Goal: Task Accomplishment & Management: Use online tool/utility

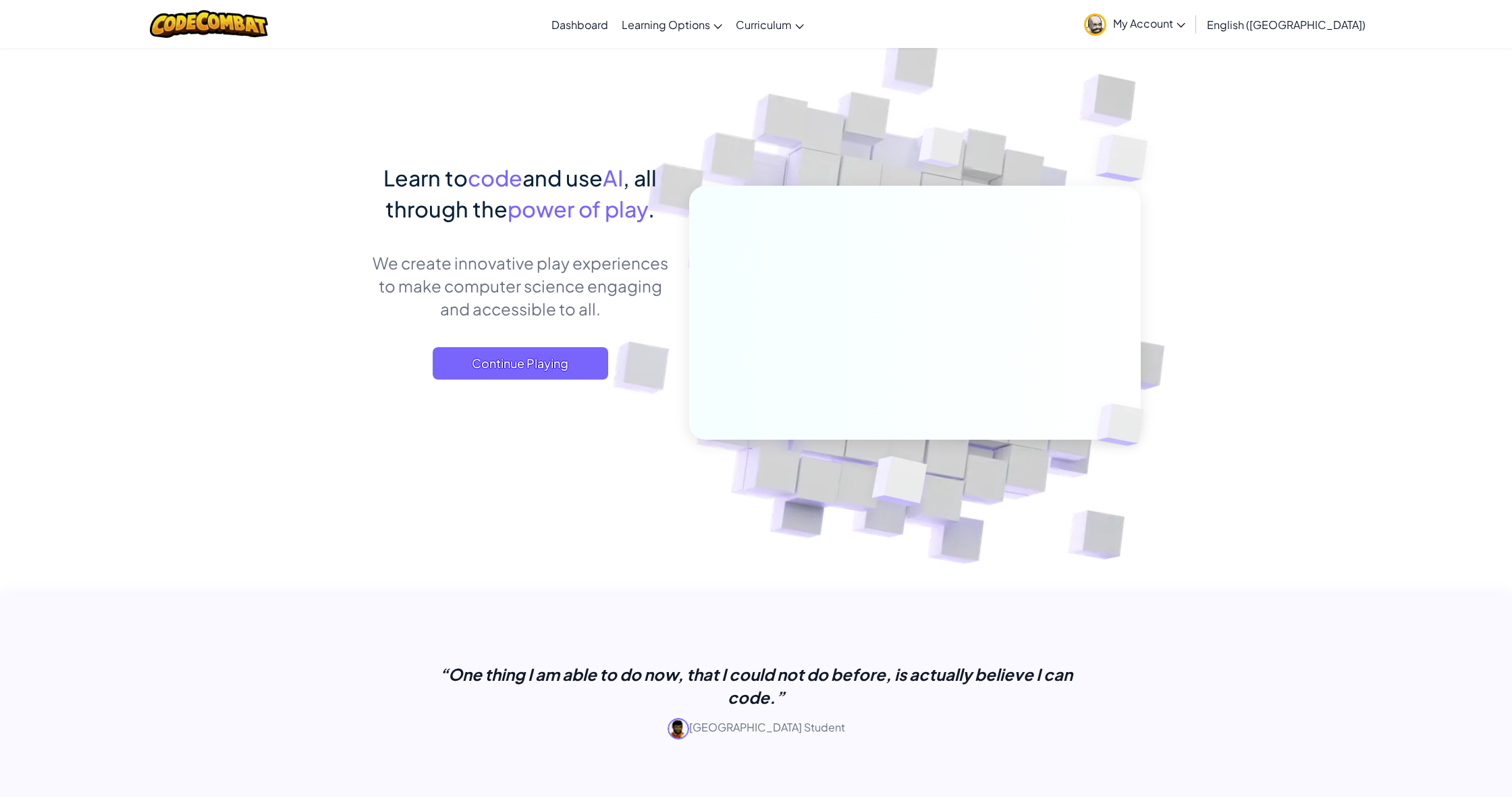
click at [1185, 20] on span "My Account" at bounding box center [1148, 23] width 72 height 14
click at [902, 23] on div "Toggle navigation Dashboard Learning Options Live Online Classes Premium Self-P…" at bounding box center [756, 24] width 1519 height 48
click at [558, 364] on span "Continue Playing" at bounding box center [520, 363] width 176 height 32
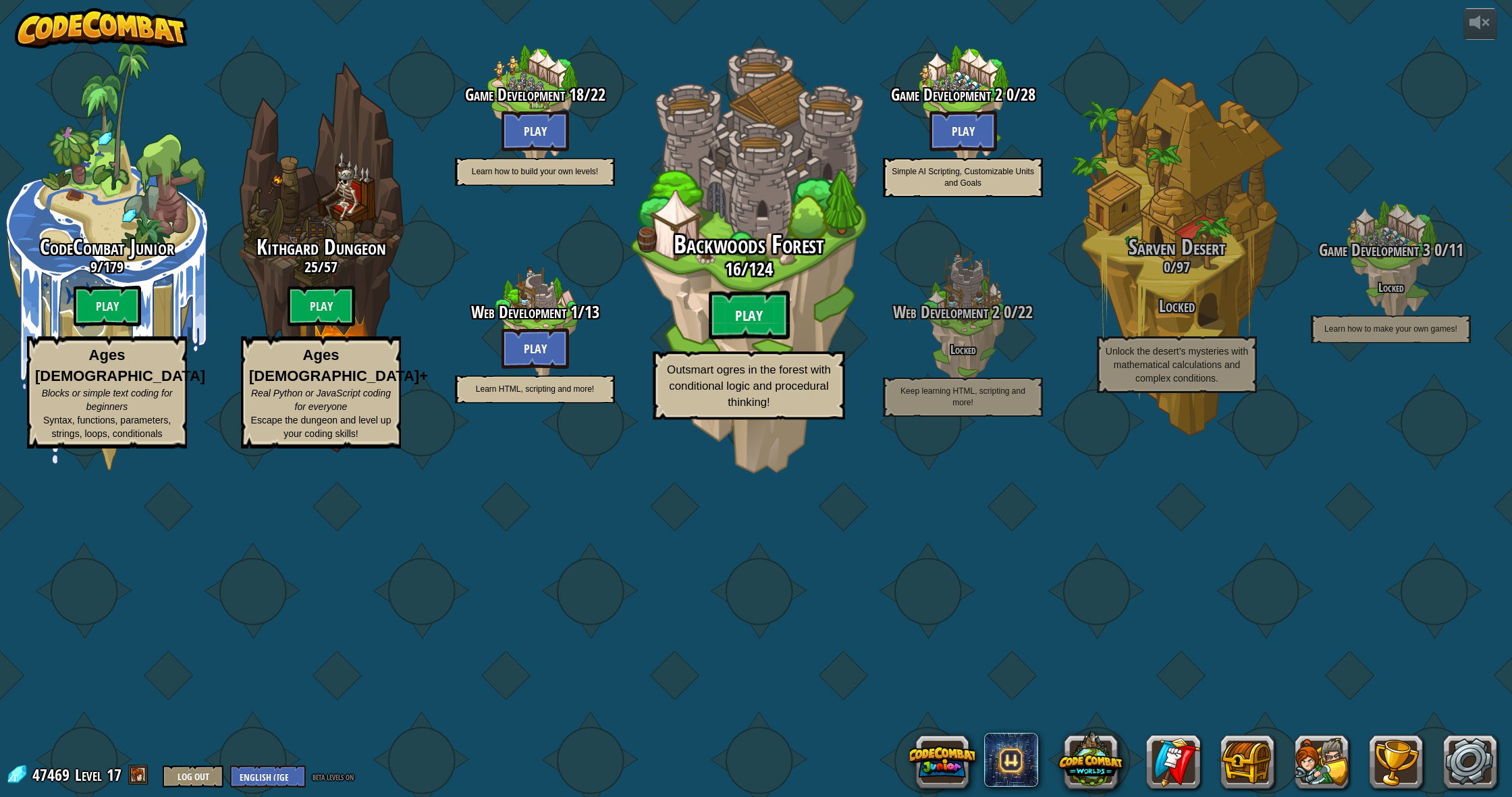
click at [757, 340] on btn "Play" at bounding box center [749, 314] width 81 height 48
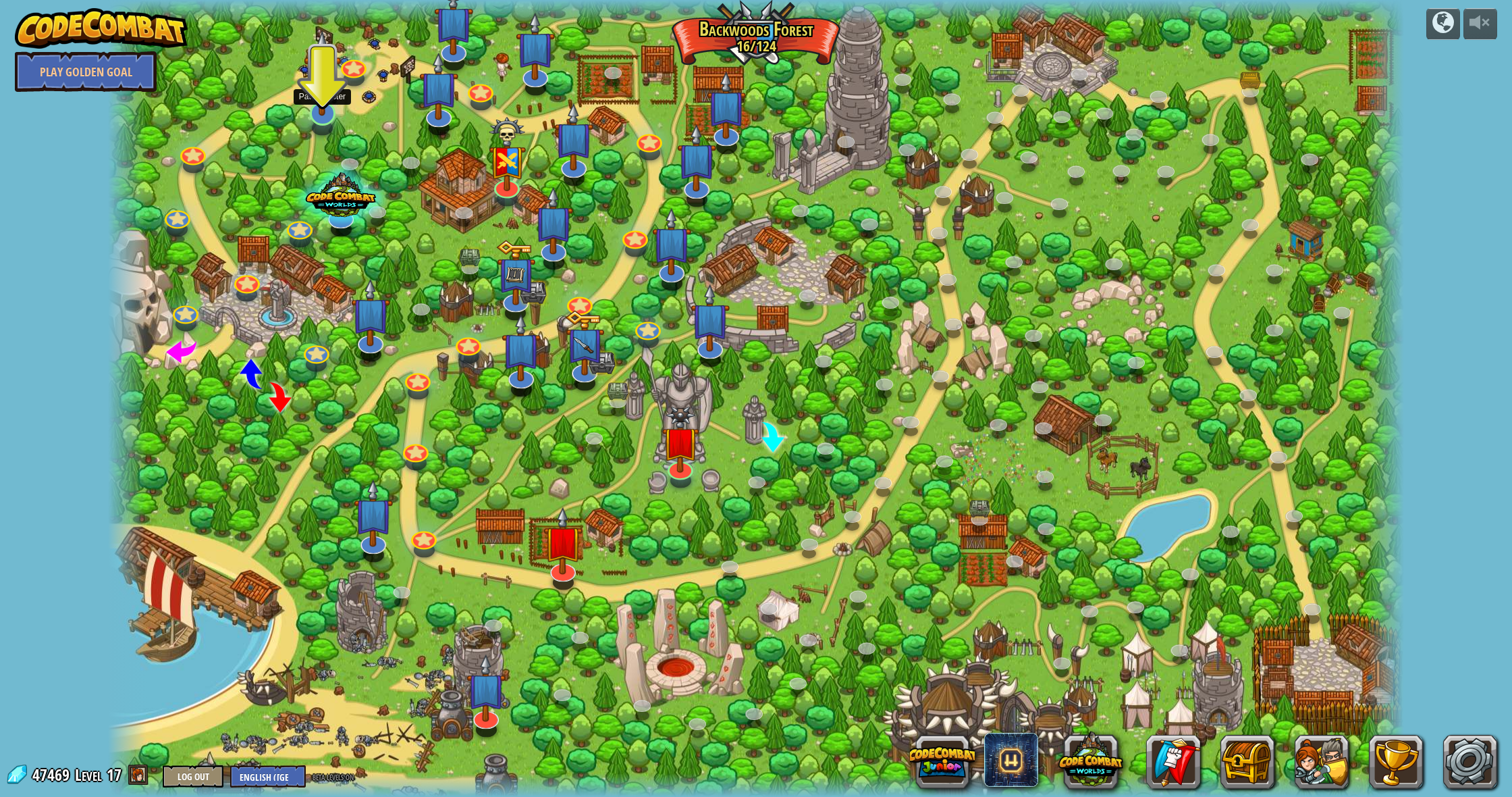
click at [331, 103] on img at bounding box center [322, 73] width 37 height 85
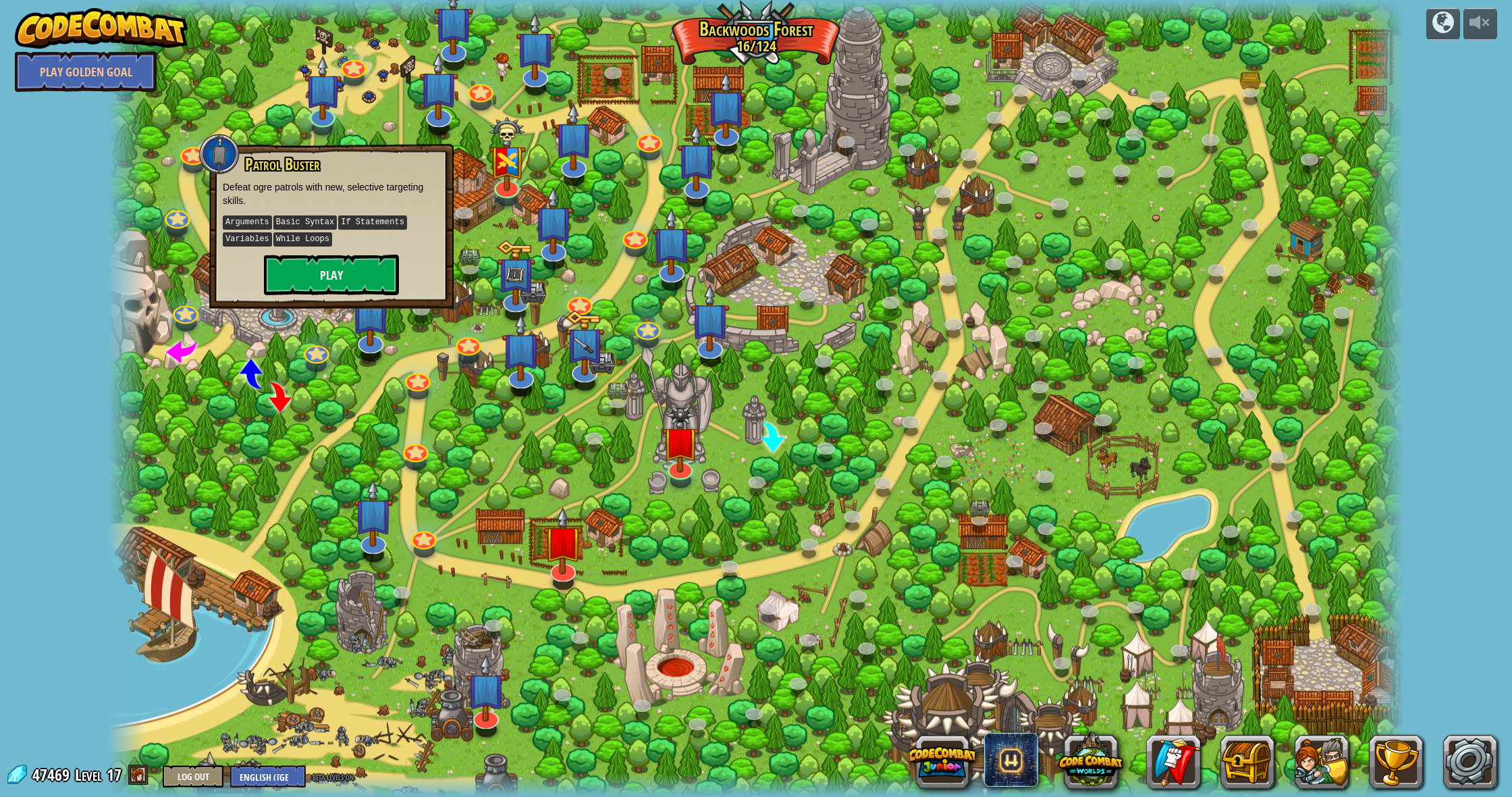
click at [286, 258] on button "Play" at bounding box center [331, 274] width 135 height 40
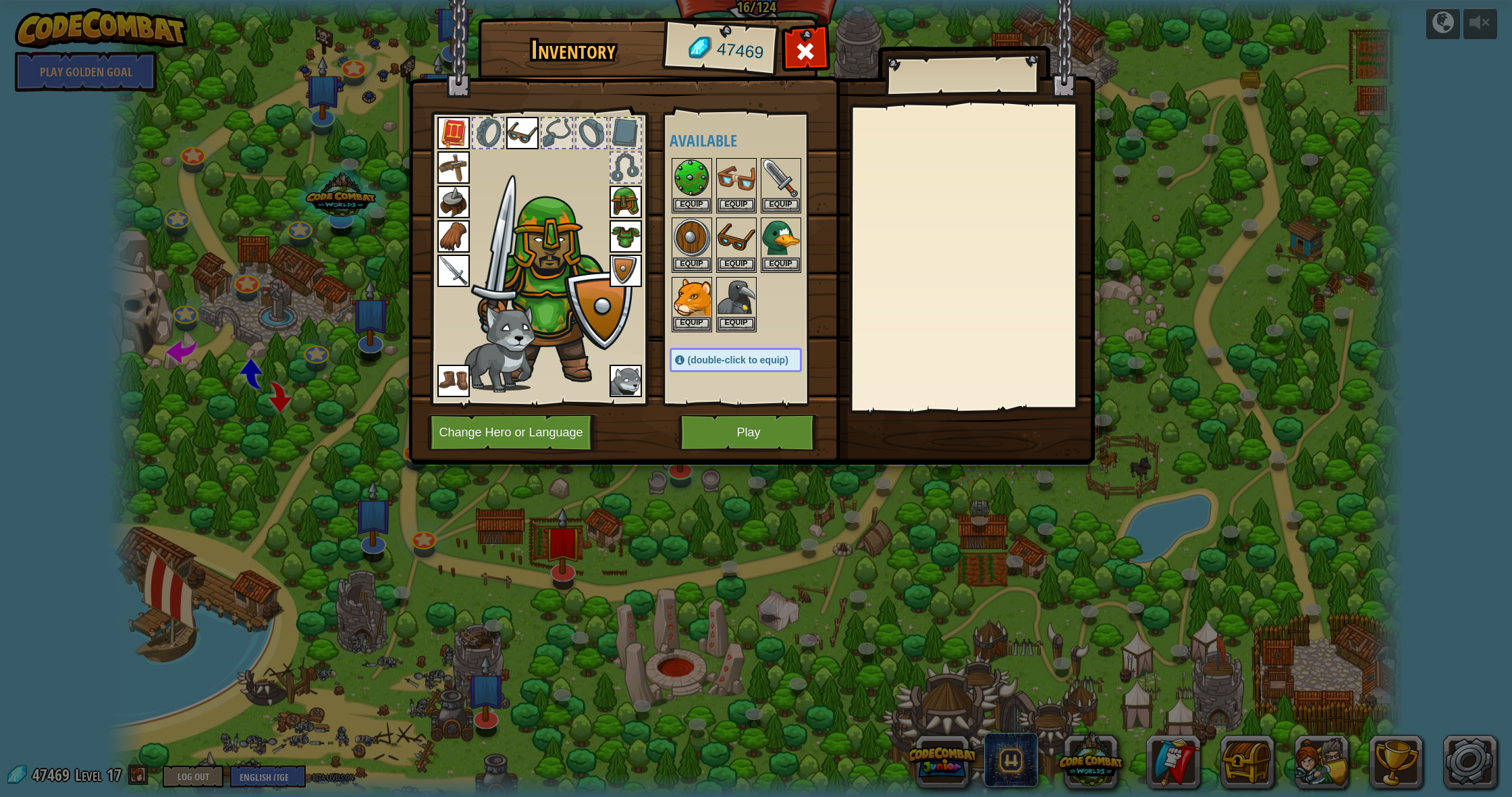
click at [629, 387] on img at bounding box center [625, 380] width 32 height 32
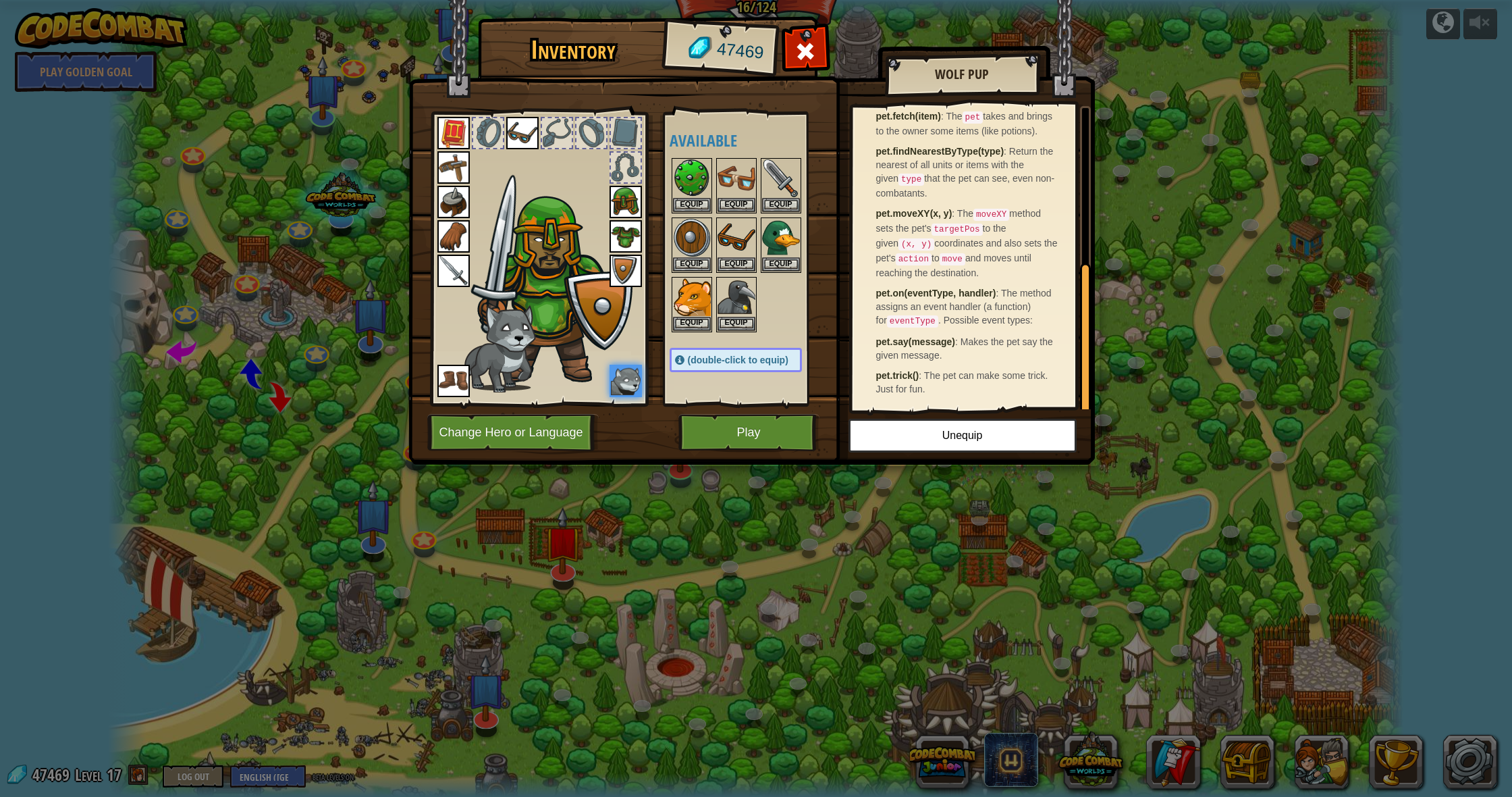
scroll to position [314, 0]
click at [638, 368] on img at bounding box center [625, 380] width 32 height 32
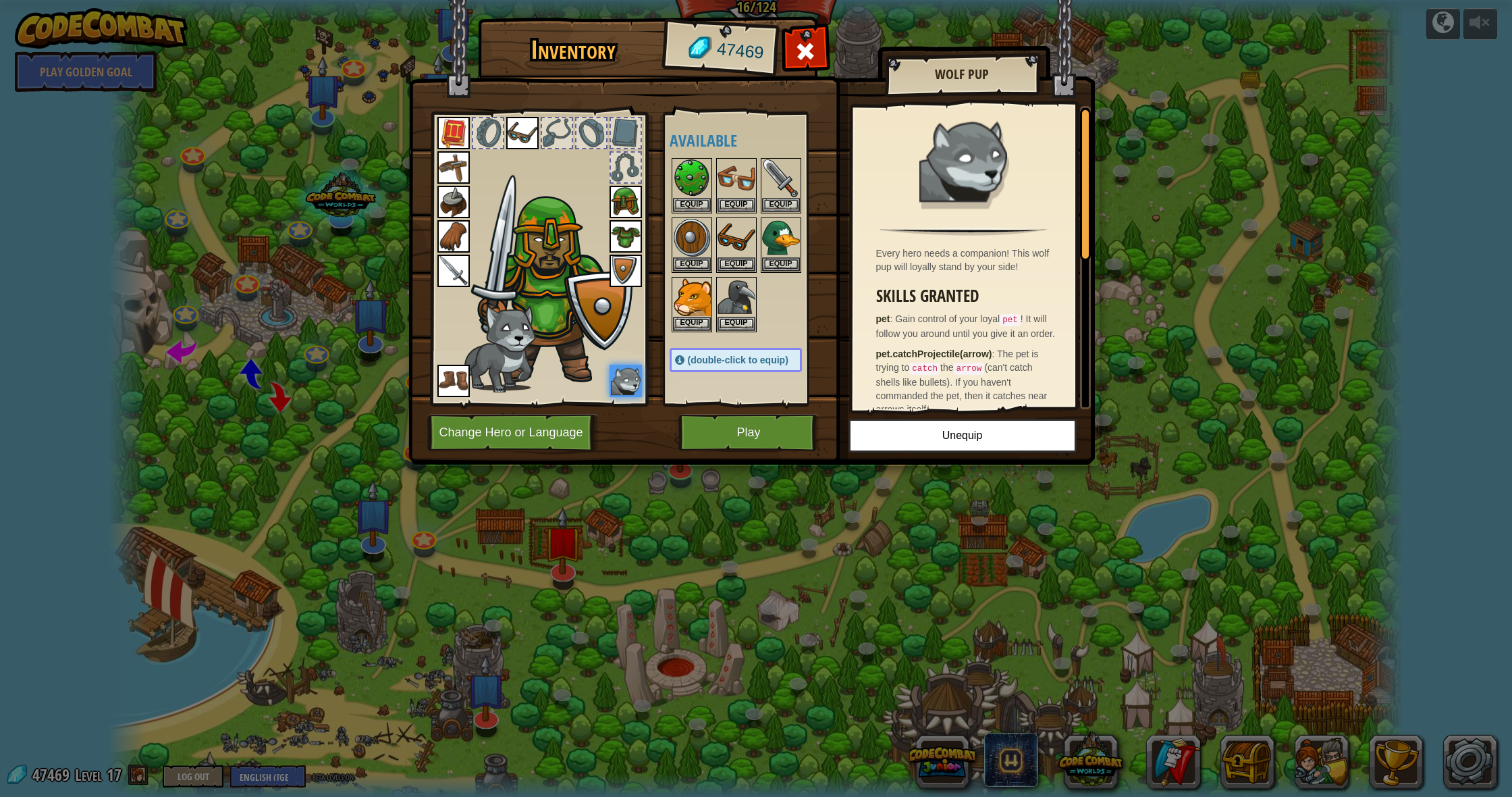
click at [615, 158] on div at bounding box center [626, 167] width 29 height 29
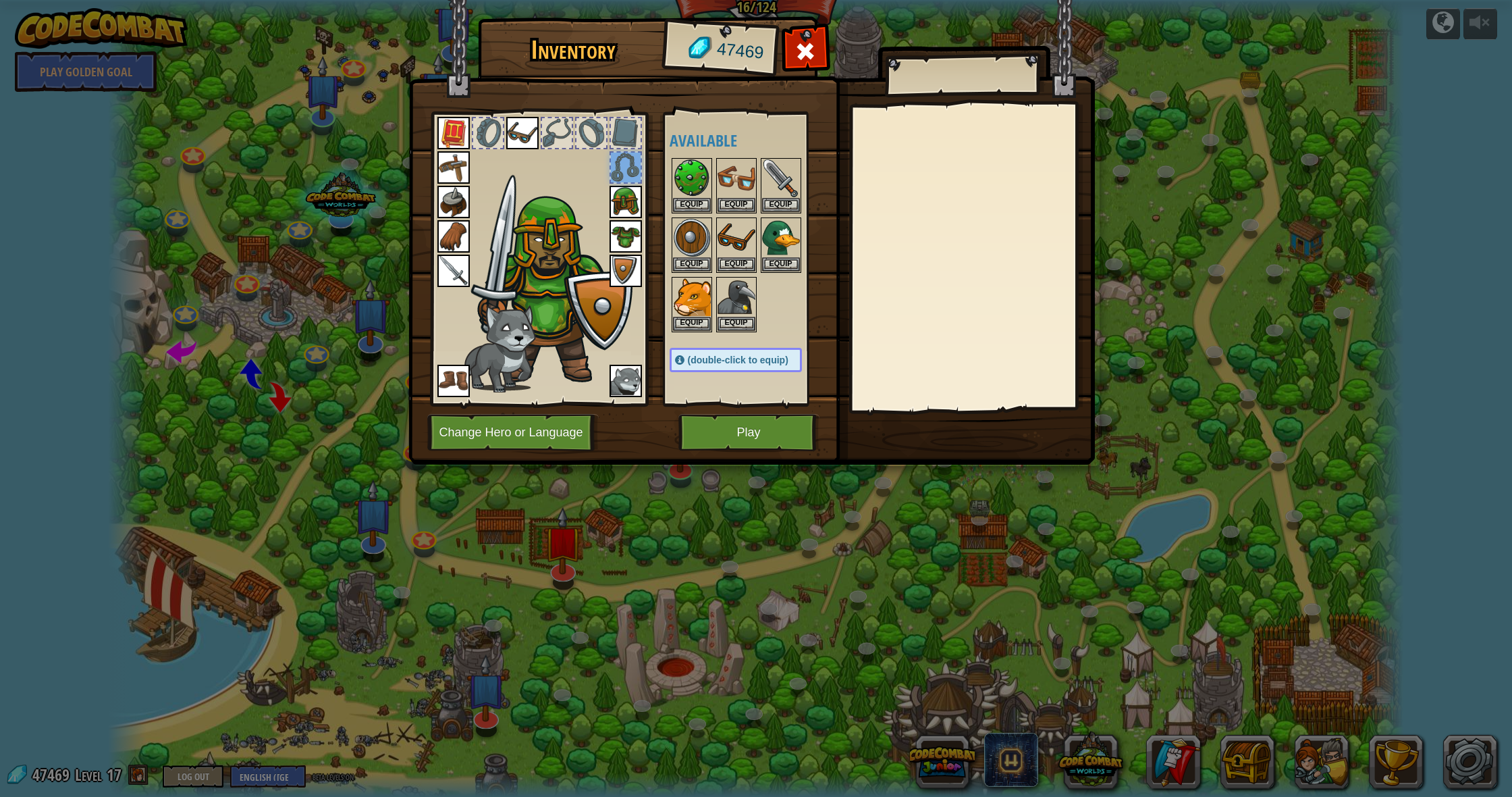
drag, startPoint x: 631, startPoint y: 127, endPoint x: 588, endPoint y: 133, distance: 43.4
click at [627, 129] on div at bounding box center [626, 133] width 29 height 29
click at [588, 133] on div at bounding box center [591, 133] width 29 height 29
click at [564, 137] on div at bounding box center [557, 133] width 29 height 29
click at [484, 135] on div at bounding box center [488, 133] width 29 height 29
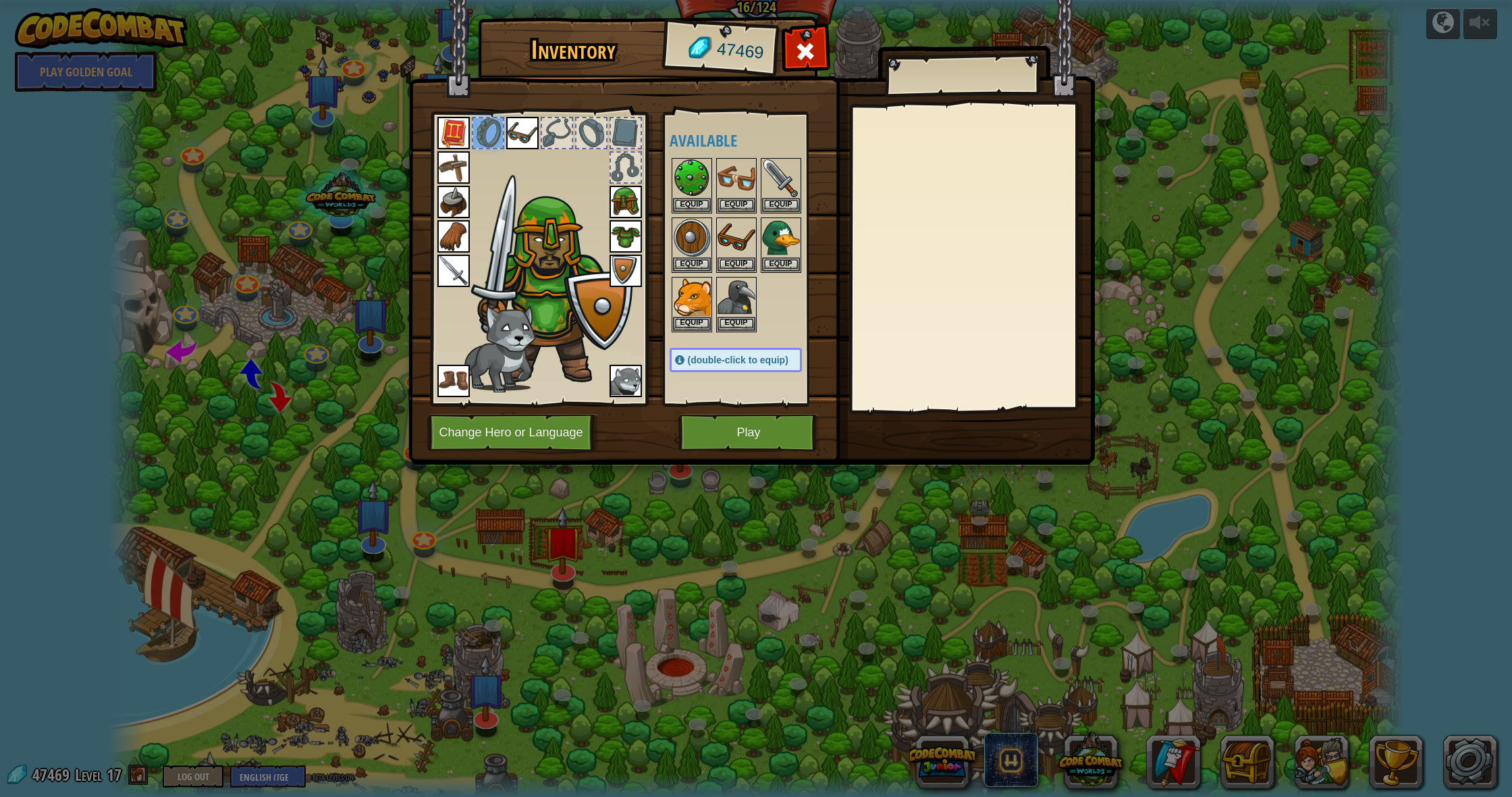
click at [523, 136] on img at bounding box center [522, 133] width 32 height 32
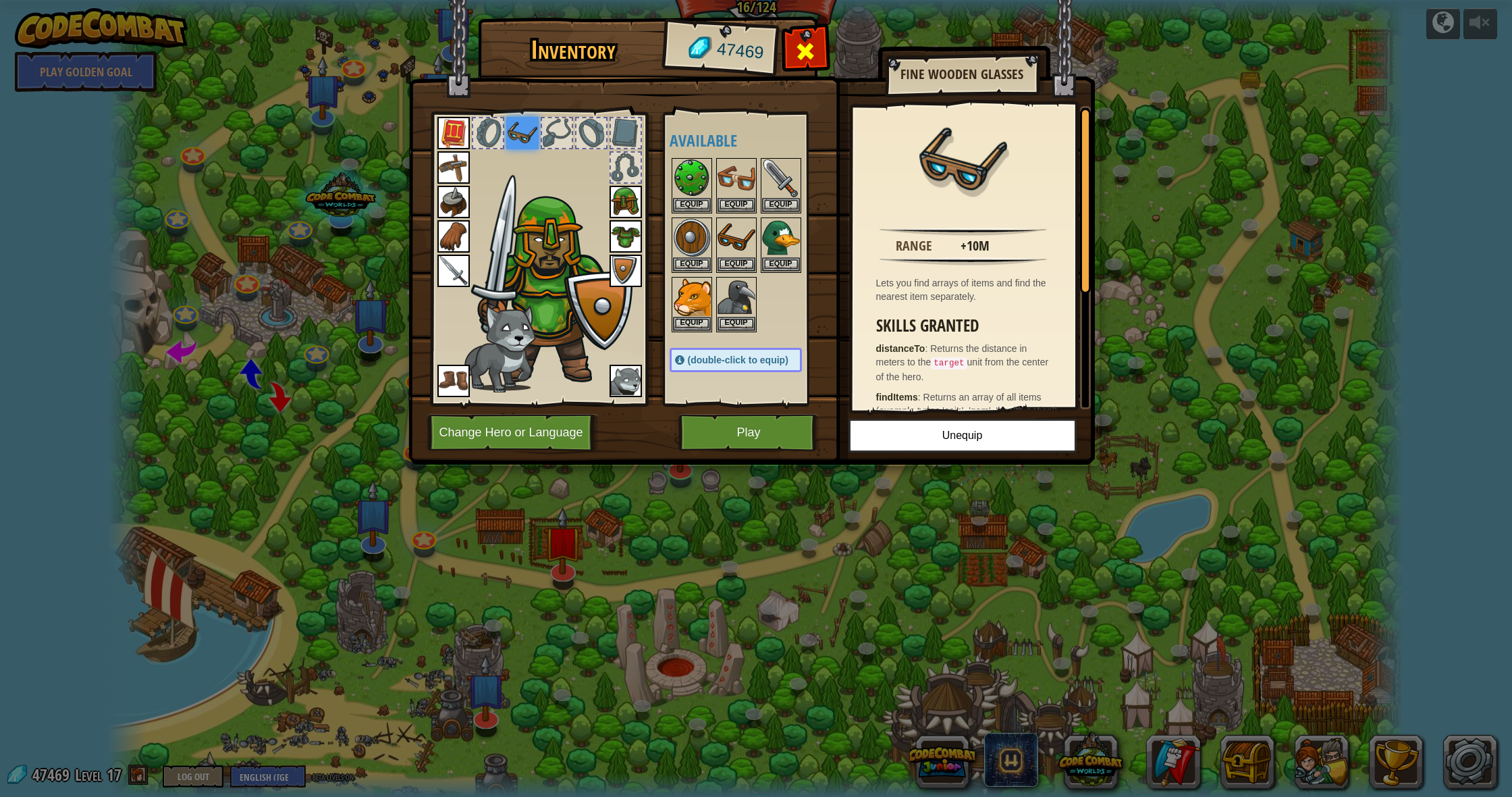
click at [786, 46] on div at bounding box center [805, 54] width 42 height 42
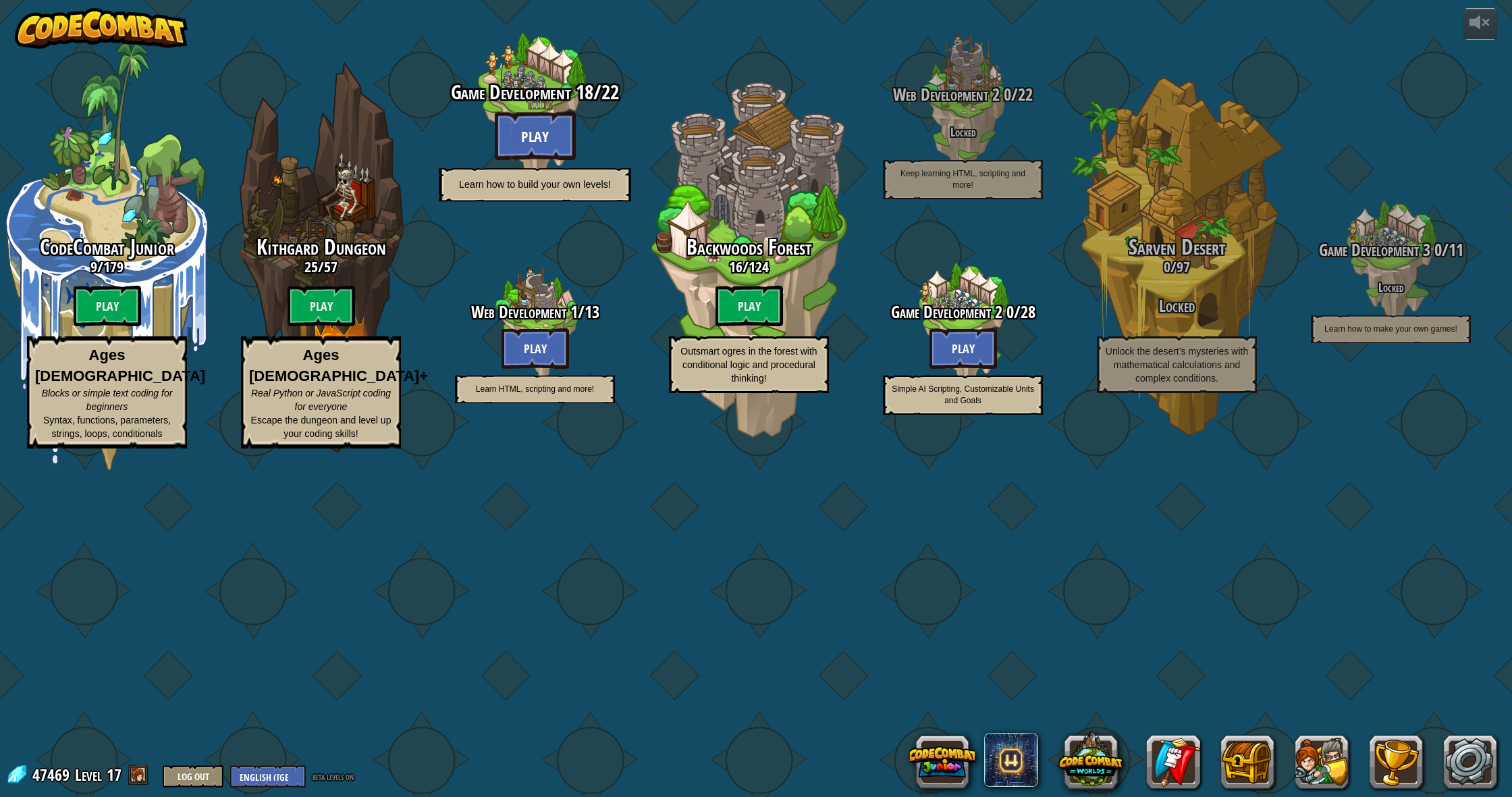
click at [532, 160] on btn "Play" at bounding box center [535, 135] width 81 height 48
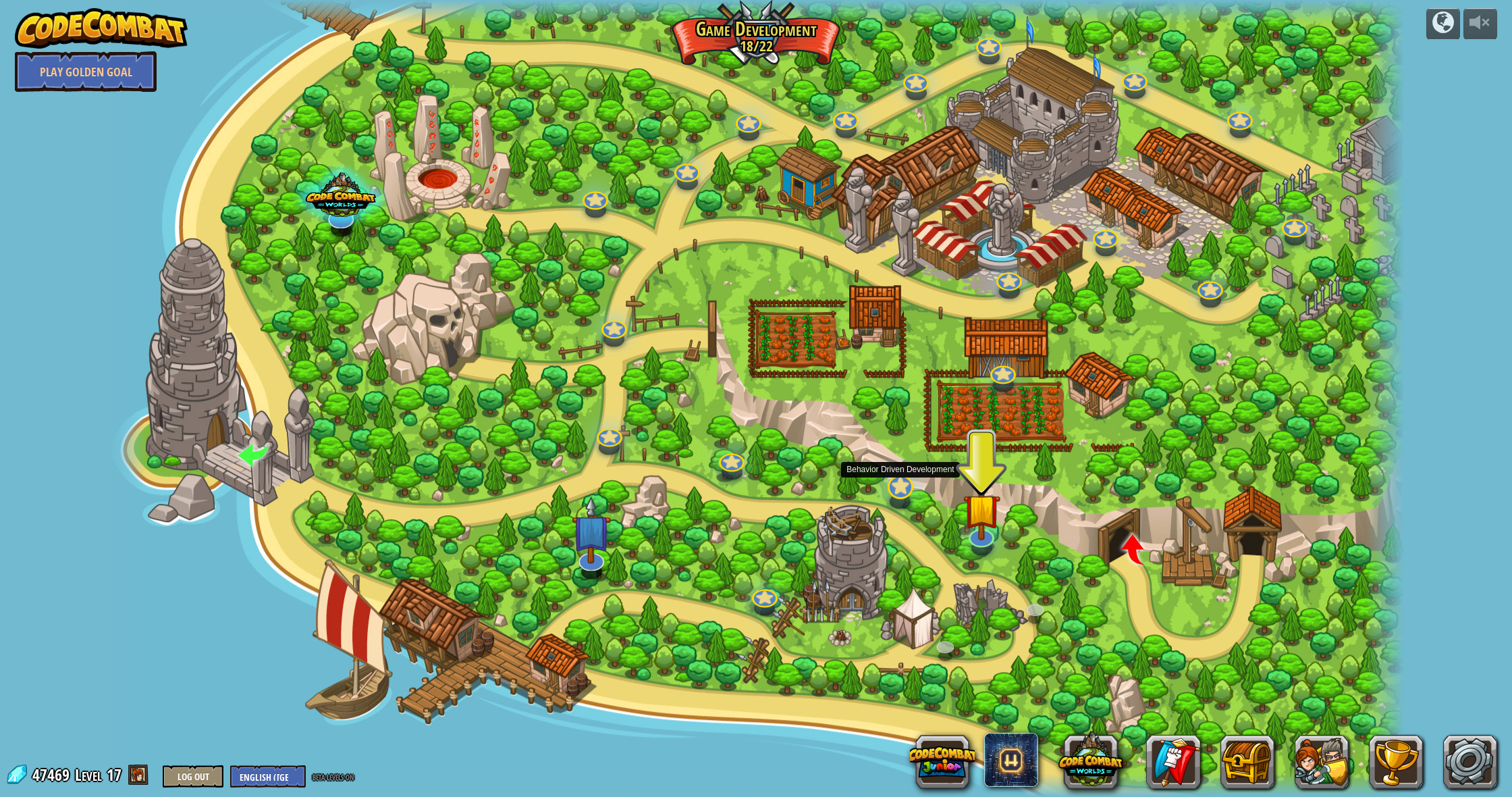
click at [898, 483] on link at bounding box center [896, 483] width 28 height 27
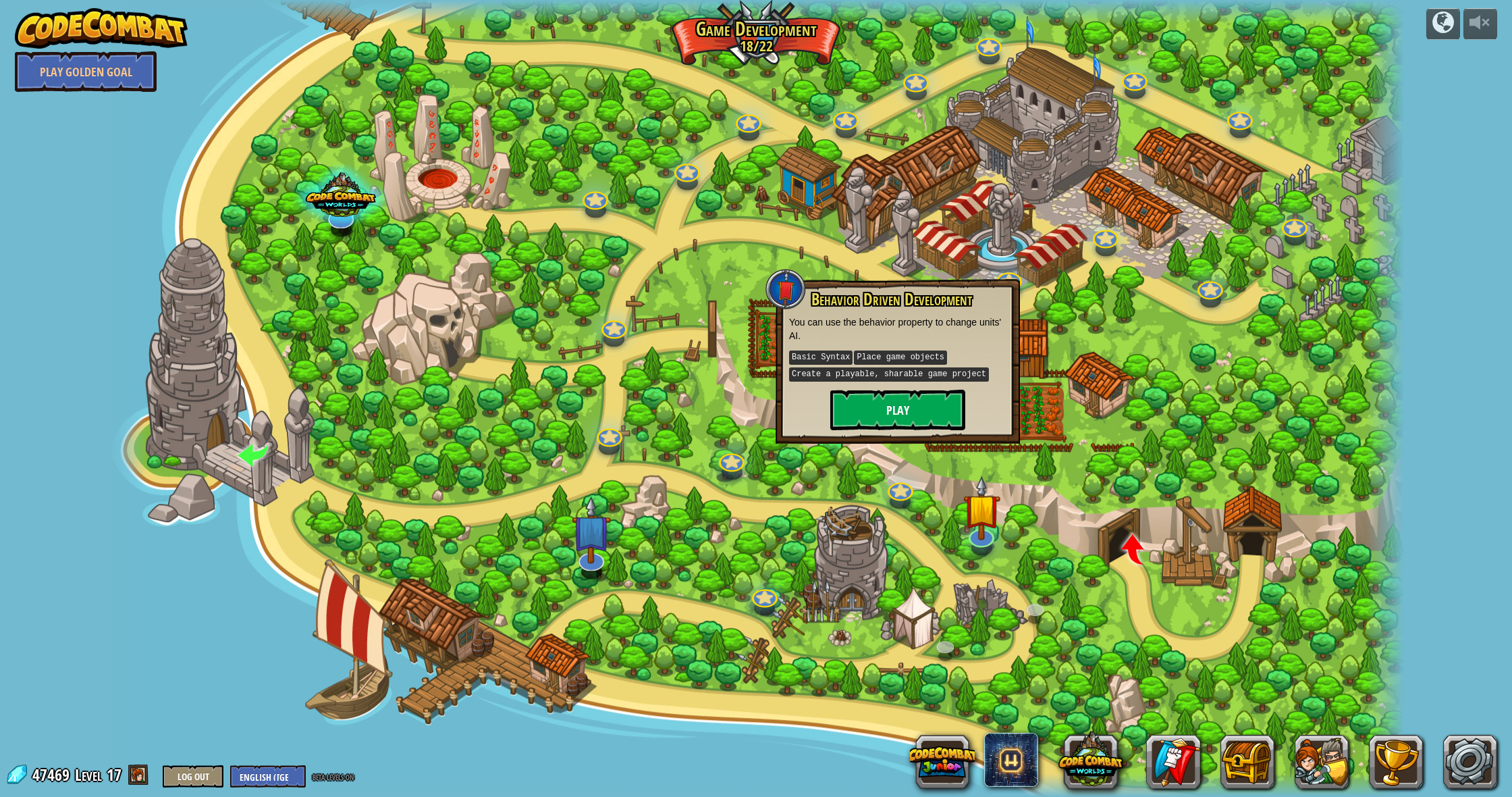
click at [889, 404] on button "Play" at bounding box center [897, 409] width 135 height 40
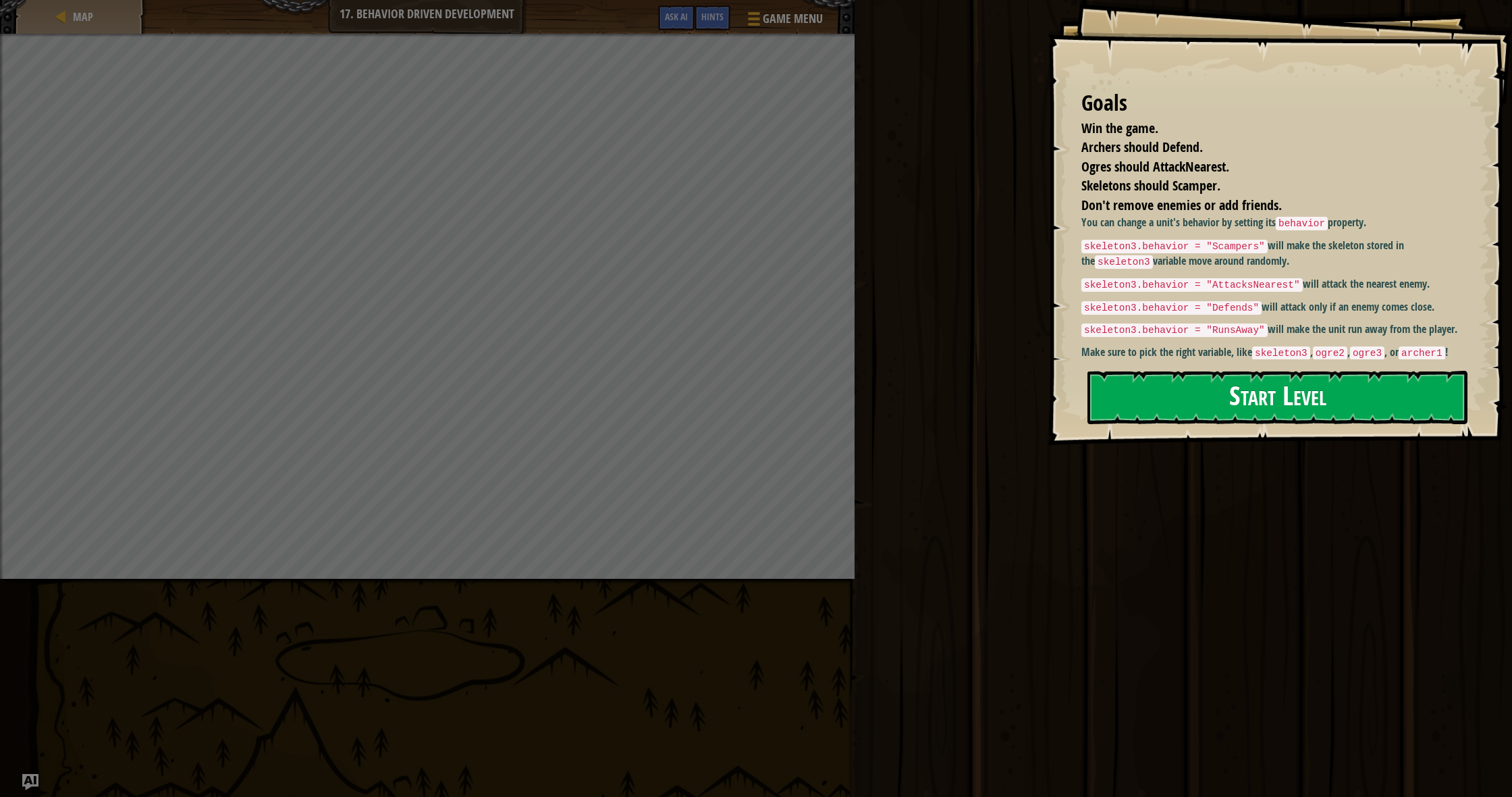
click at [1160, 400] on button "Start Level" at bounding box center [1277, 397] width 380 height 53
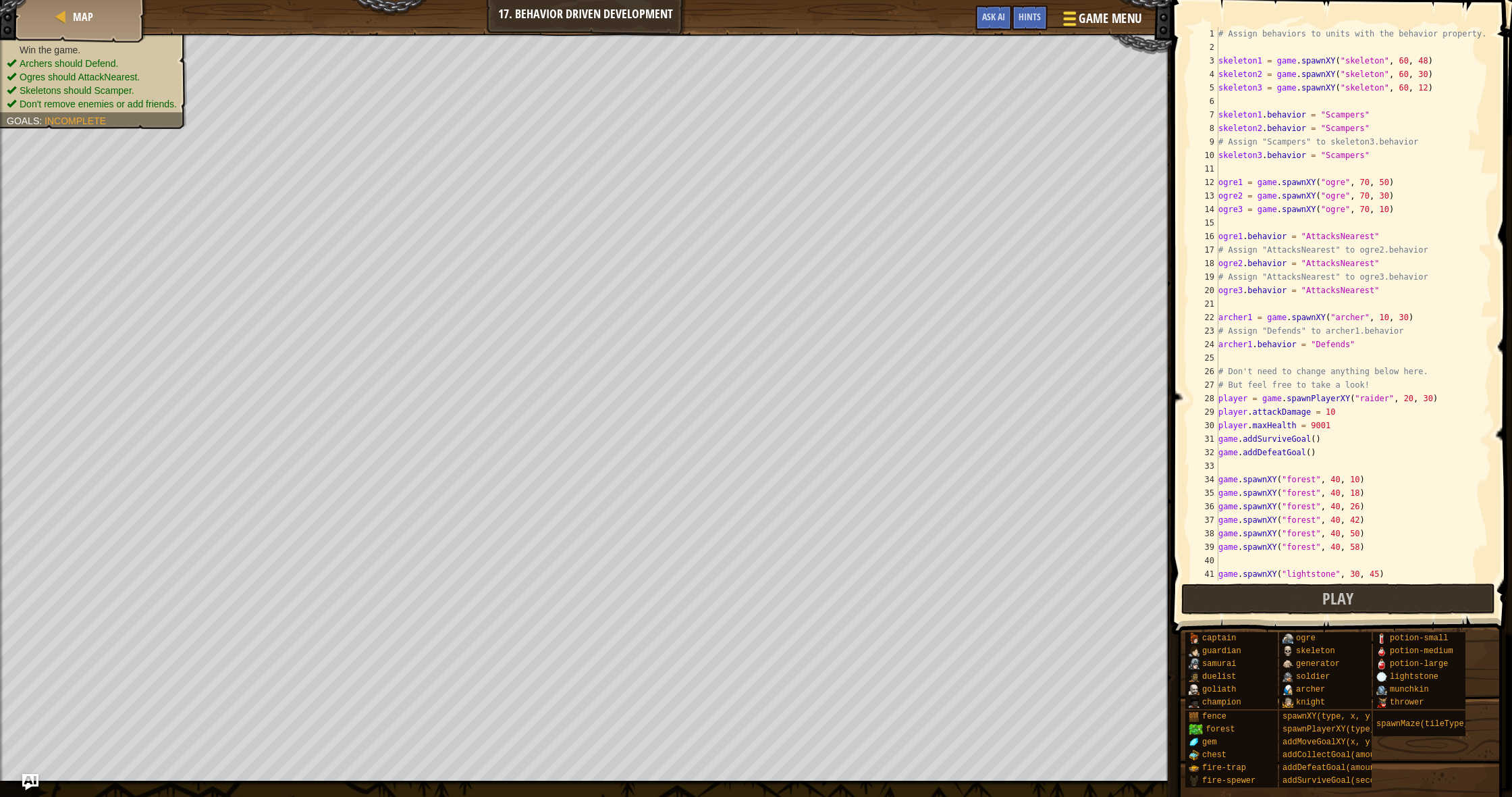
click at [1086, 19] on span "Game Menu" at bounding box center [1110, 19] width 63 height 19
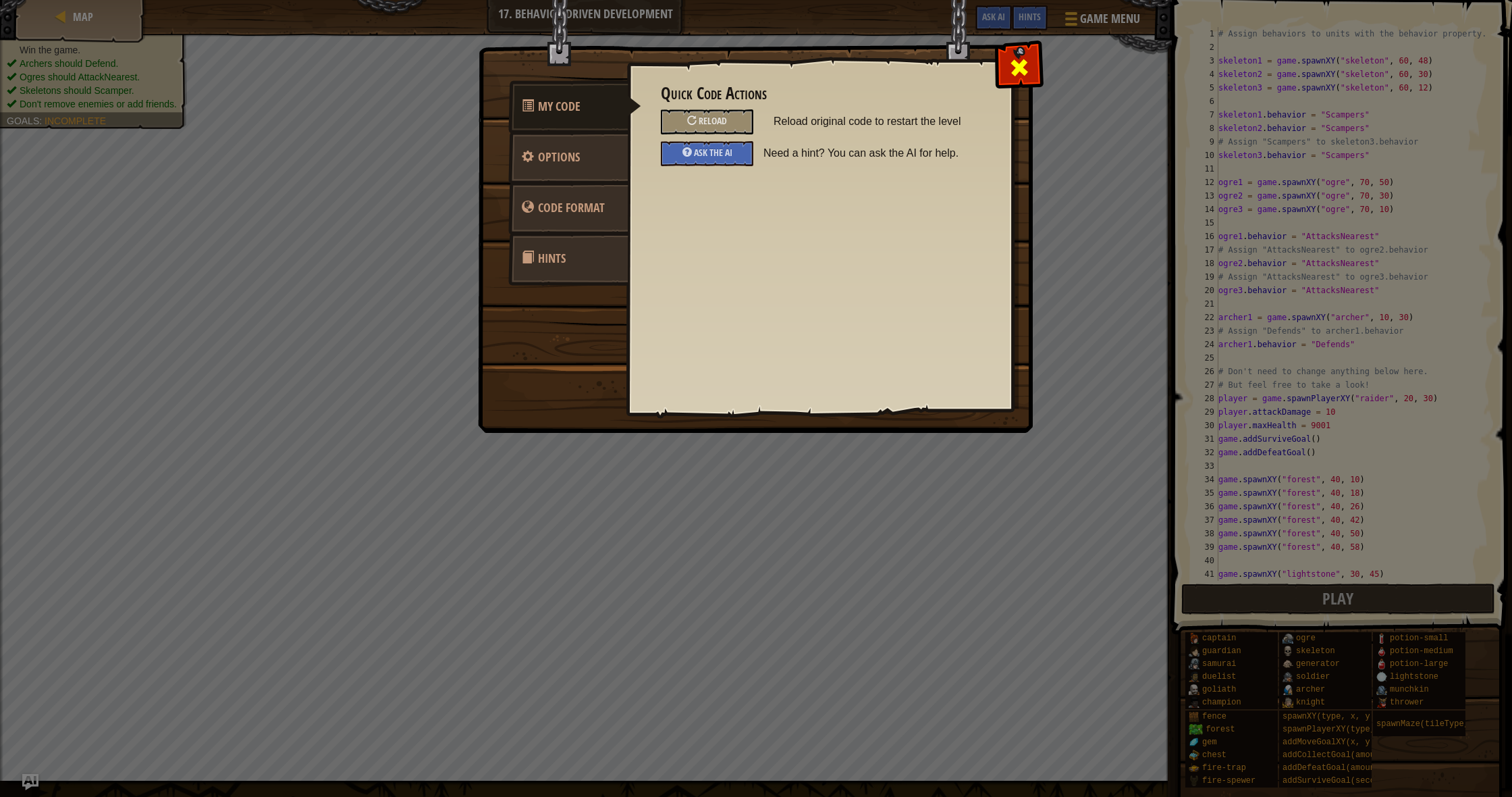
click at [1012, 62] on span at bounding box center [1019, 68] width 22 height 22
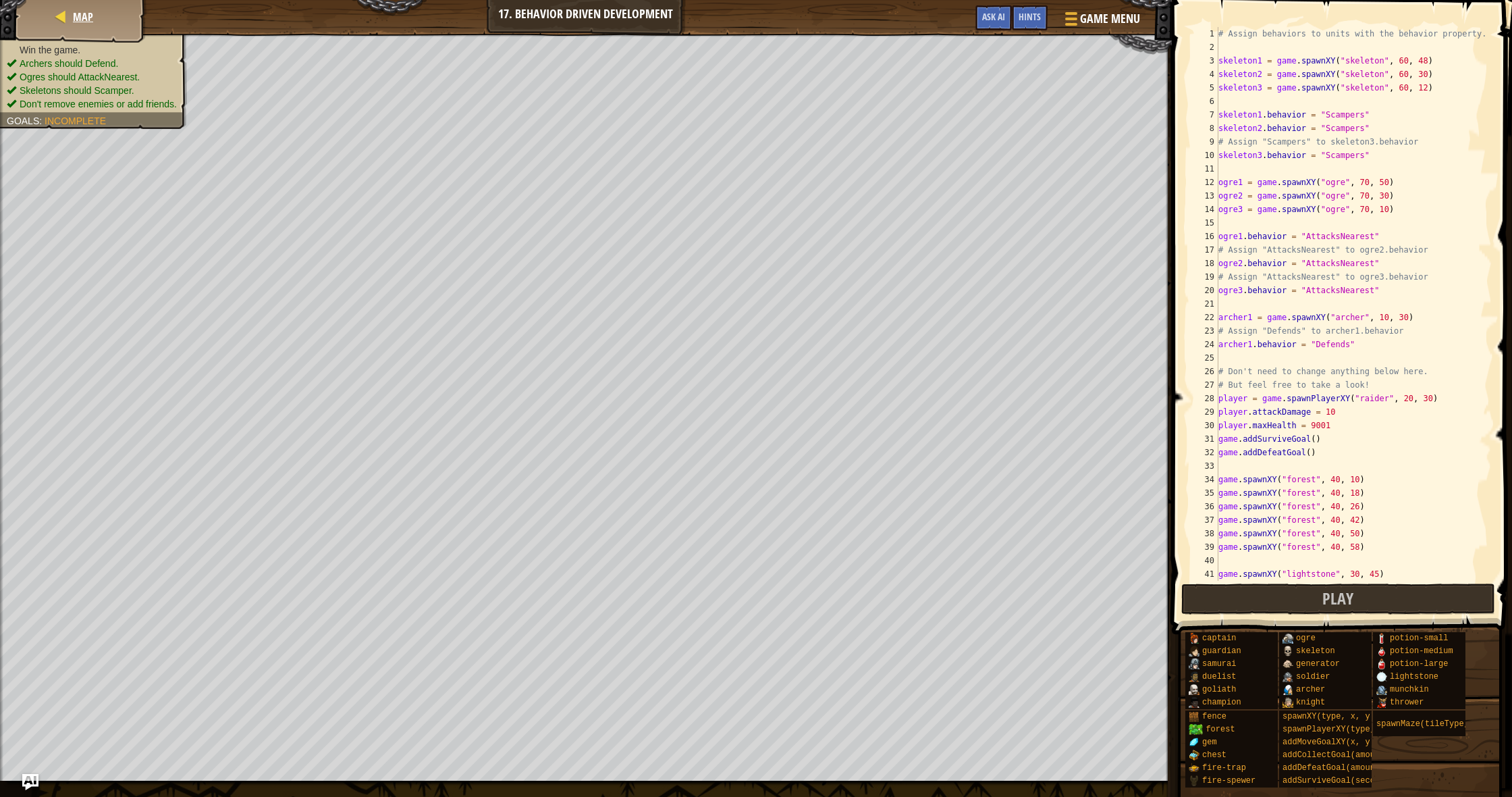
click at [114, 5] on div "Map" at bounding box center [81, 17] width 108 height 33
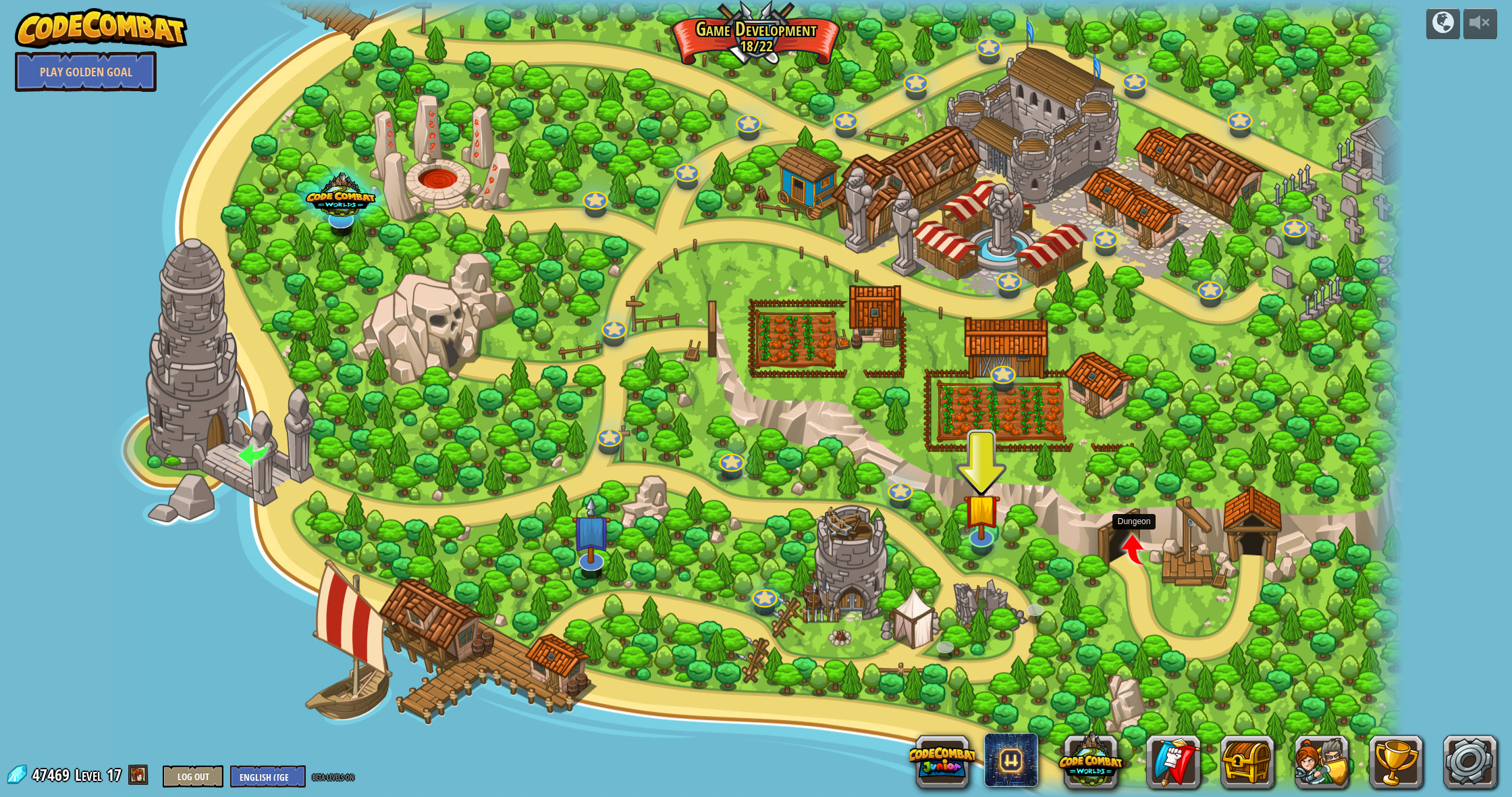
click at [1129, 550] on span at bounding box center [1134, 548] width 30 height 30
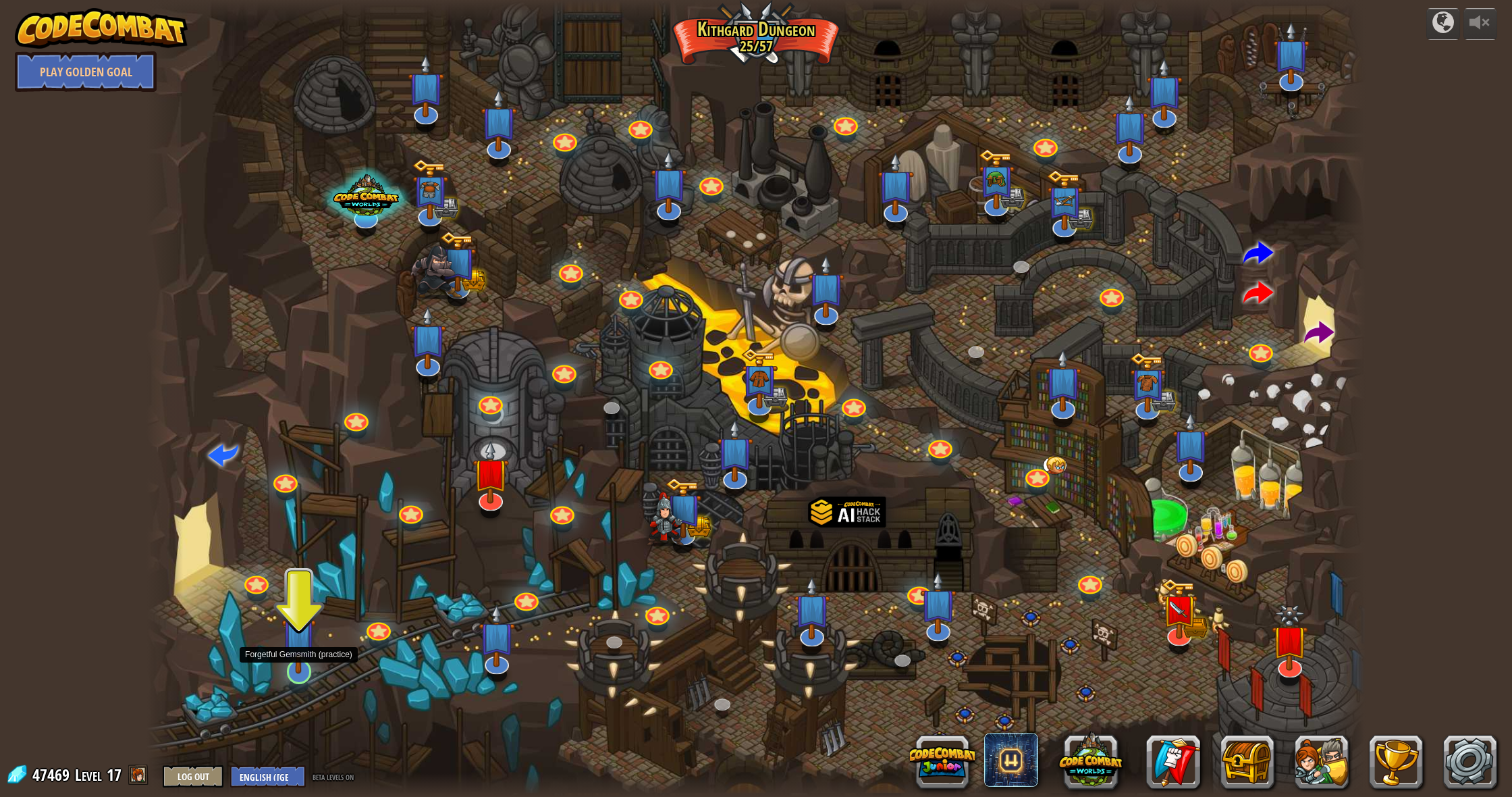
click at [303, 640] on img at bounding box center [298, 634] width 34 height 79
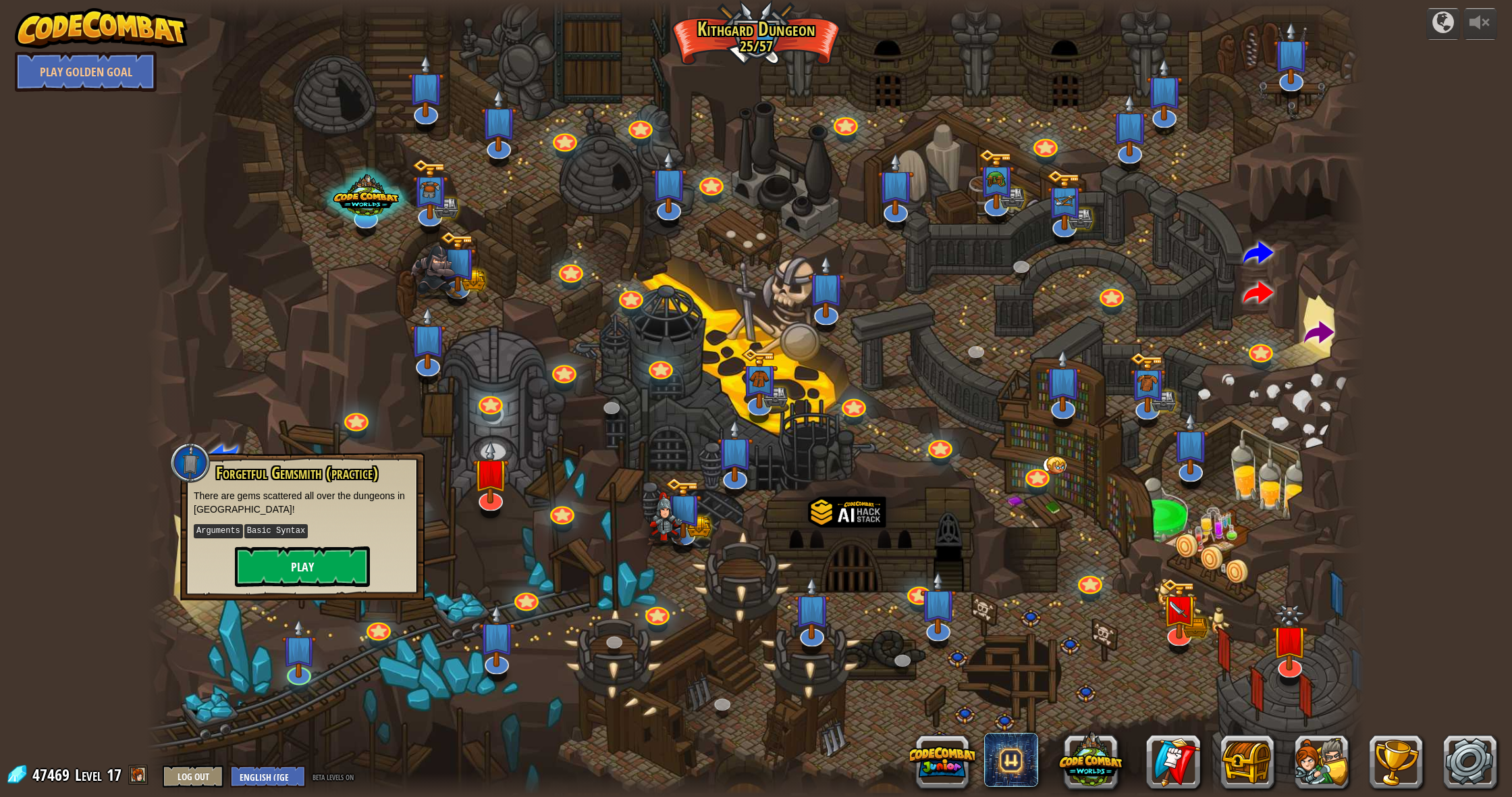
click at [306, 566] on button "Play" at bounding box center [302, 566] width 135 height 40
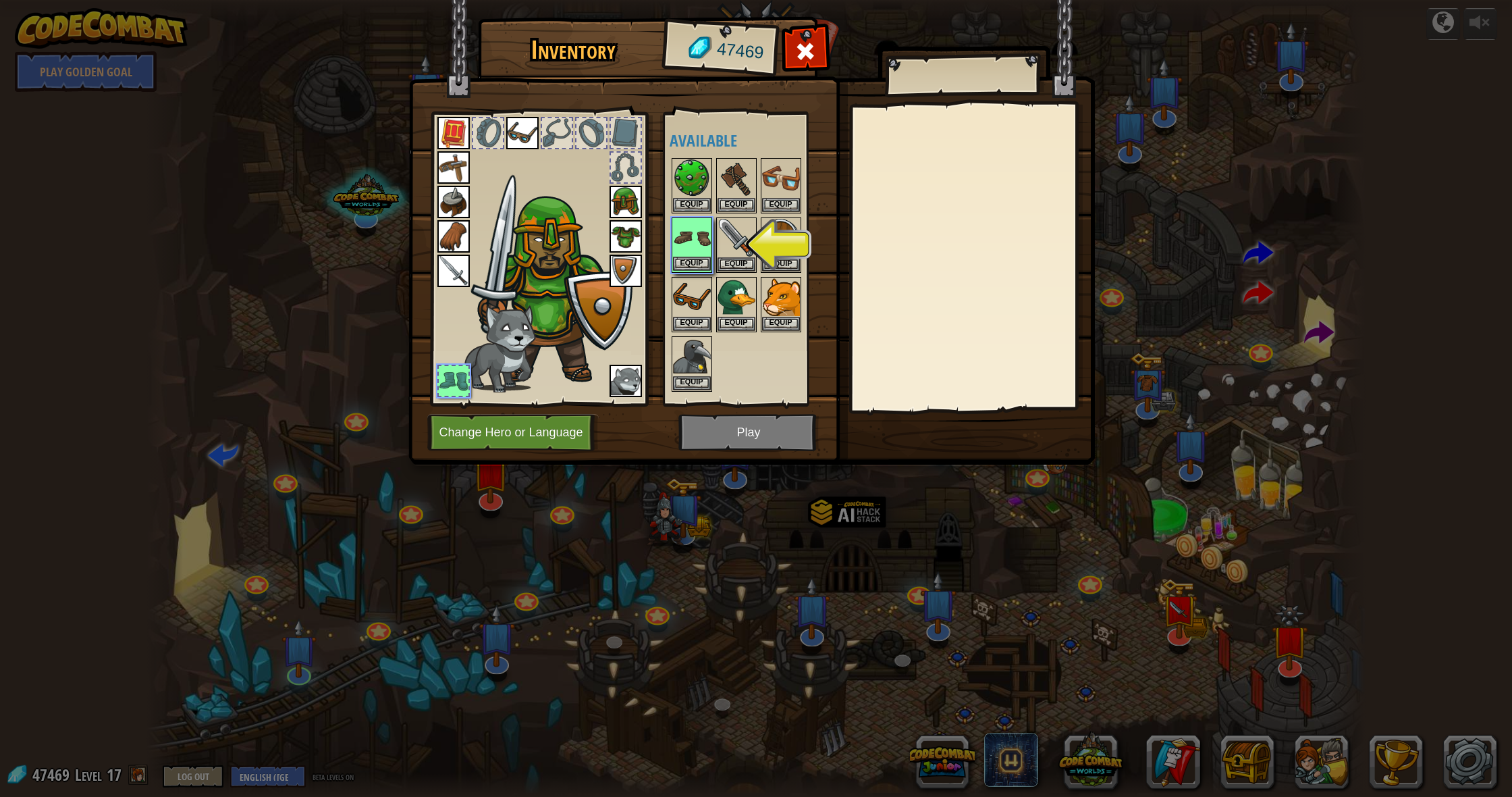
click at [692, 258] on button "Equip" at bounding box center [692, 263] width 37 height 14
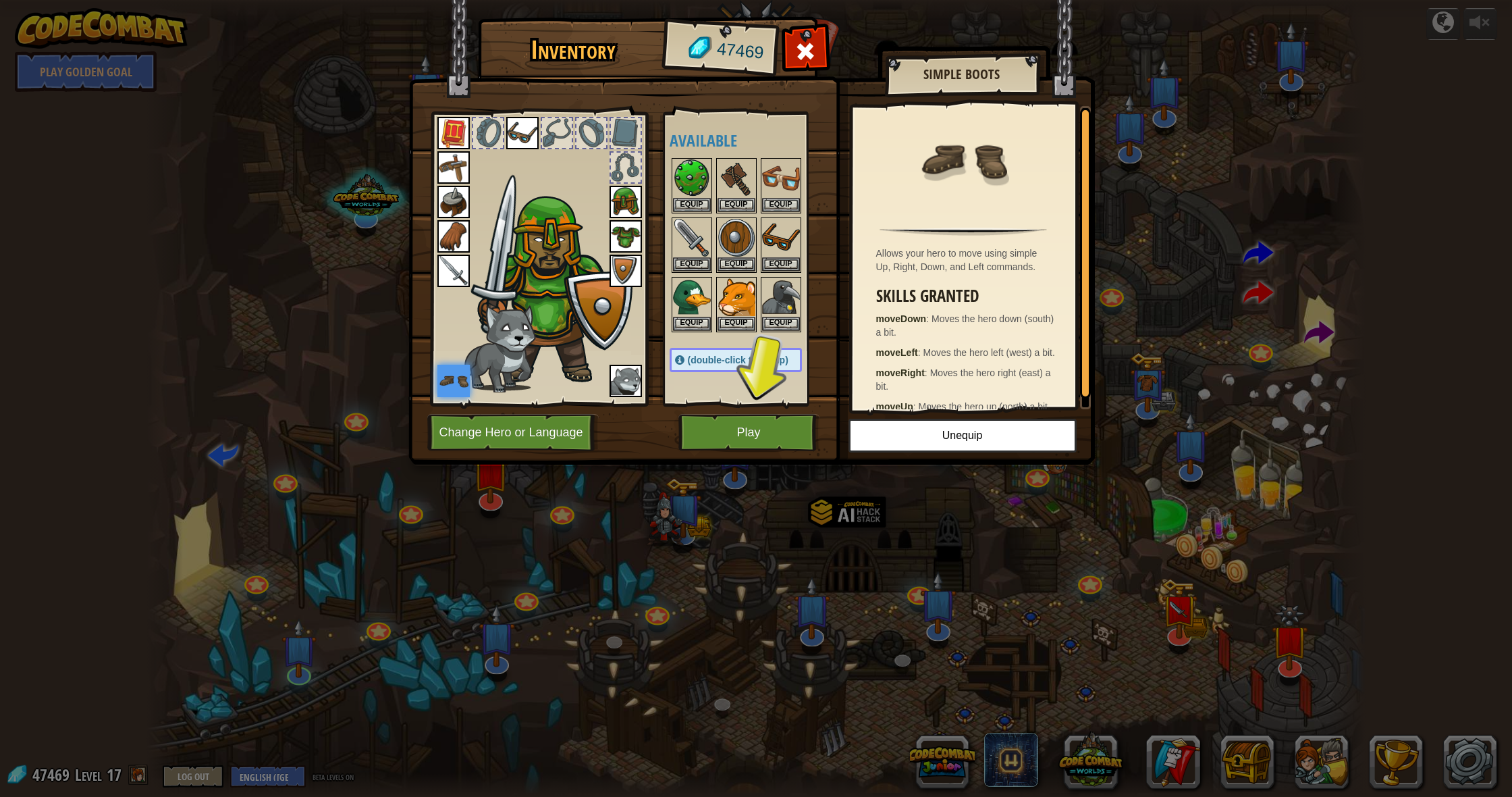
drag, startPoint x: 805, startPoint y: 52, endPoint x: 729, endPoint y: 32, distance: 78.6
click at [805, 52] on span at bounding box center [805, 51] width 22 height 22
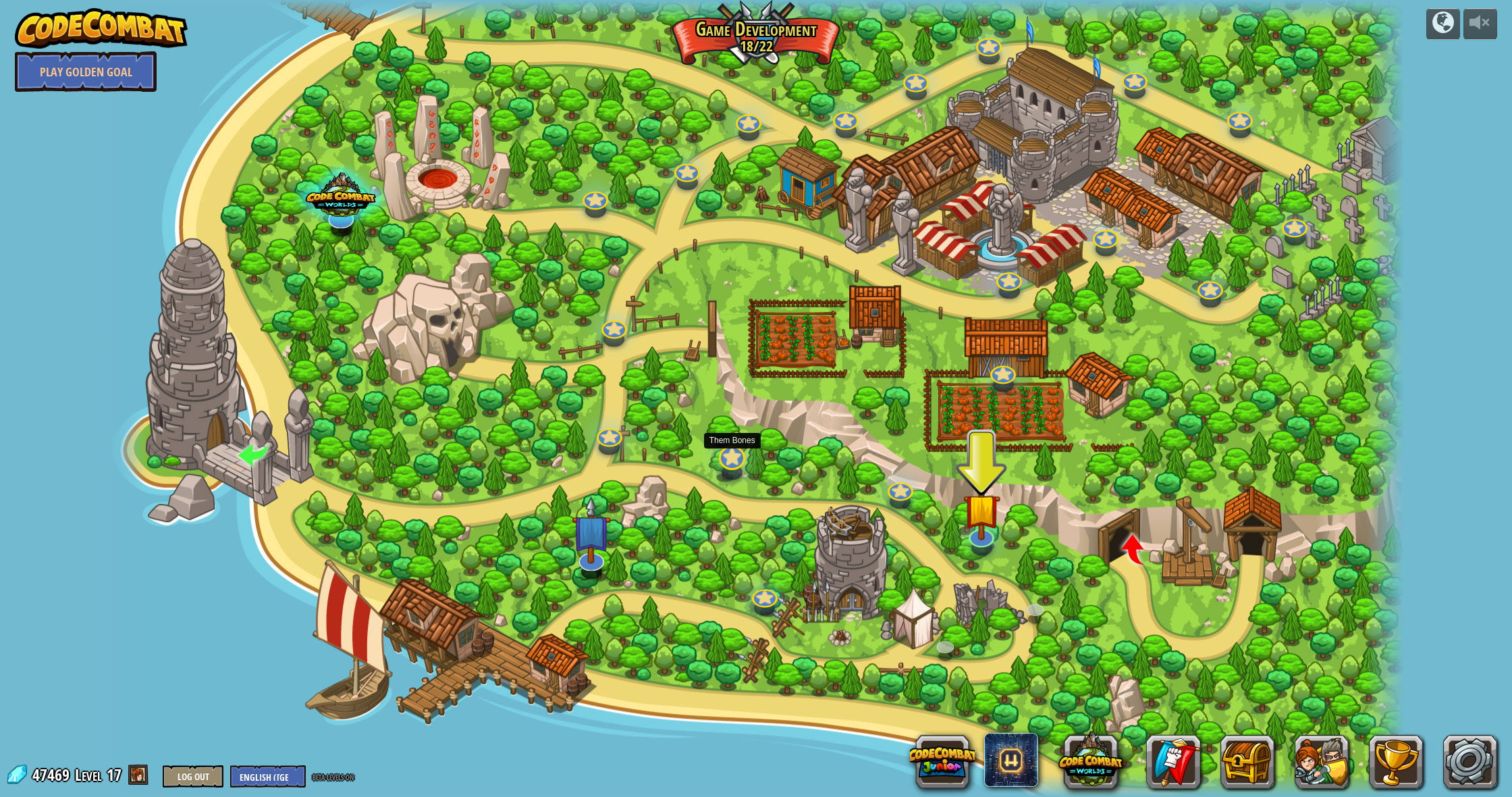
click at [731, 467] on div at bounding box center [732, 457] width 26 height 25
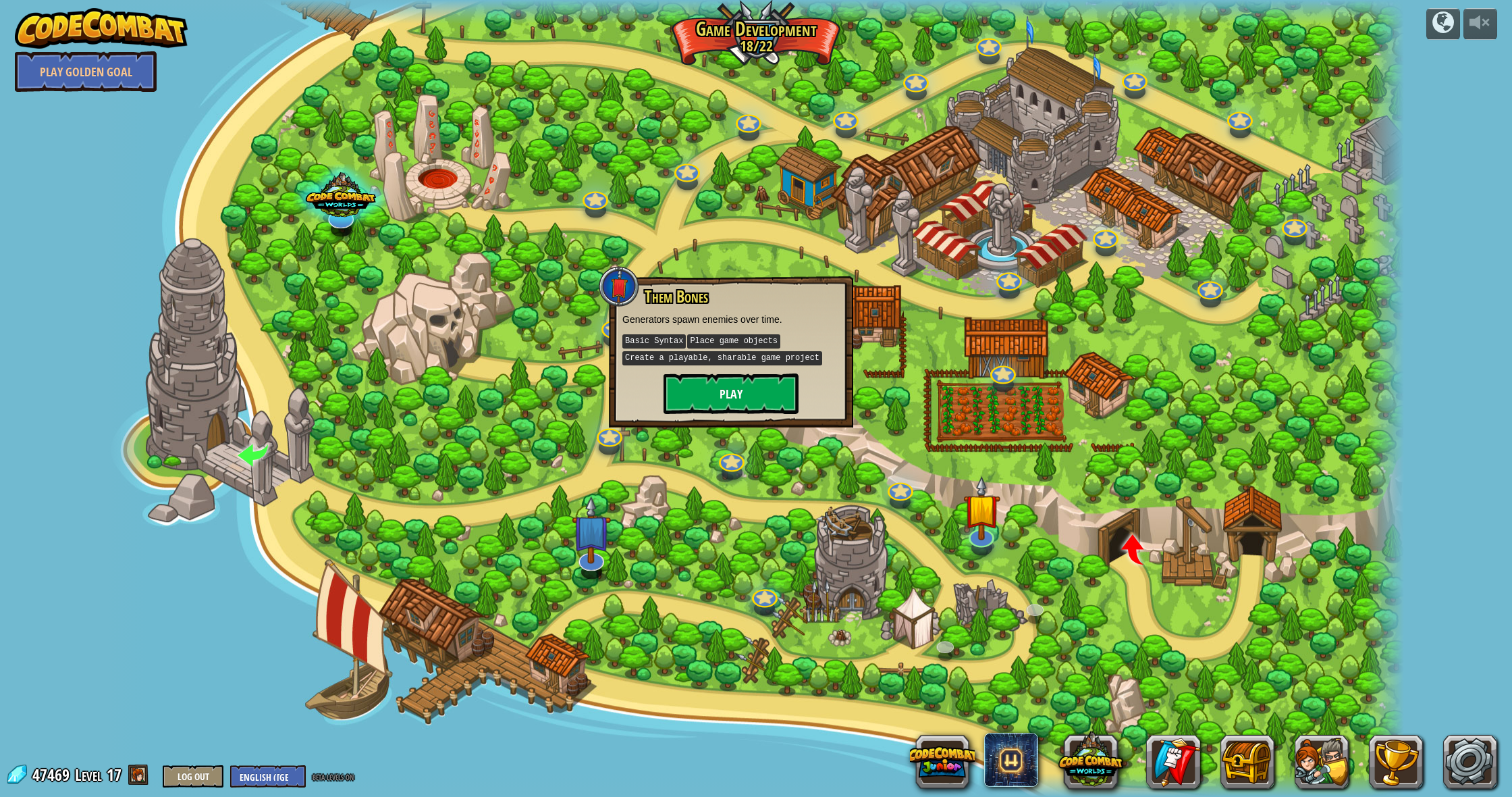
click at [727, 398] on button "Play" at bounding box center [730, 393] width 135 height 40
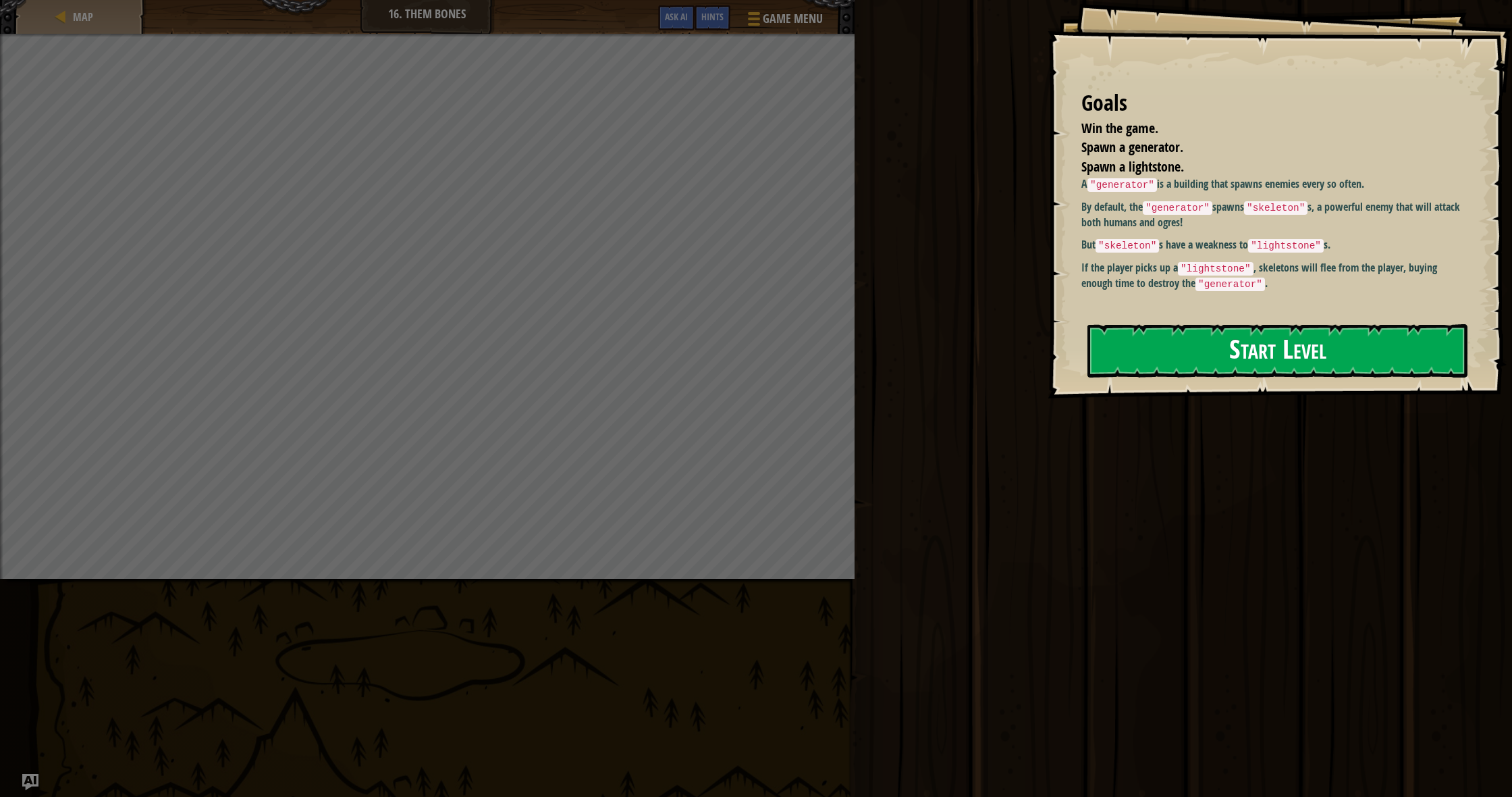
click at [1206, 348] on button "Start Level" at bounding box center [1277, 351] width 380 height 53
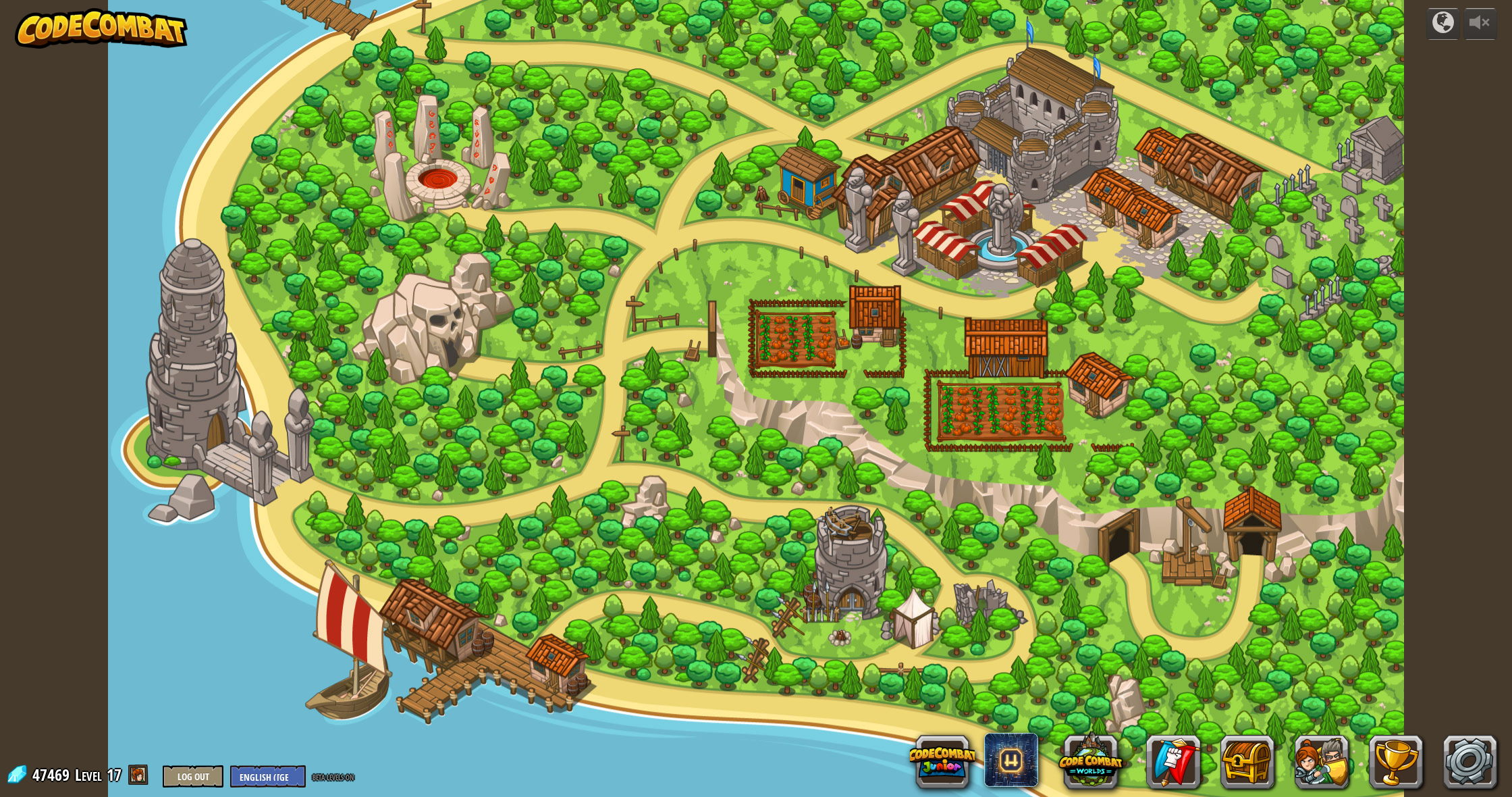
click at [524, 346] on div at bounding box center [756, 398] width 1297 height 797
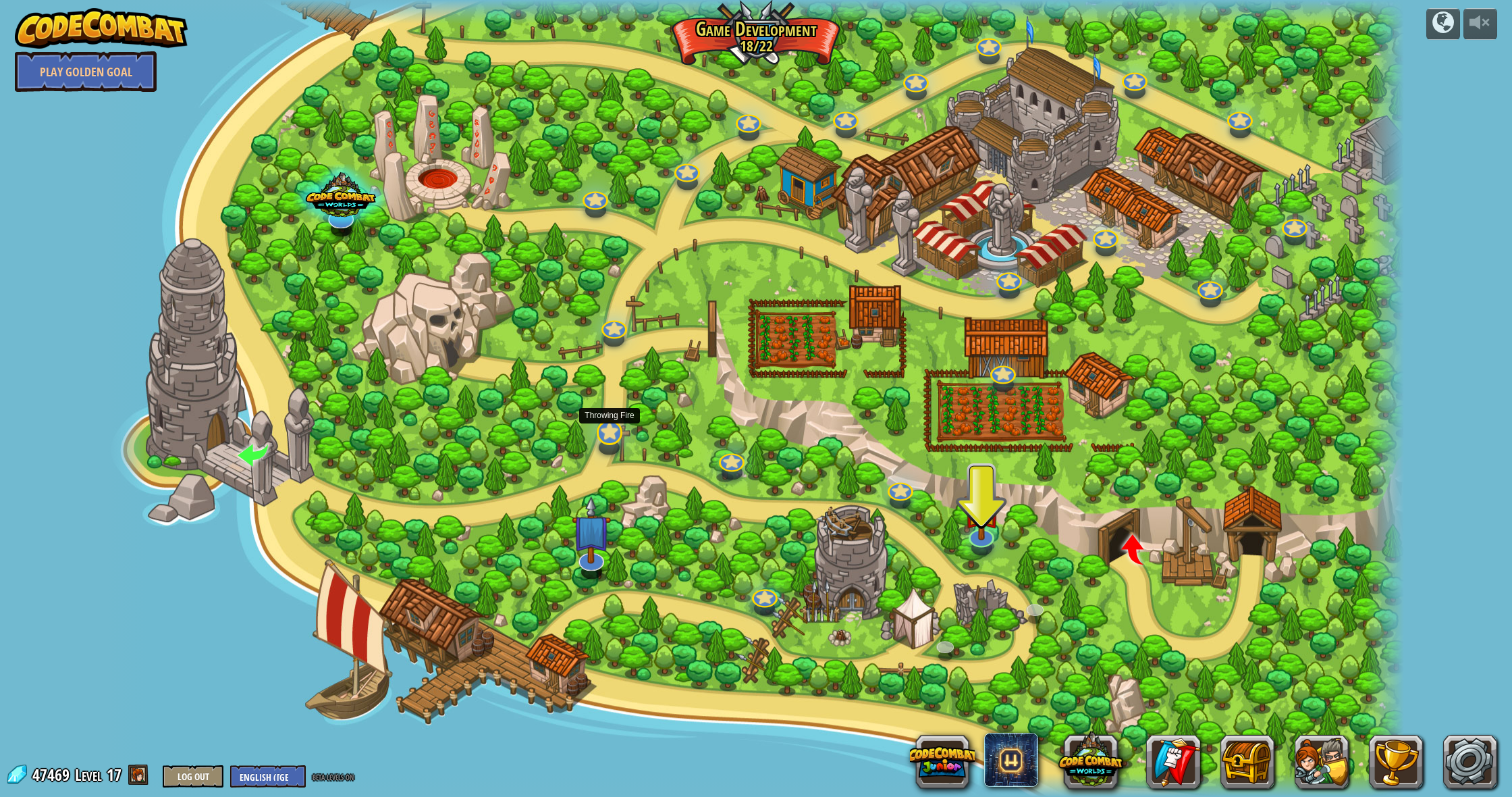
click at [604, 435] on link at bounding box center [605, 427] width 28 height 27
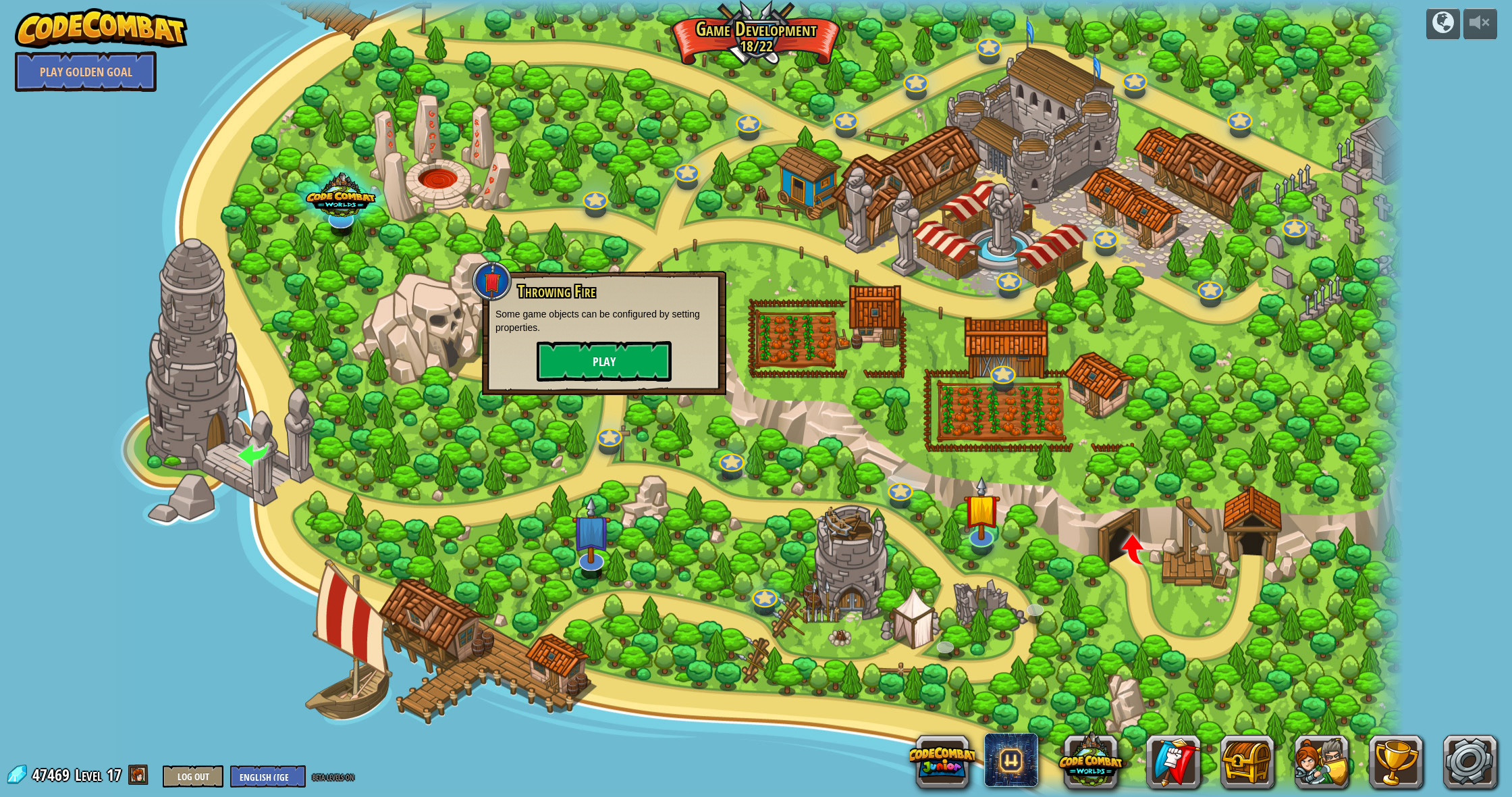
click at [586, 351] on button "Play" at bounding box center [603, 361] width 135 height 40
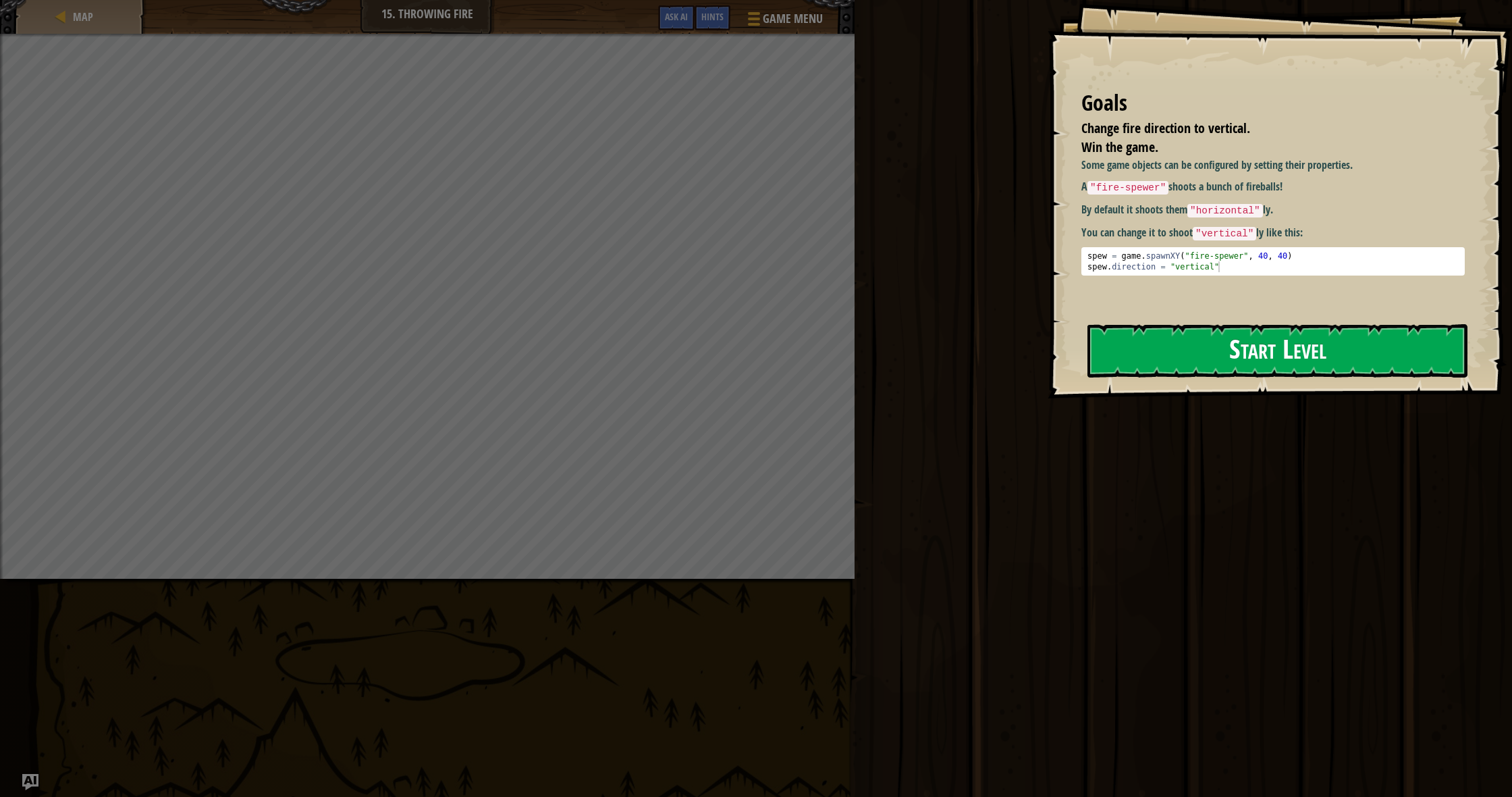
click at [1157, 349] on button "Start Level" at bounding box center [1277, 351] width 380 height 53
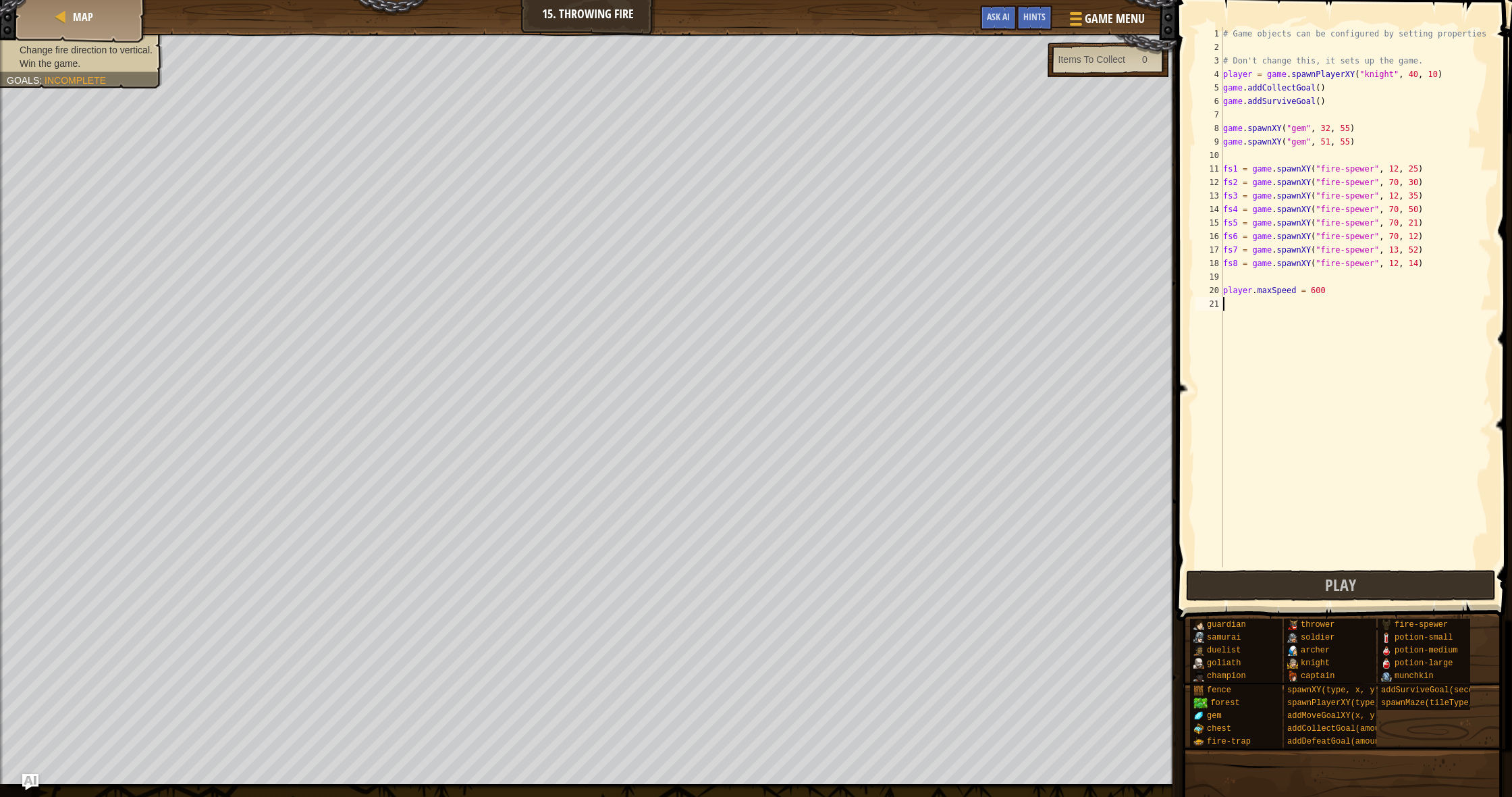
click at [1342, 297] on div "# Game objects can be configured by setting properties # Don't change this, it …" at bounding box center [1356, 310] width 271 height 567
type textarea "player.maxSpeed = 600"
click at [1291, 584] on button "Play" at bounding box center [1340, 586] width 309 height 31
click at [1351, 575] on span "Play" at bounding box center [1340, 585] width 31 height 22
click at [1318, 578] on button "Play" at bounding box center [1340, 586] width 309 height 31
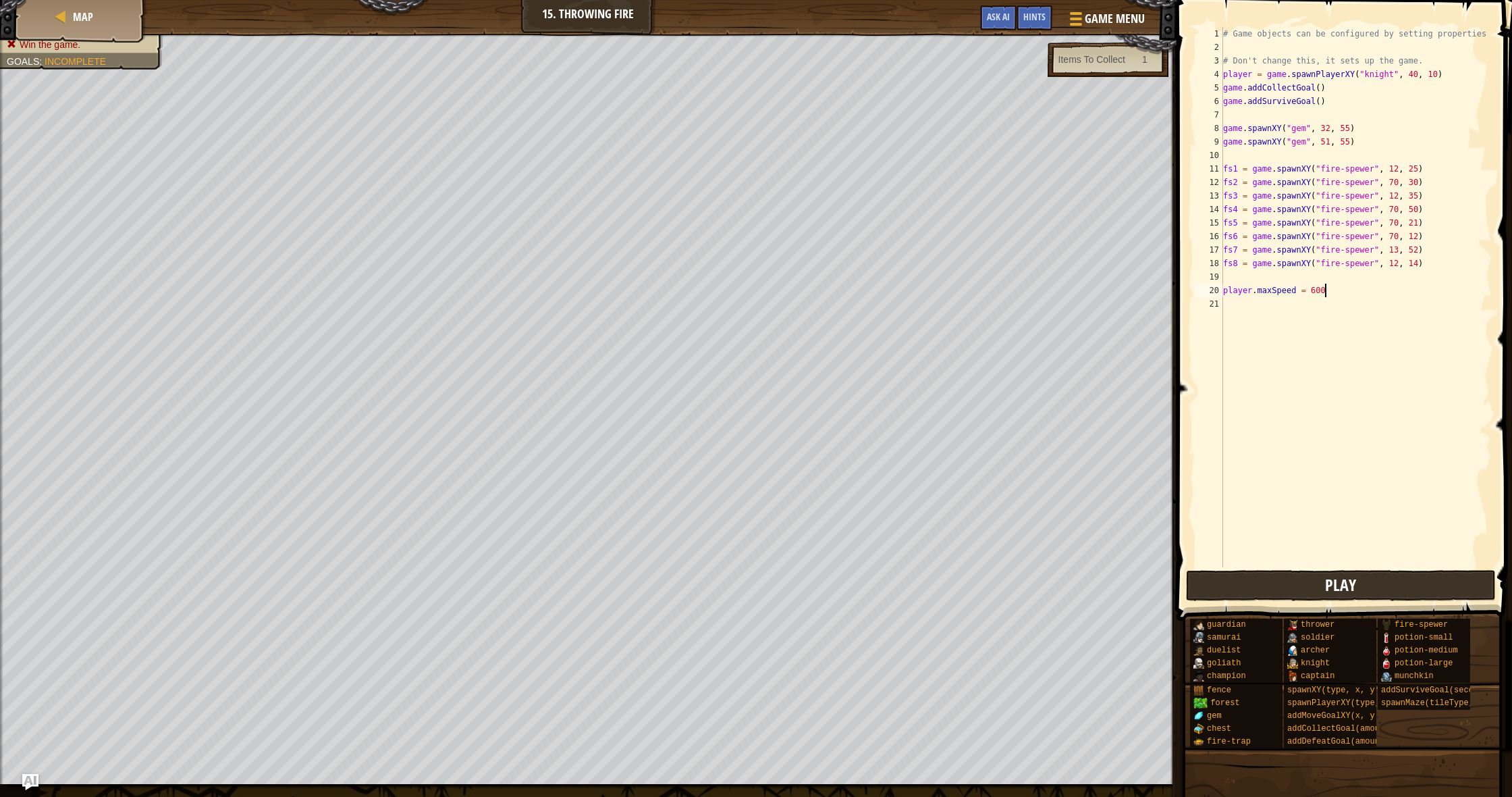
drag, startPoint x: 1274, startPoint y: 602, endPoint x: 1260, endPoint y: 598, distance: 14.6
click at [1274, 602] on span at bounding box center [1345, 291] width 346 height 660
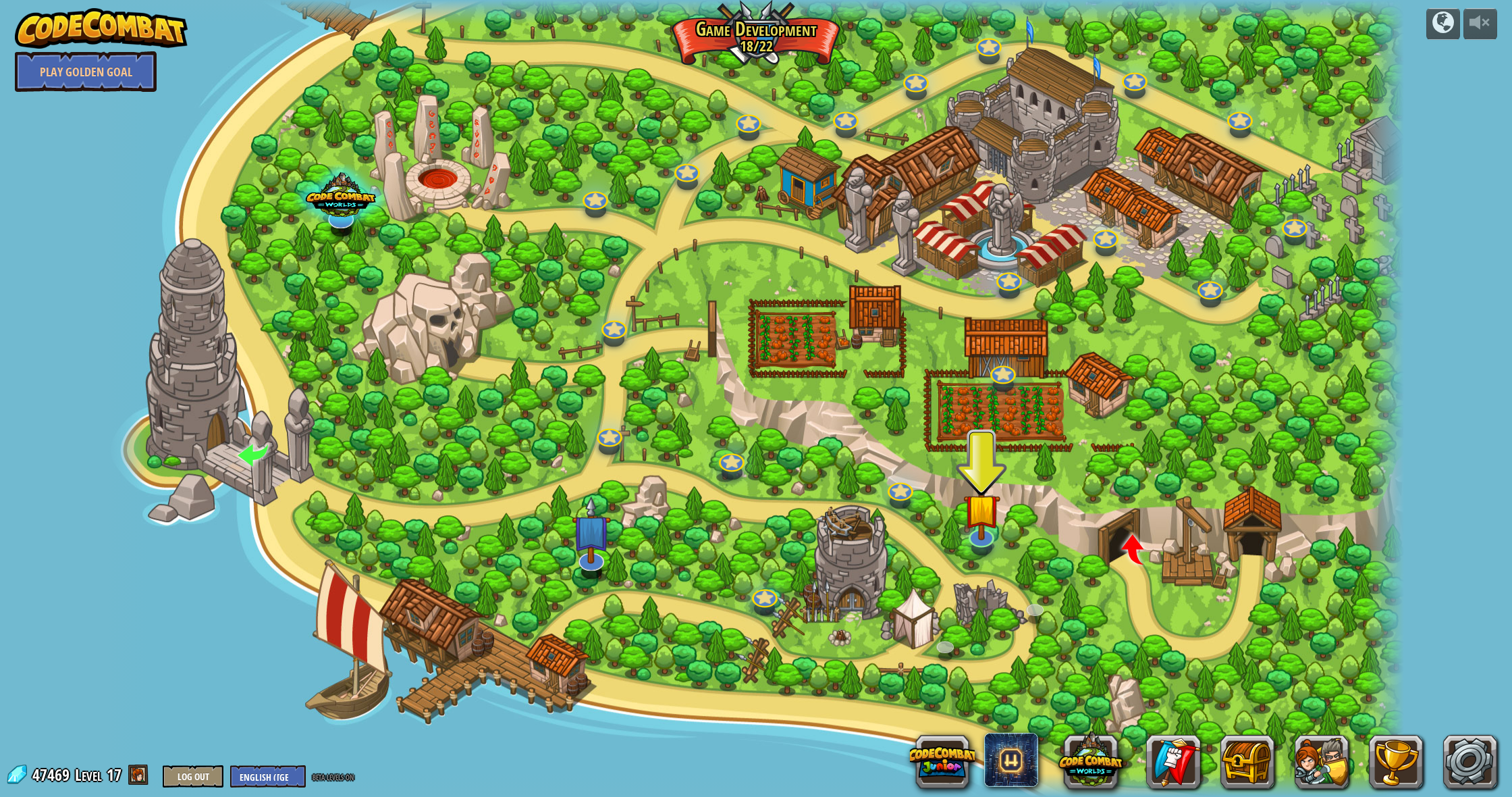
click at [731, 474] on div at bounding box center [731, 472] width 21 height 15
click at [729, 467] on div at bounding box center [732, 457] width 26 height 25
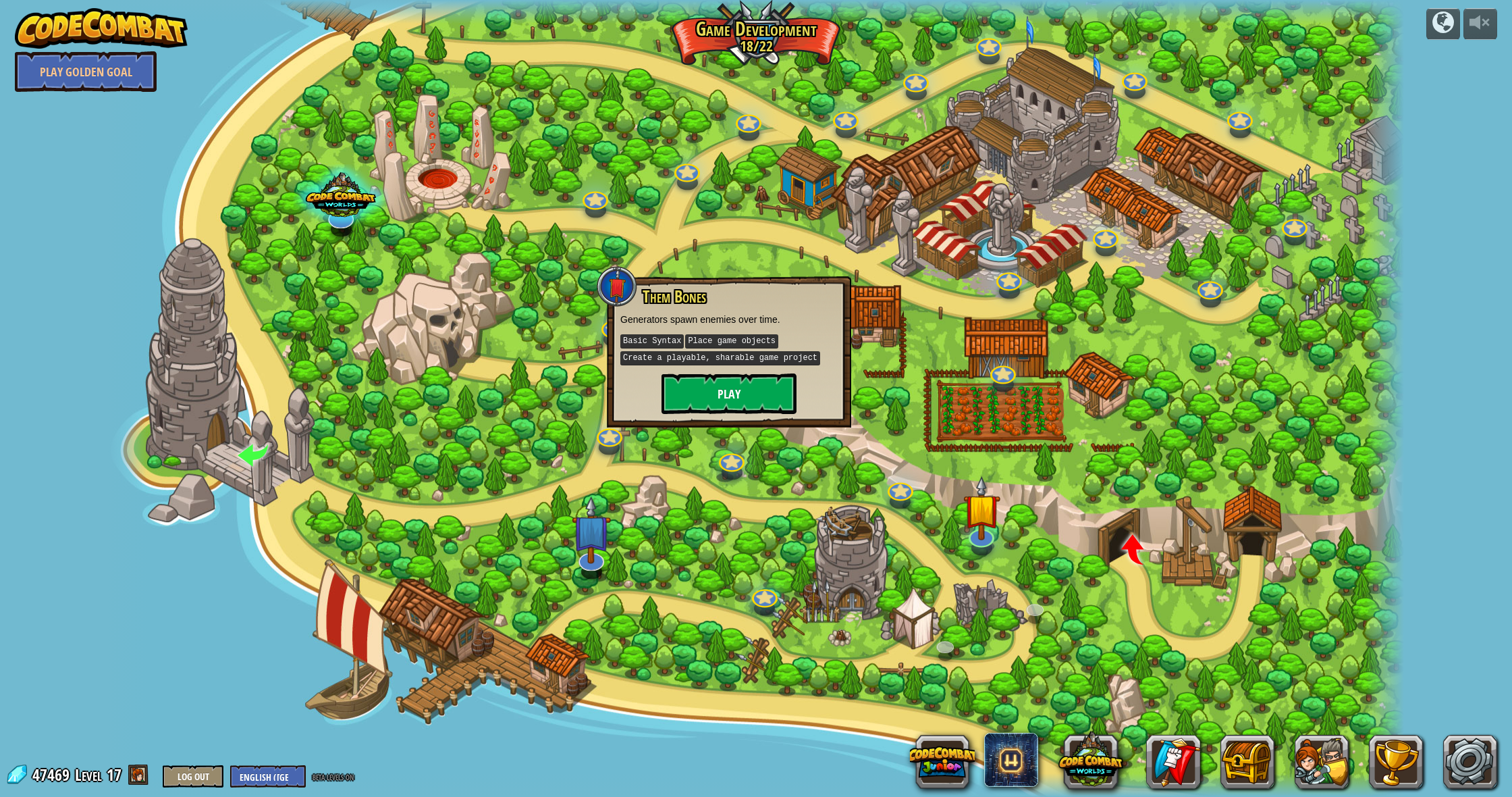
click at [693, 385] on button "Play" at bounding box center [728, 393] width 135 height 40
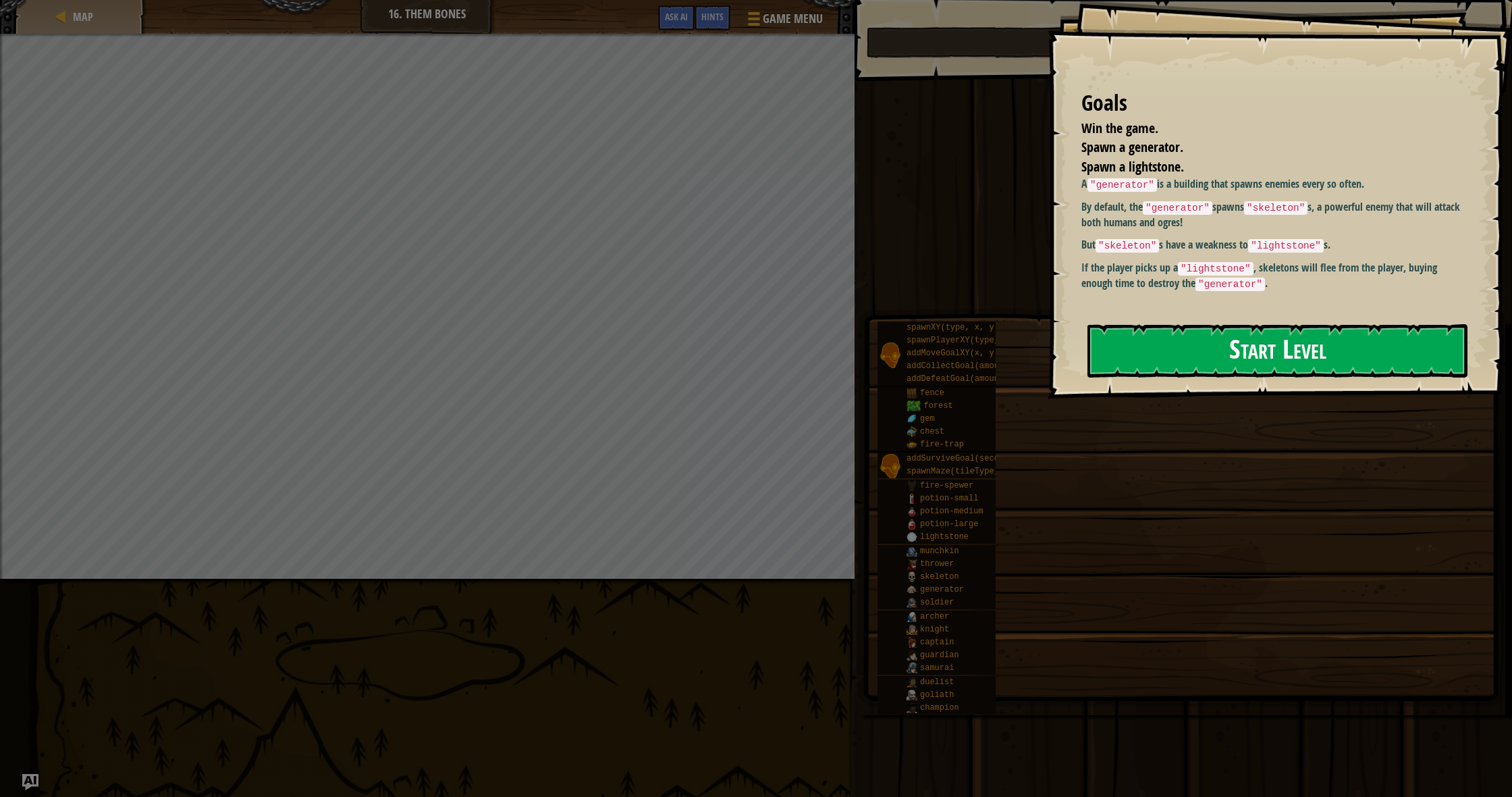
click at [1186, 359] on button "Start Level" at bounding box center [1277, 351] width 380 height 53
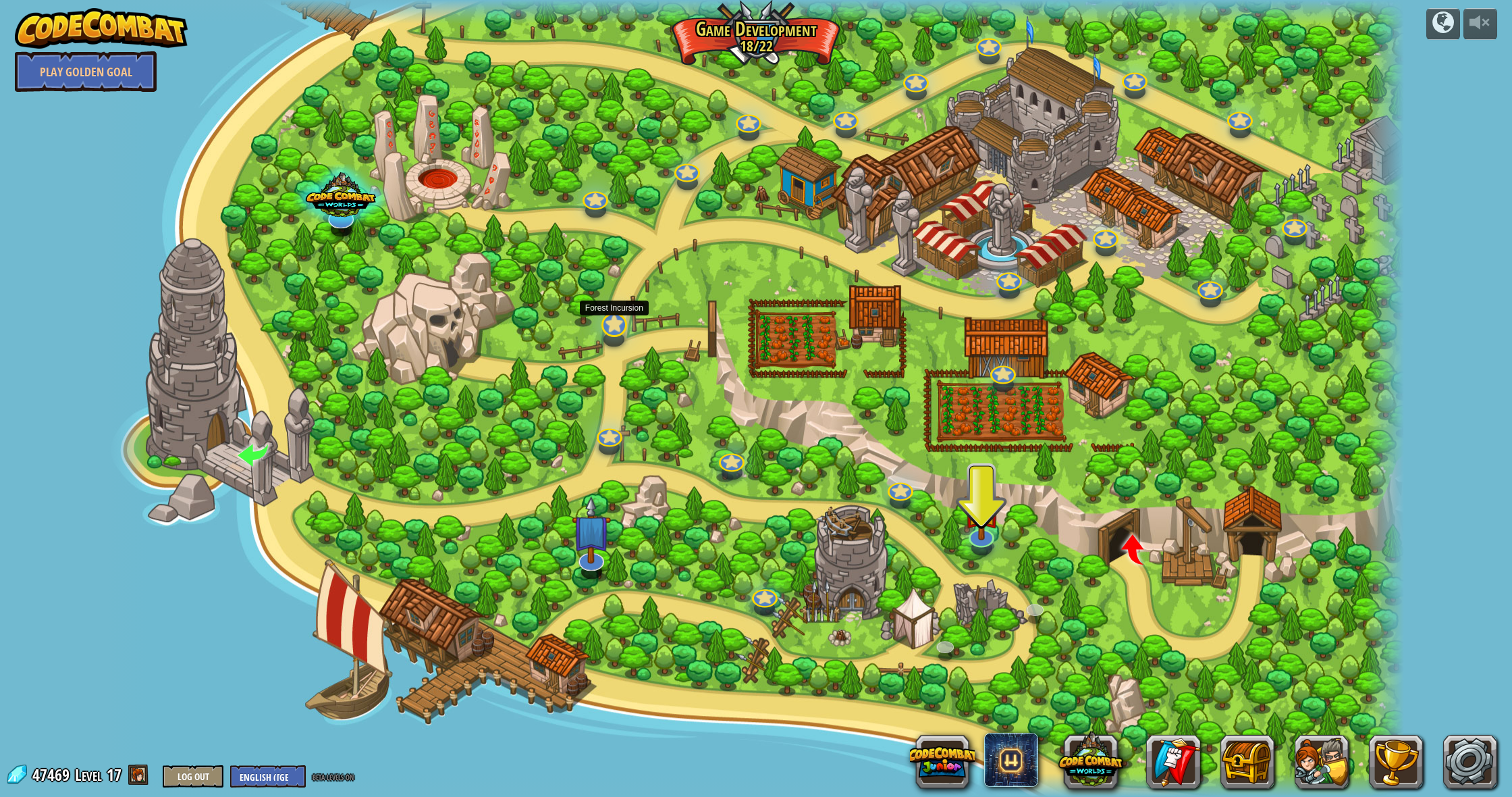
click at [622, 325] on link at bounding box center [610, 320] width 28 height 27
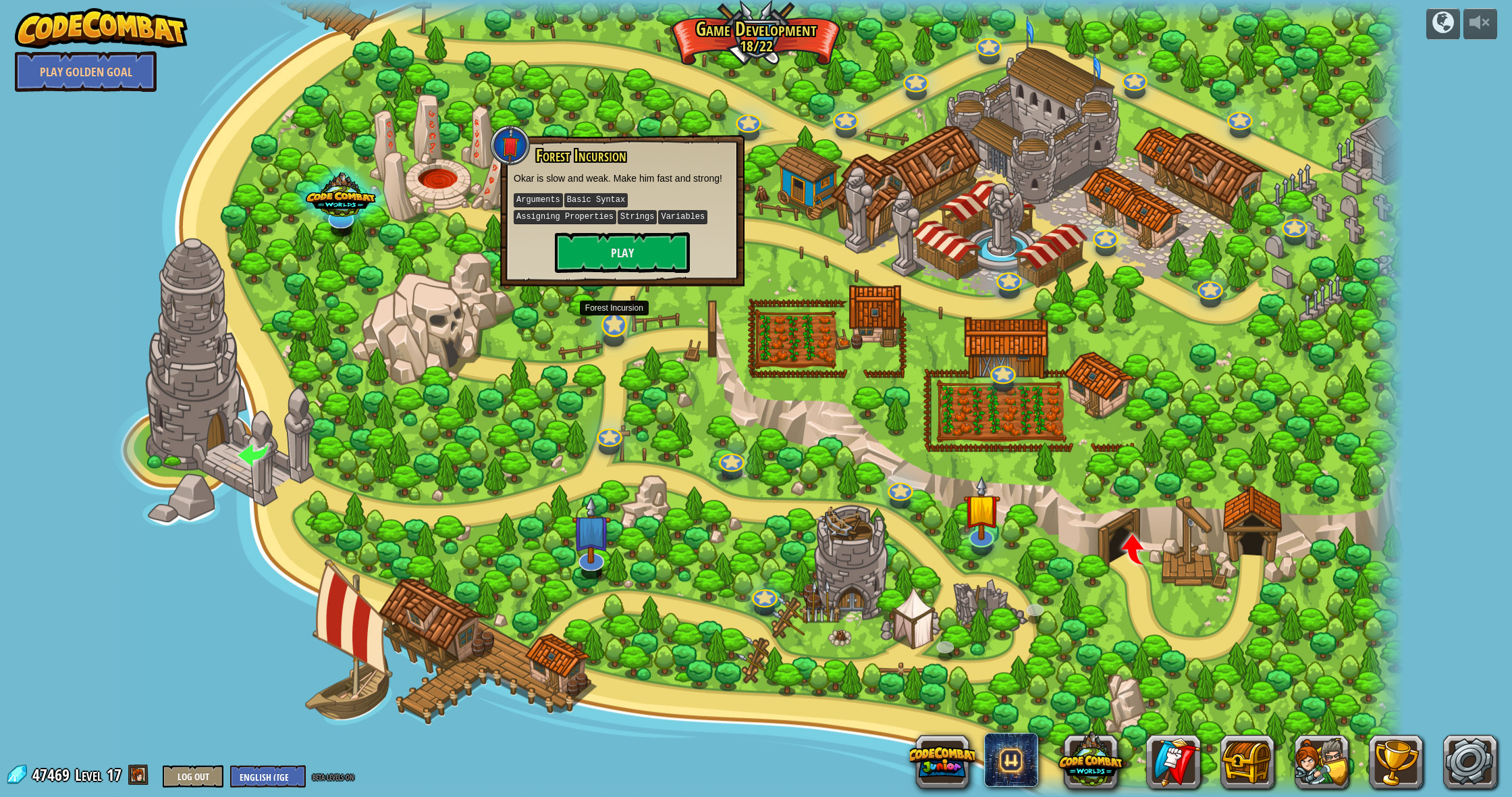
click at [613, 329] on link at bounding box center [610, 320] width 28 height 27
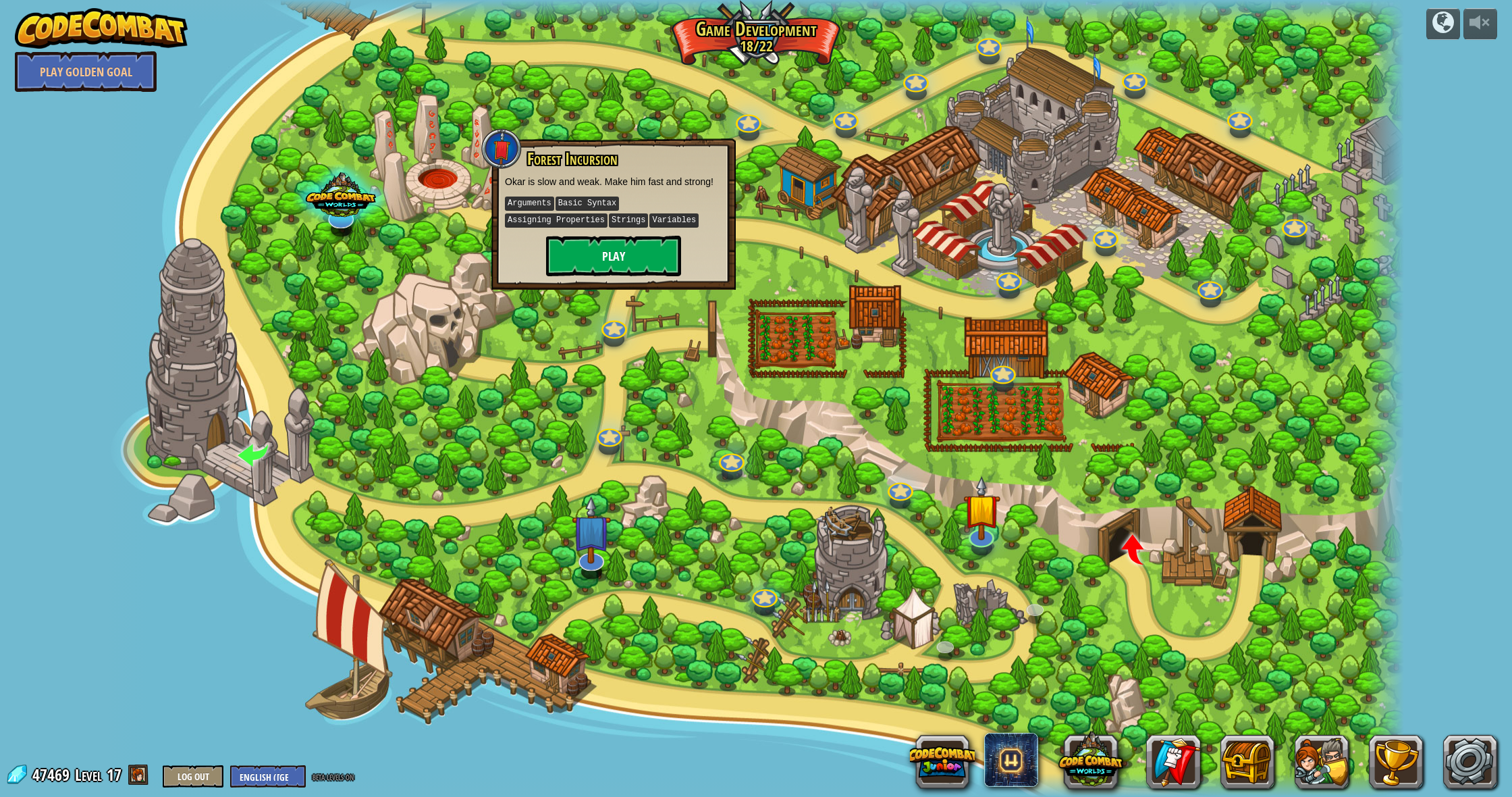
click at [624, 257] on button "Play" at bounding box center [613, 256] width 135 height 40
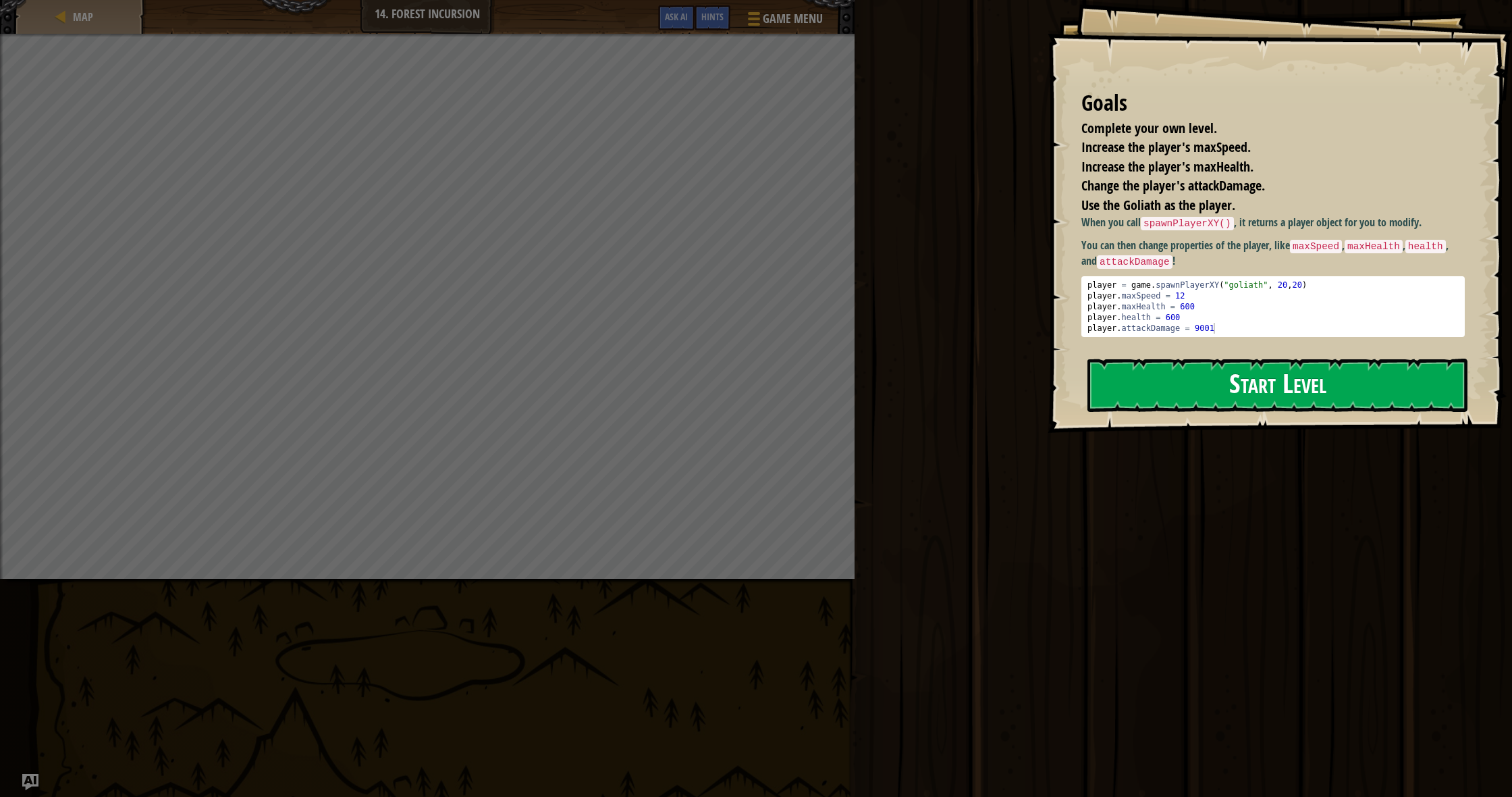
click at [1212, 387] on button "Start Level" at bounding box center [1277, 385] width 380 height 53
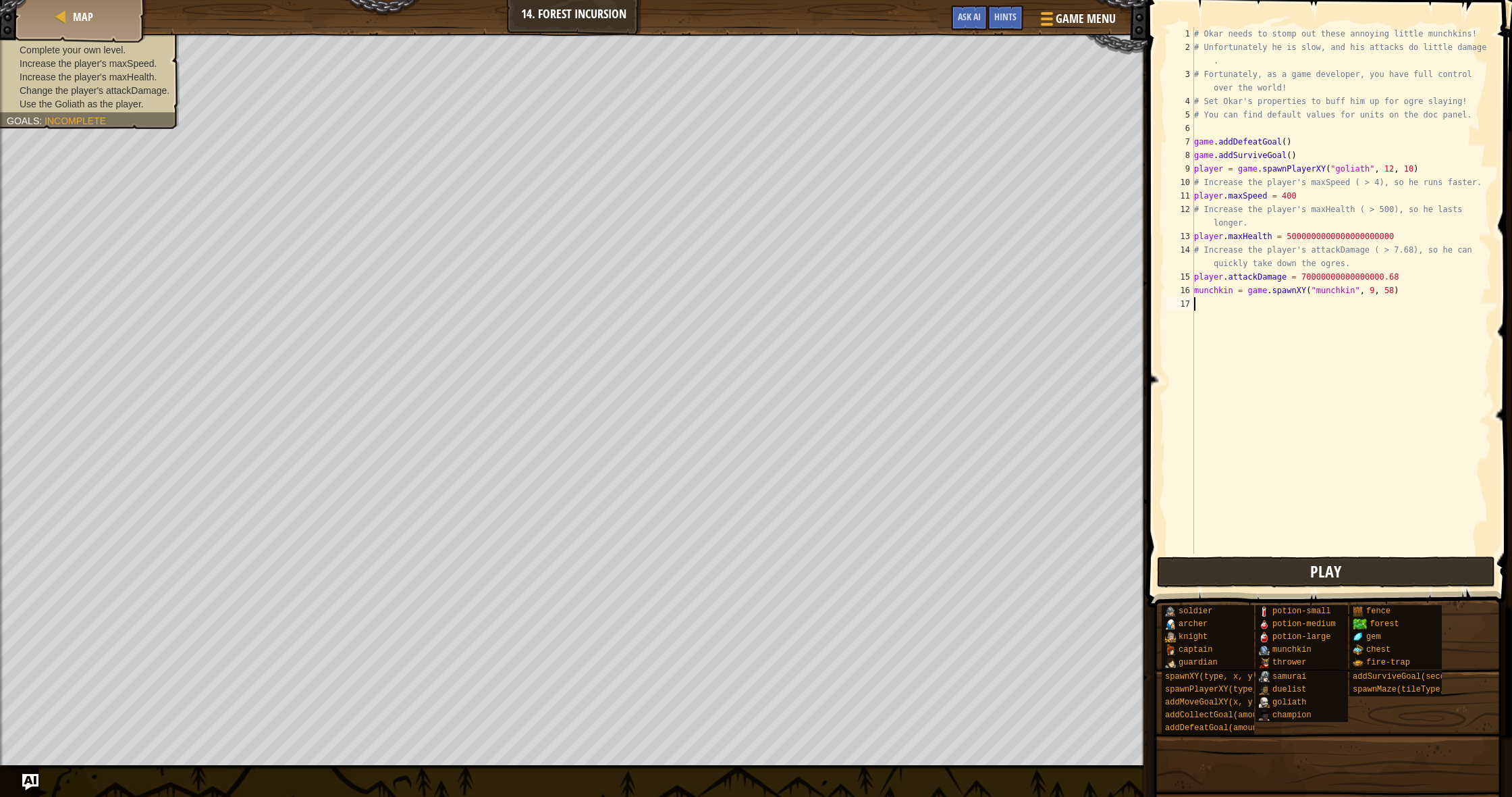
click at [1331, 563] on span "Play" at bounding box center [1325, 571] width 31 height 22
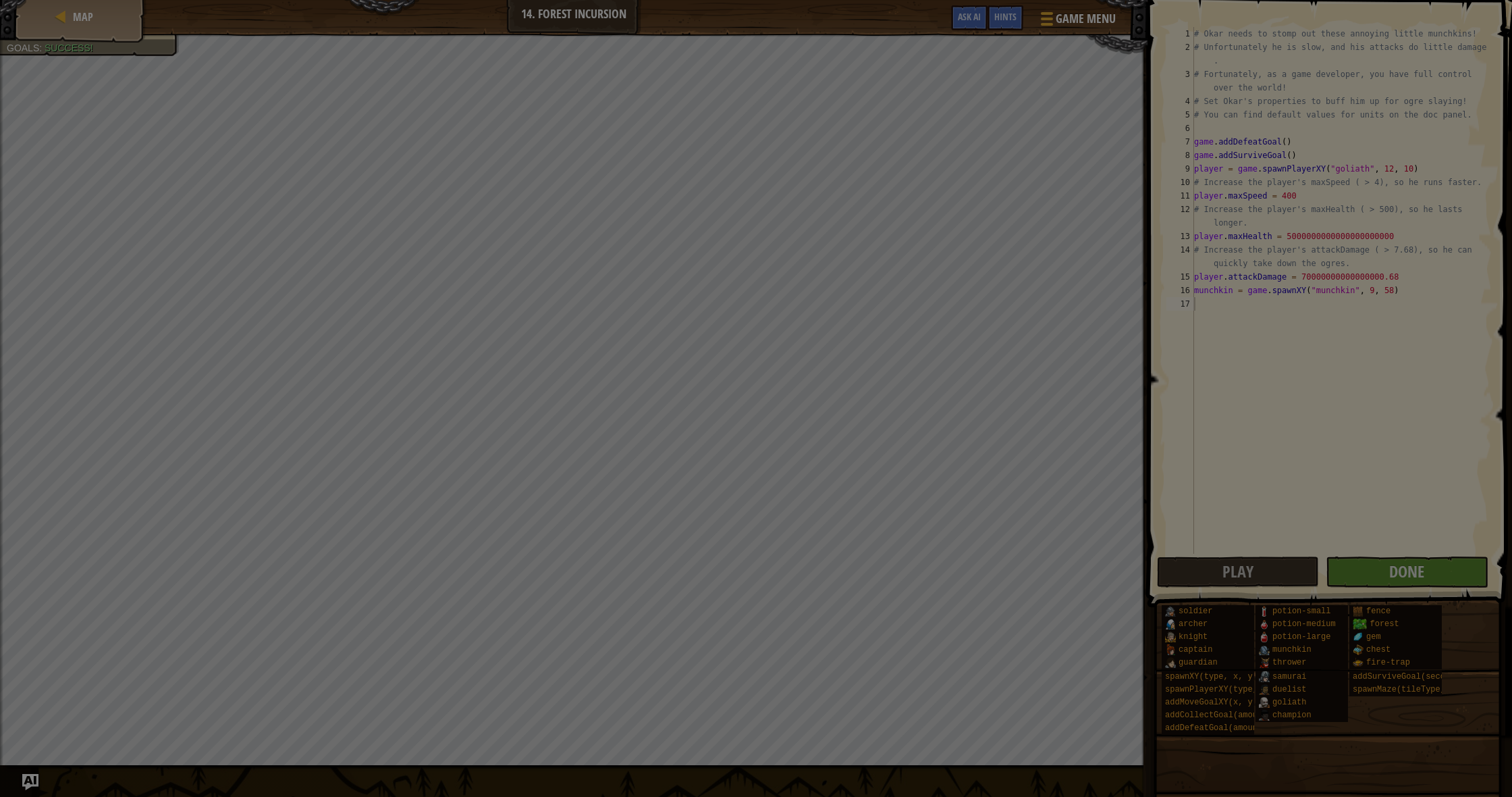
click at [907, 1] on body "Map 14. Forest Incursion Game Menu Done Hints Ask AI 1 הההההההההההההההההההההההה…" at bounding box center [756, 0] width 1512 height 1
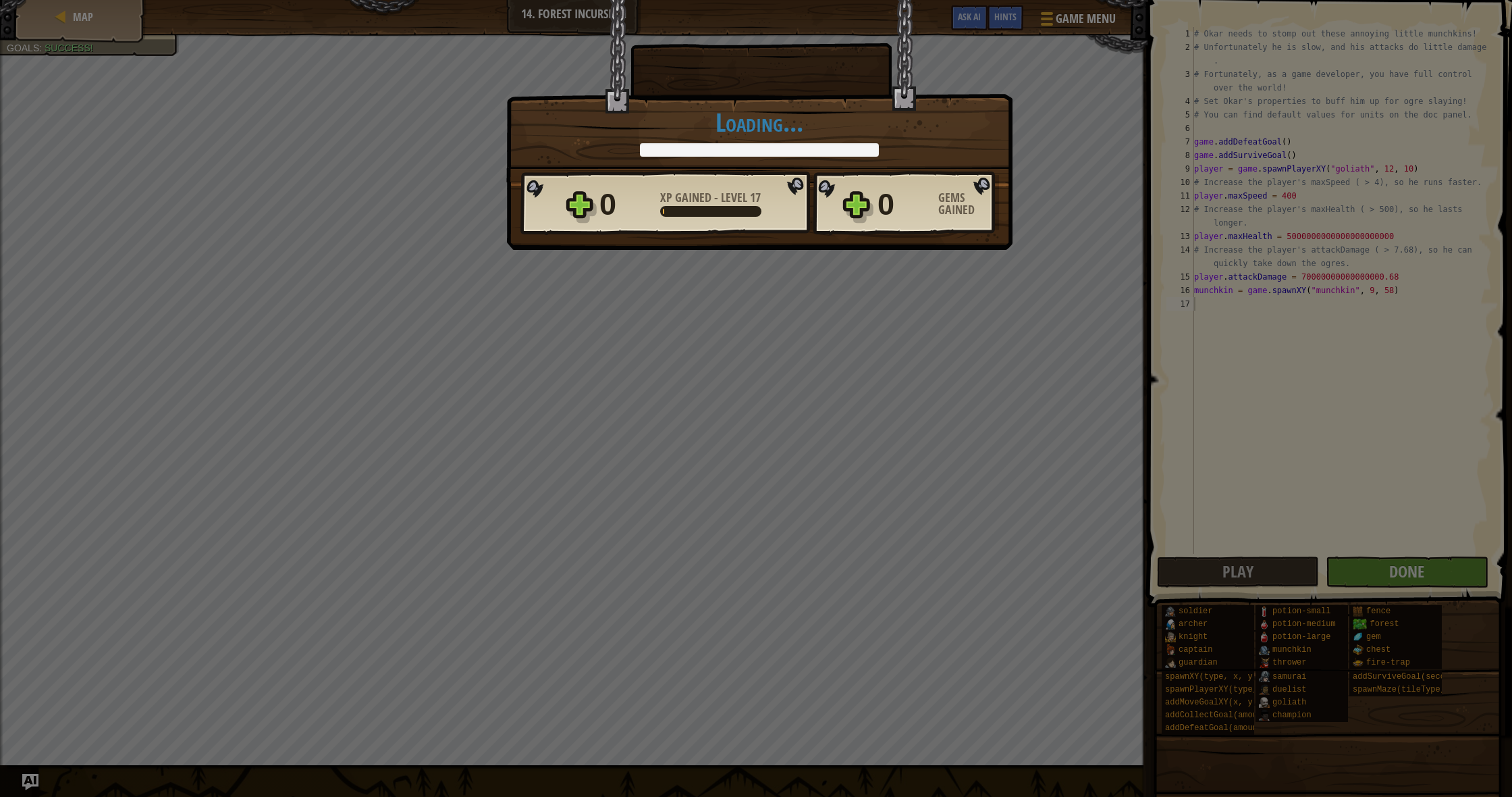
scroll to position [6, 0]
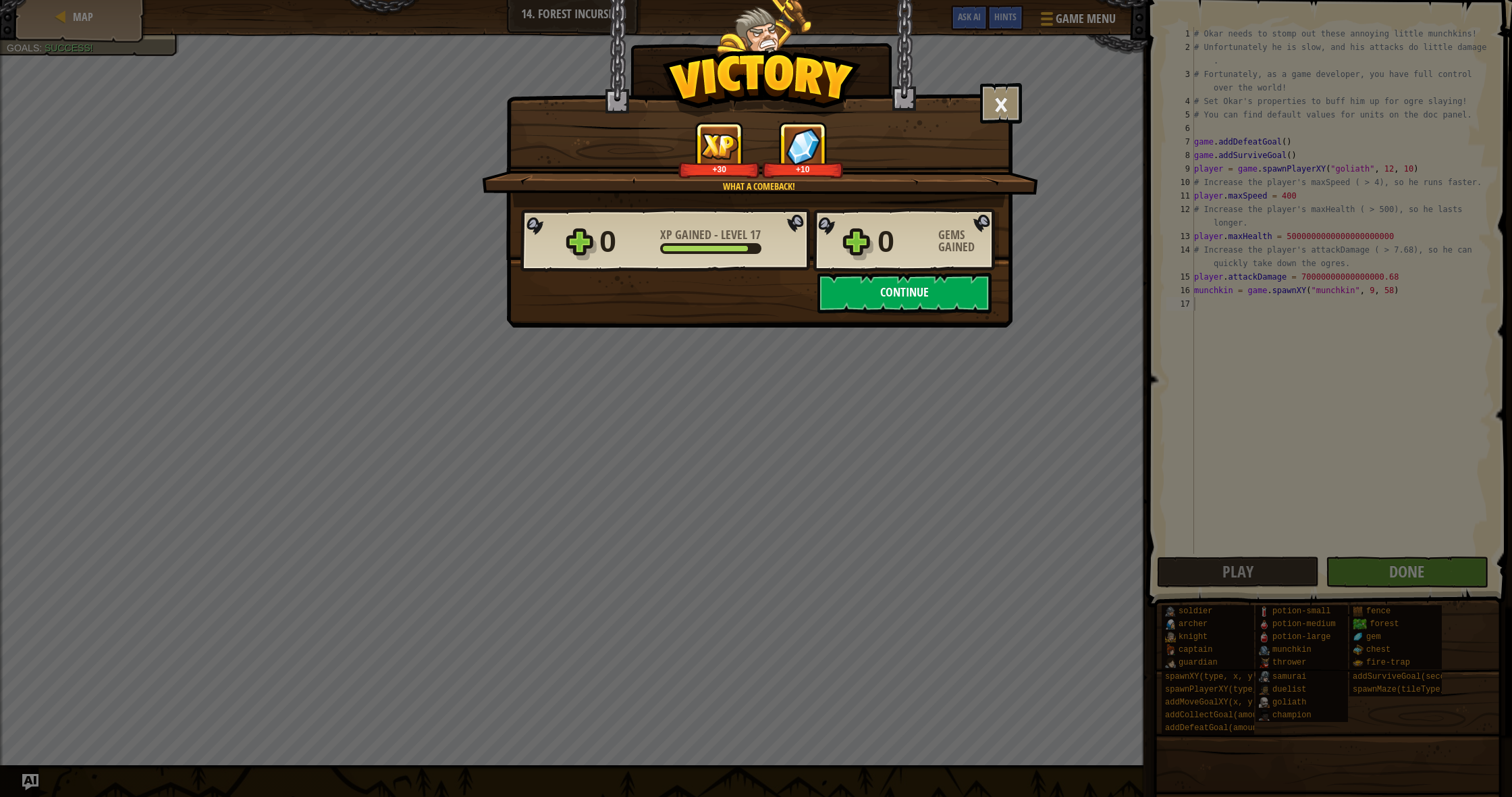
click at [859, 299] on button "Continue" at bounding box center [904, 293] width 174 height 40
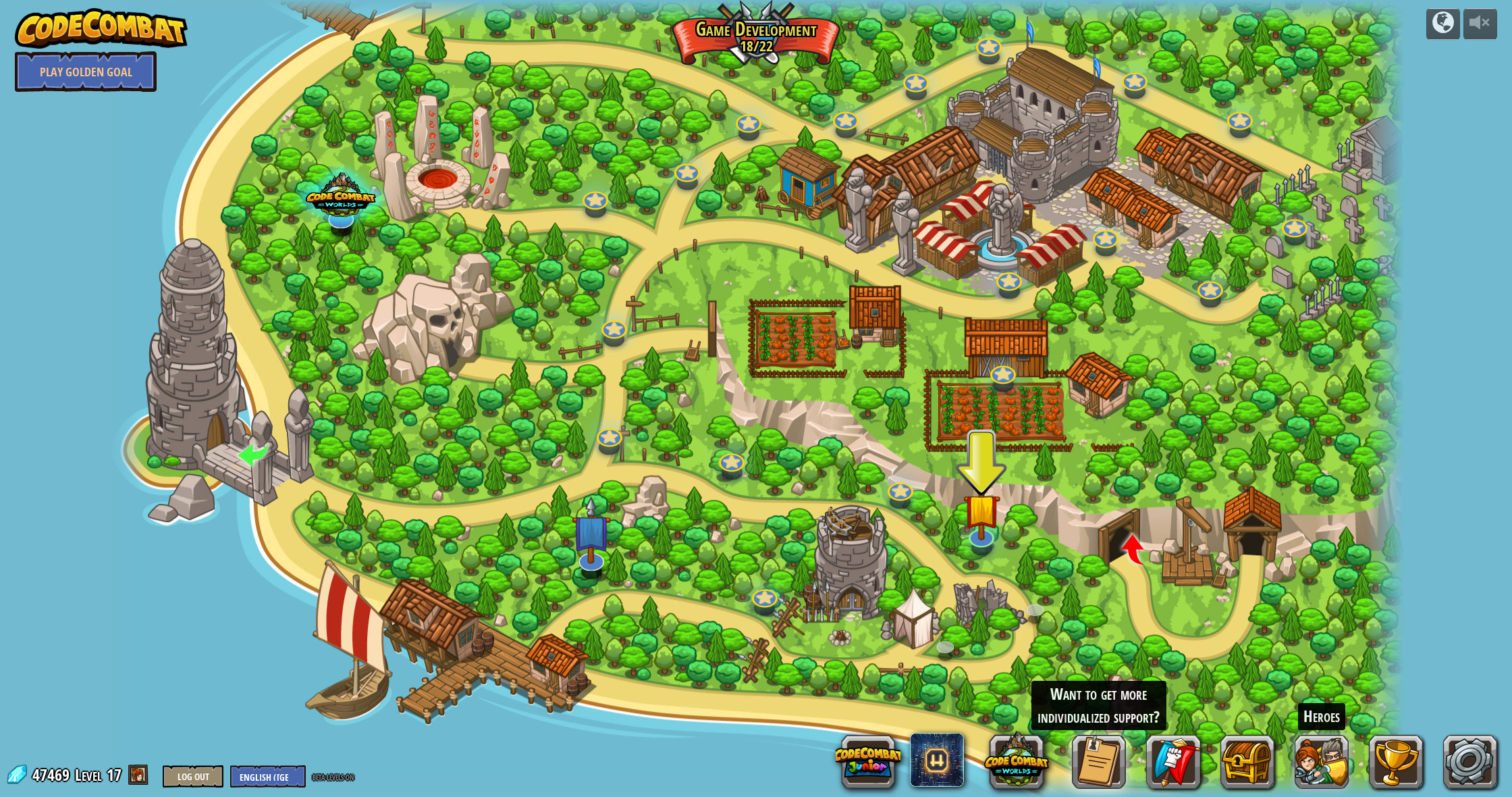
click at [1334, 769] on button at bounding box center [1320, 761] width 54 height 54
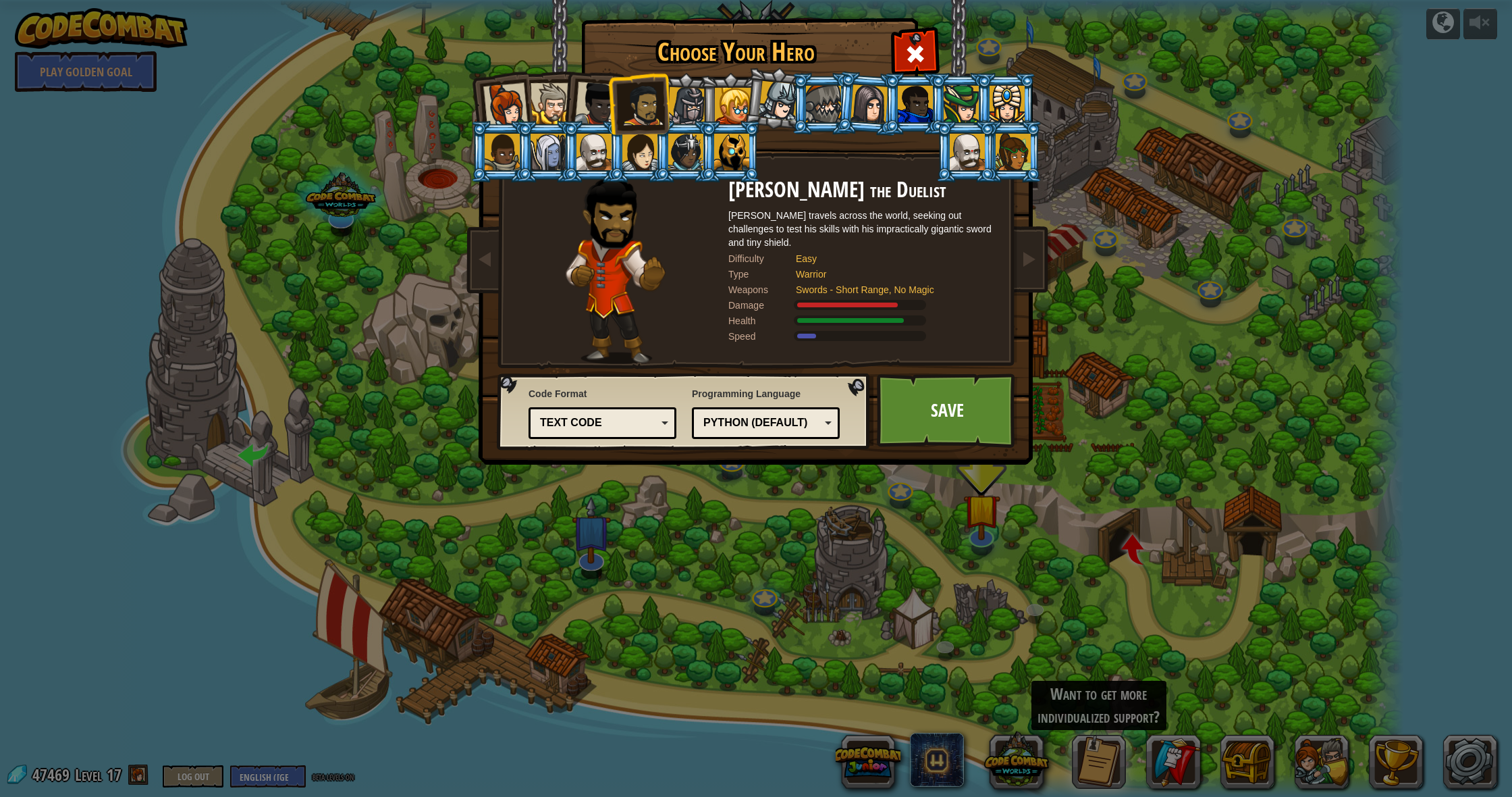
click at [785, 114] on div at bounding box center [778, 100] width 40 height 40
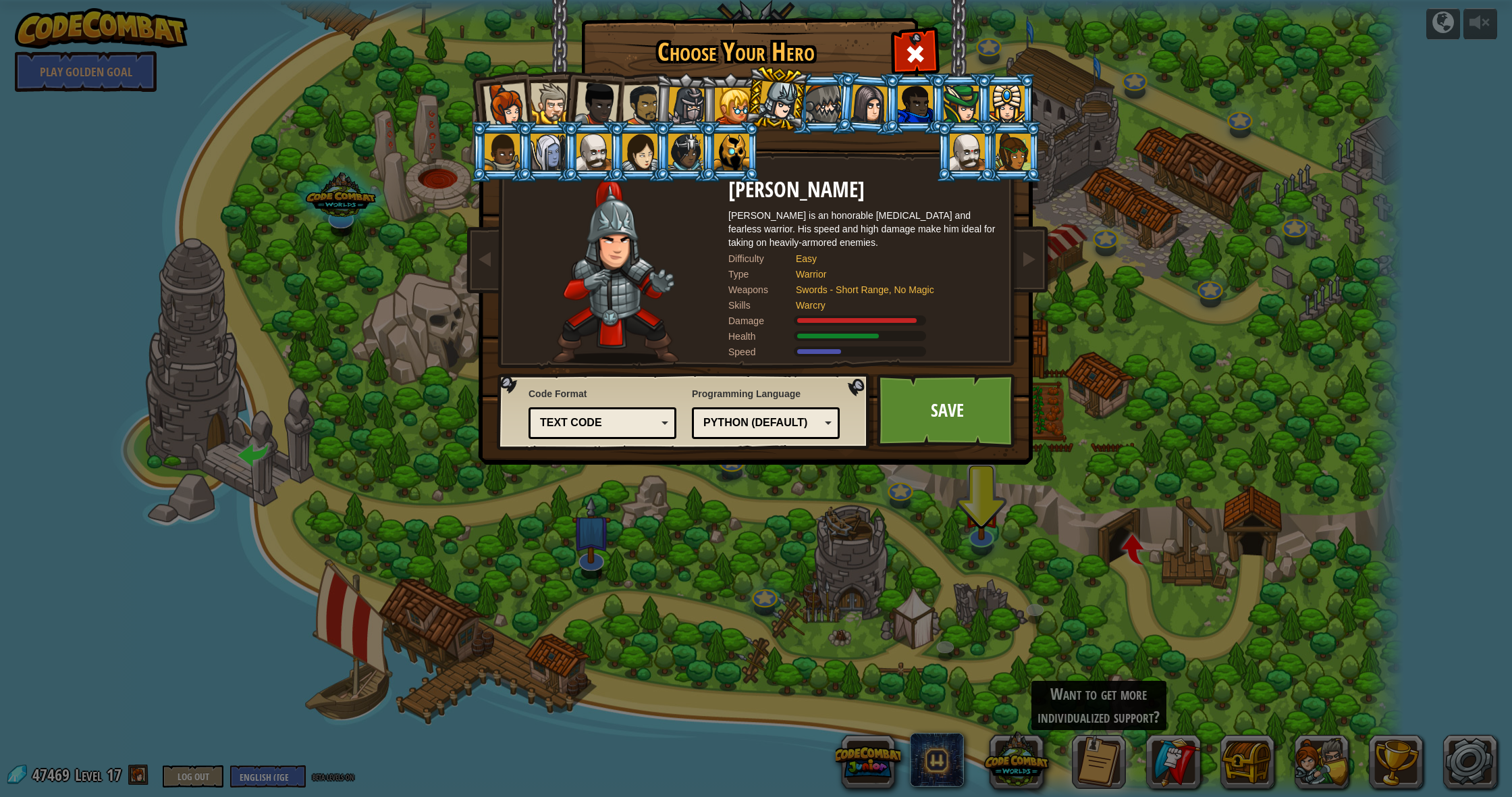
click at [831, 107] on div at bounding box center [823, 103] width 35 height 36
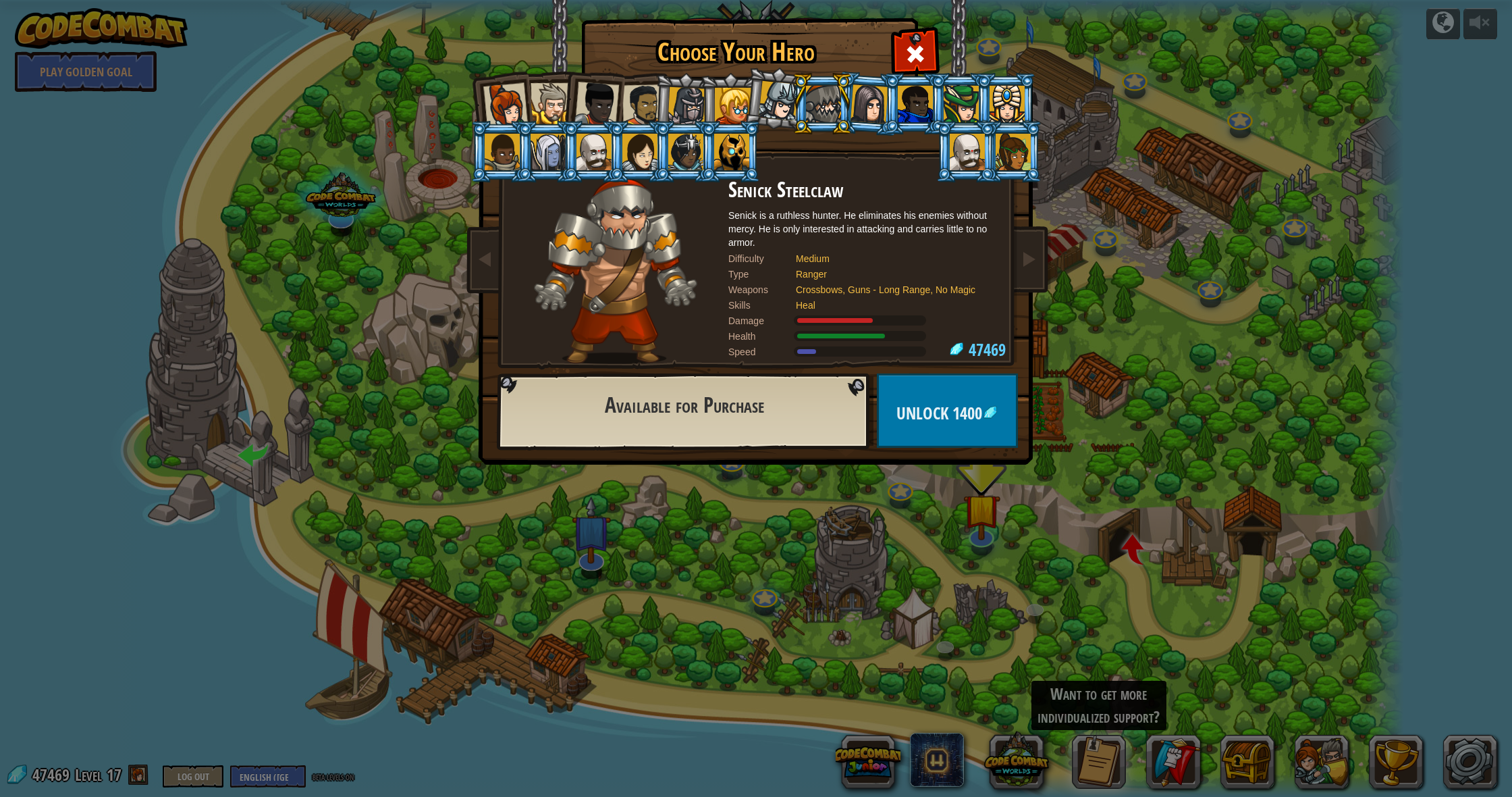
click at [980, 160] on div at bounding box center [967, 151] width 35 height 36
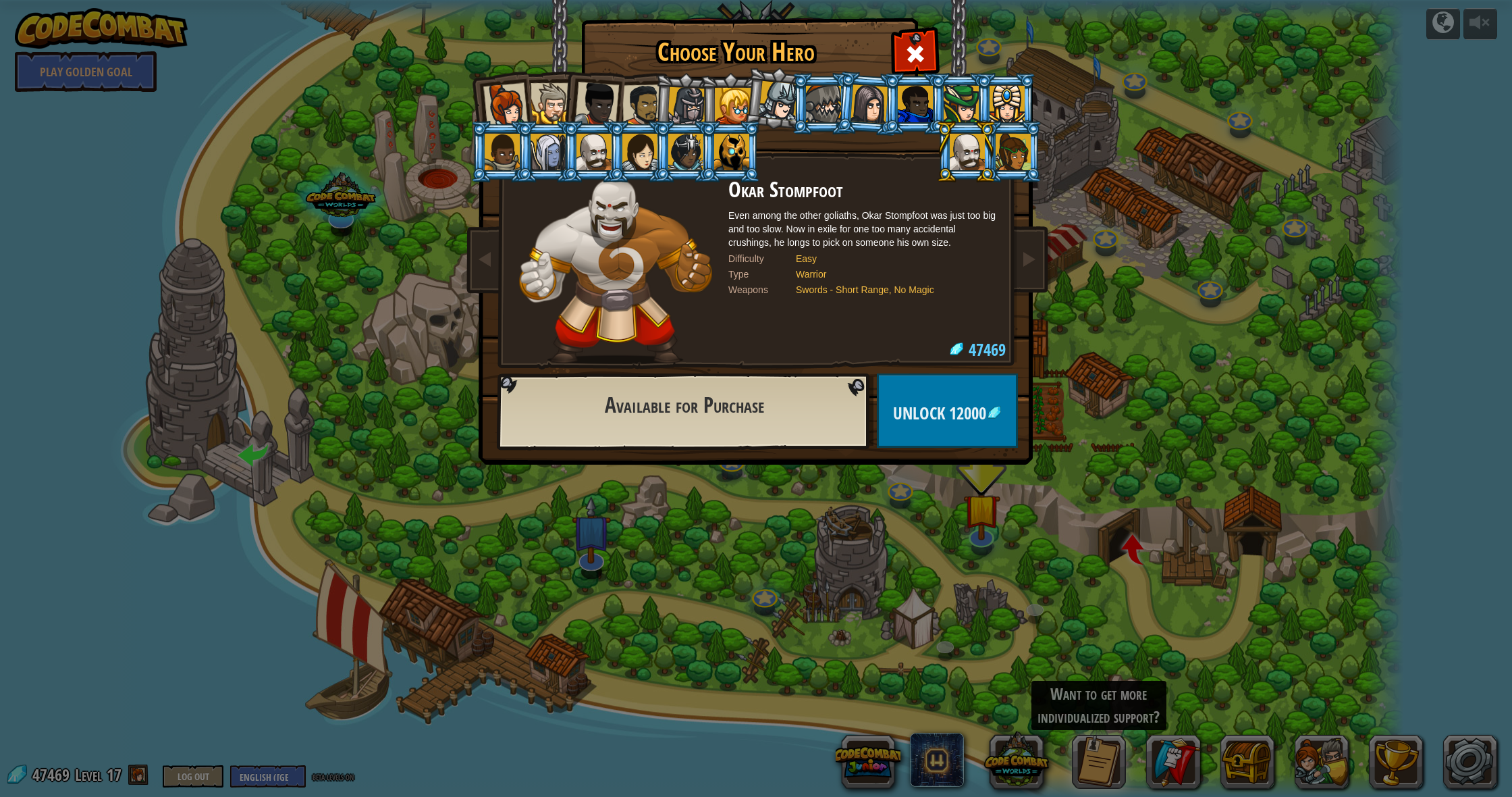
click at [738, 154] on div at bounding box center [732, 151] width 35 height 36
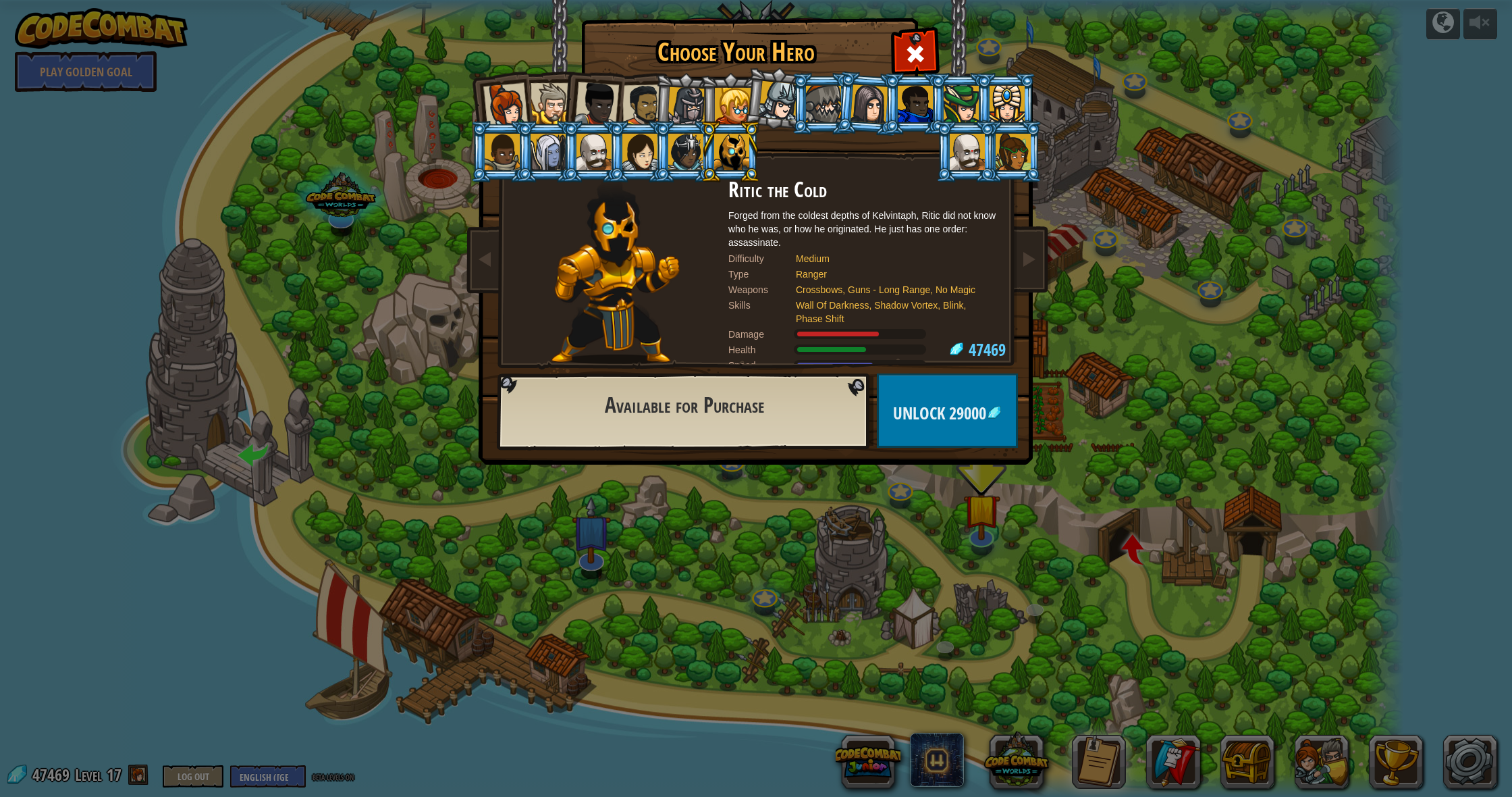
click at [722, 148] on div at bounding box center [732, 151] width 35 height 36
click at [692, 150] on div at bounding box center [686, 151] width 35 height 36
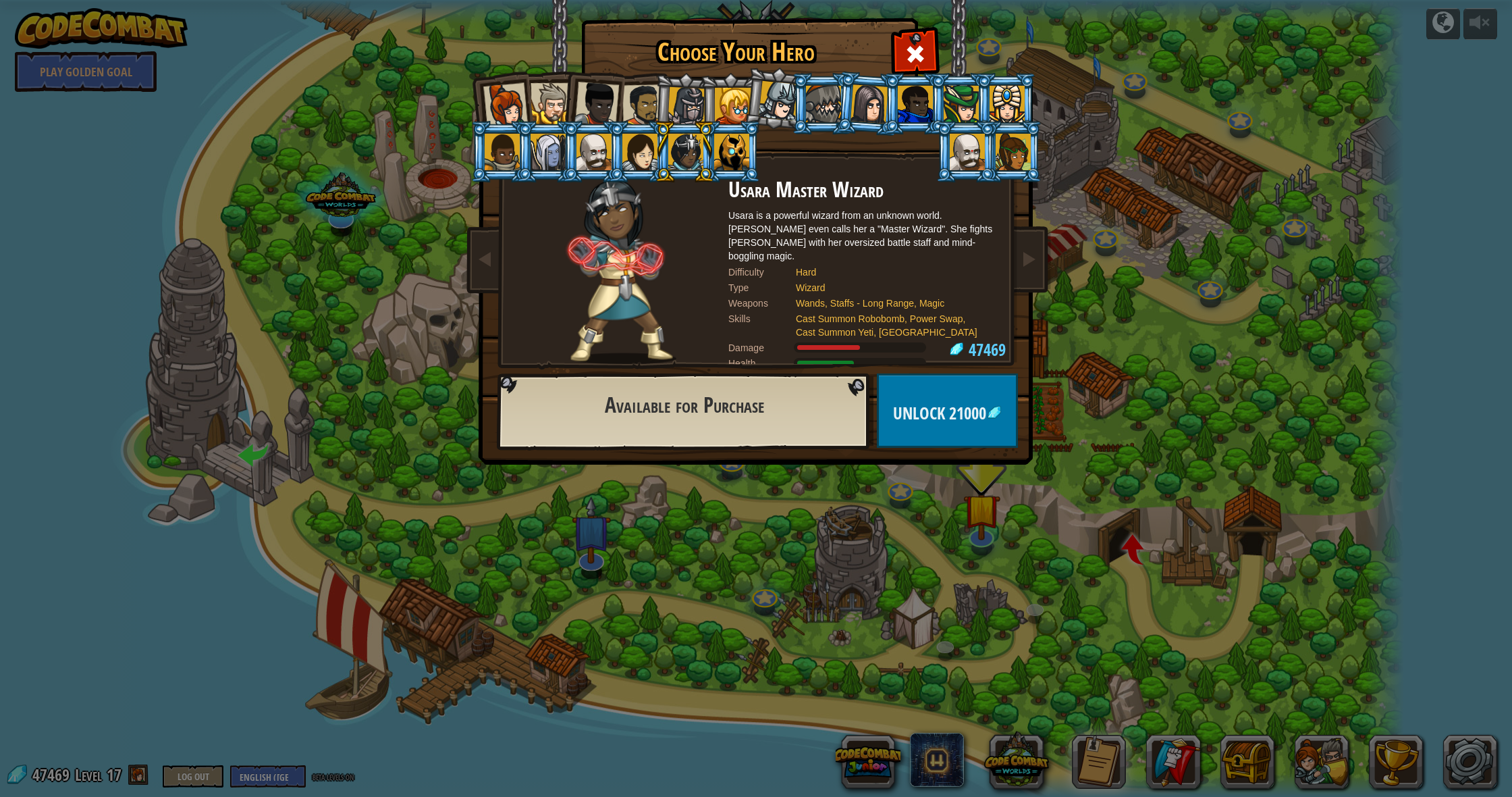
click at [745, 152] on div at bounding box center [732, 151] width 35 height 36
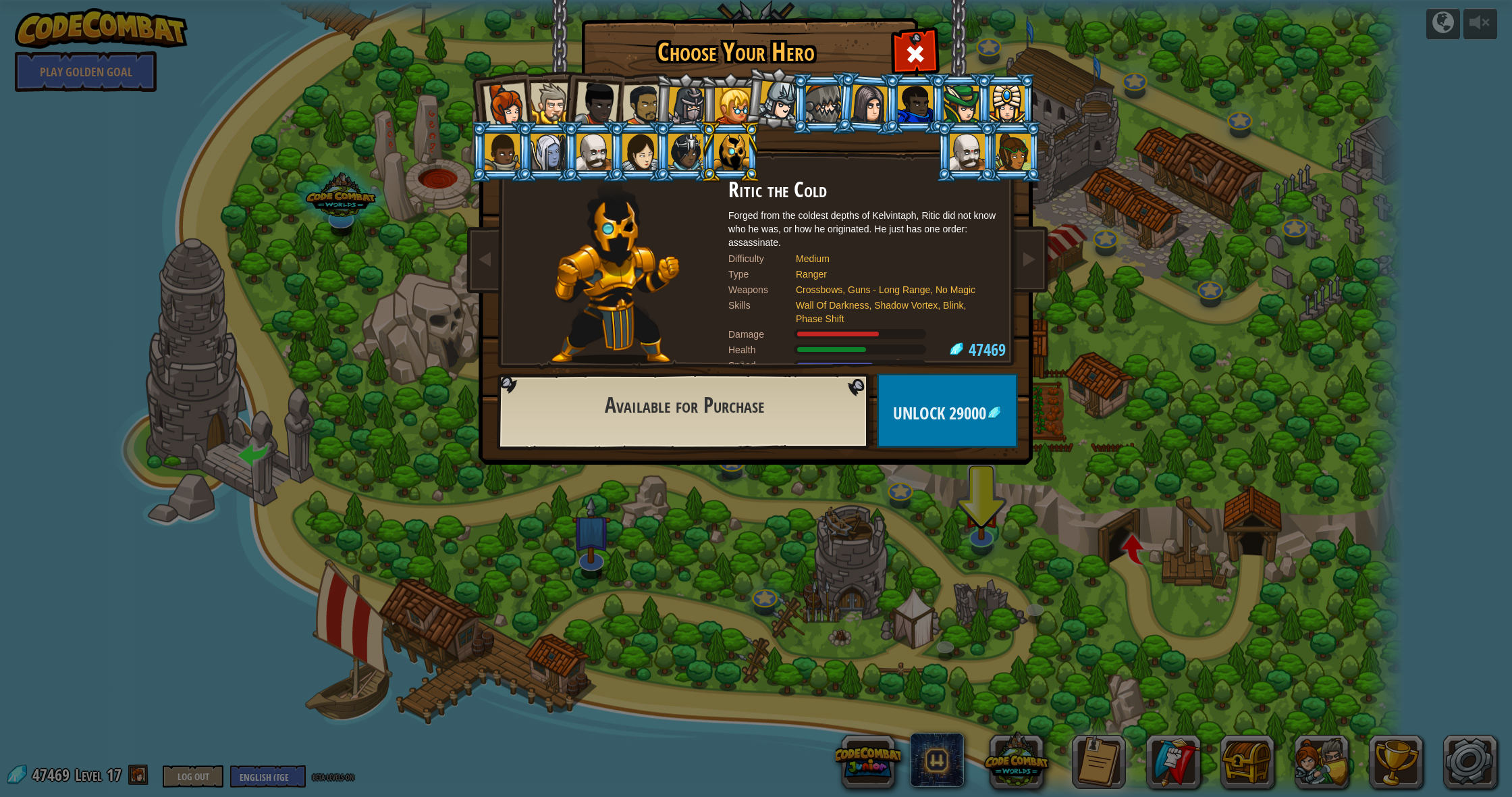
click at [808, 100] on div at bounding box center [823, 103] width 35 height 36
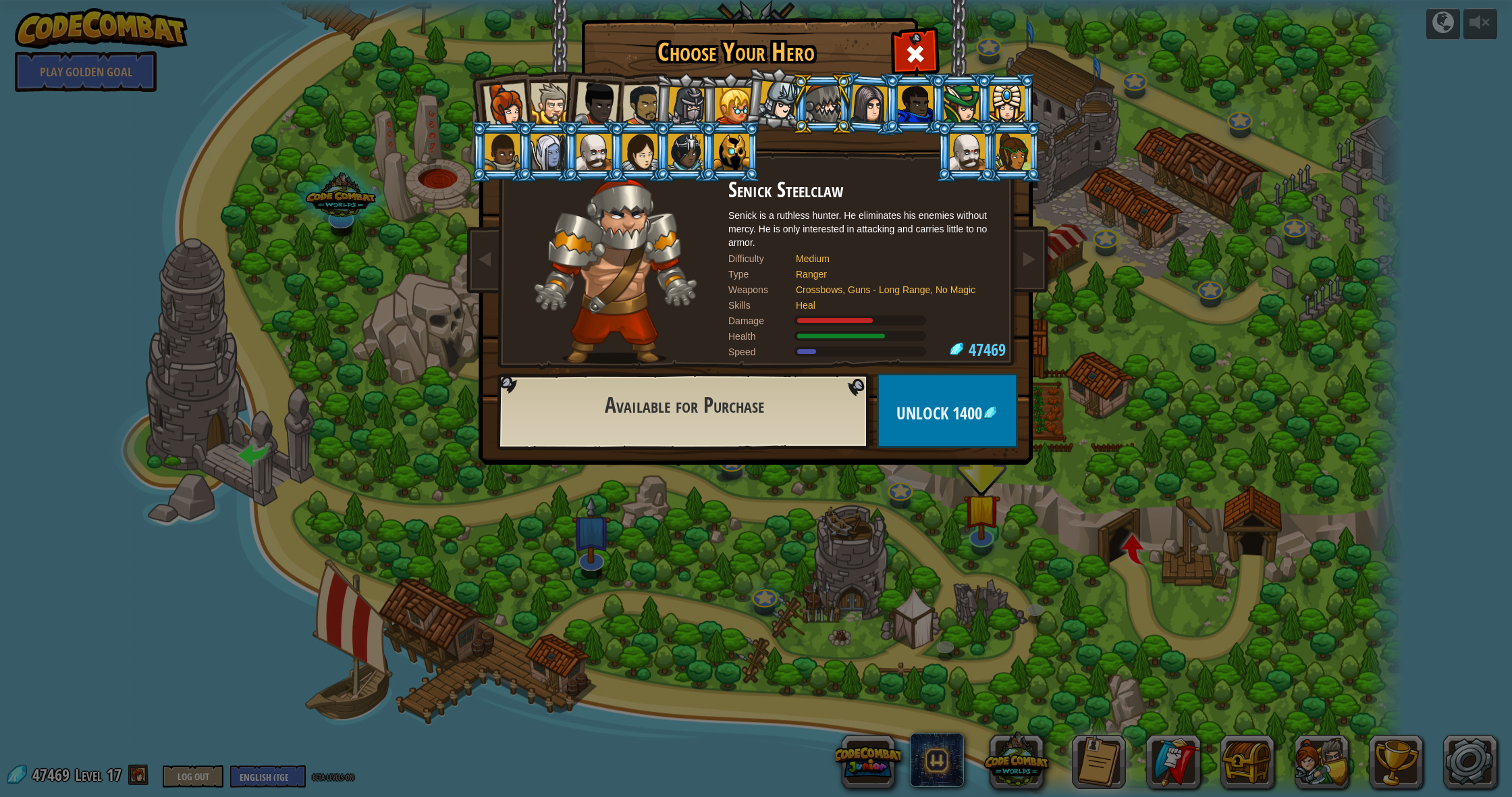
click at [784, 103] on div at bounding box center [778, 100] width 40 height 40
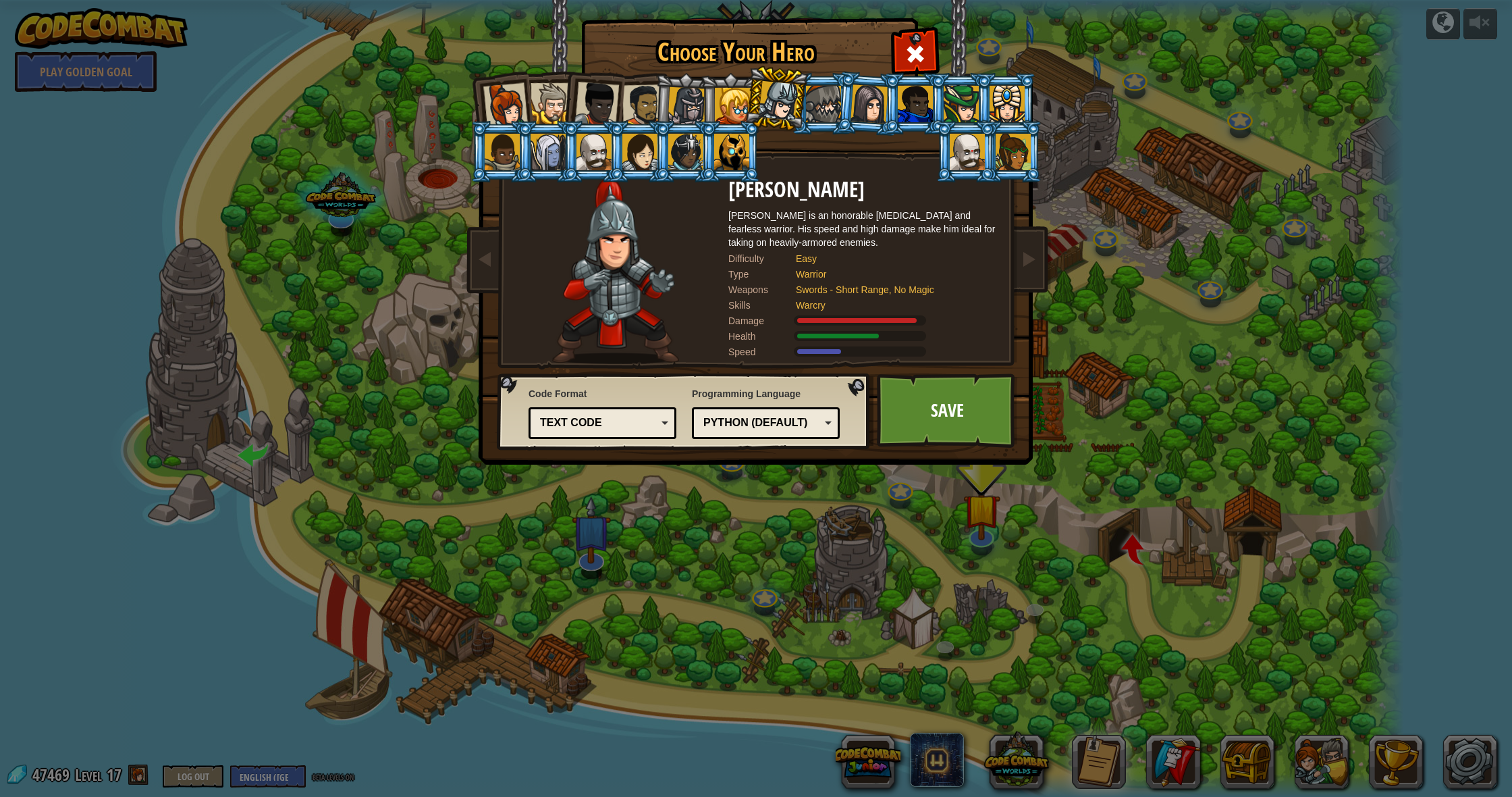
click at [817, 114] on div at bounding box center [823, 103] width 35 height 36
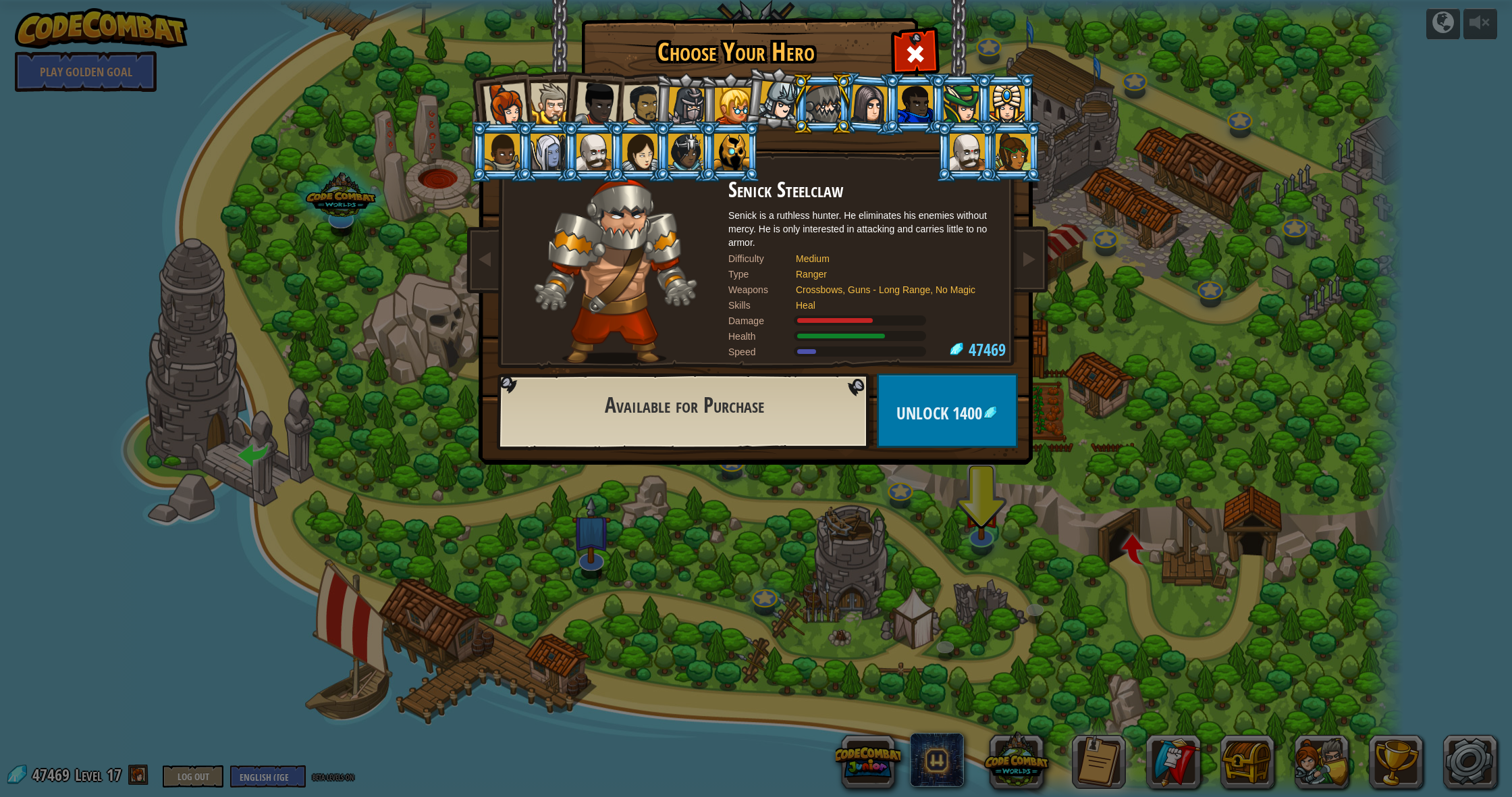
click at [956, 141] on div at bounding box center [967, 151] width 35 height 36
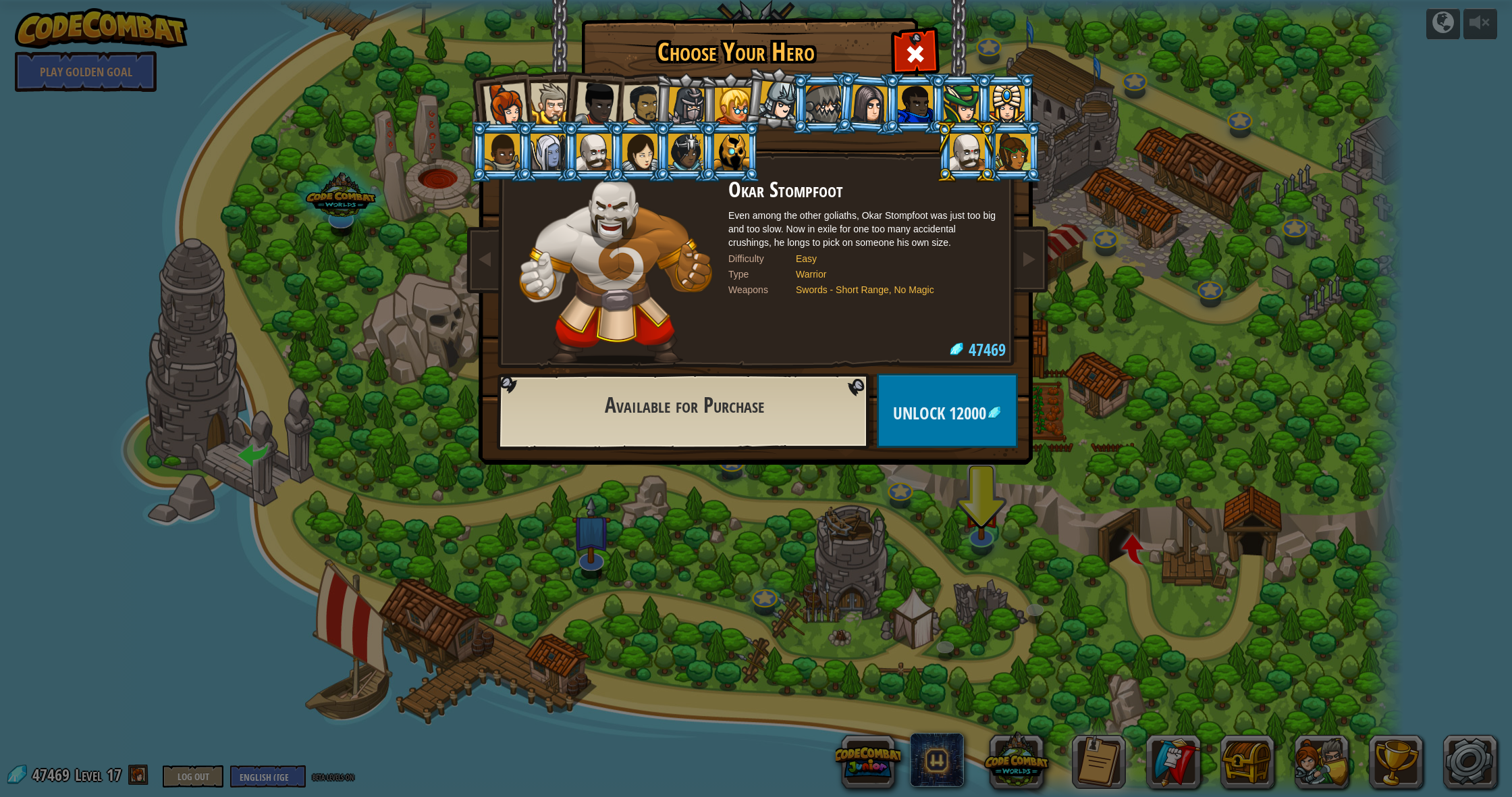
click at [998, 149] on div at bounding box center [1013, 151] width 35 height 36
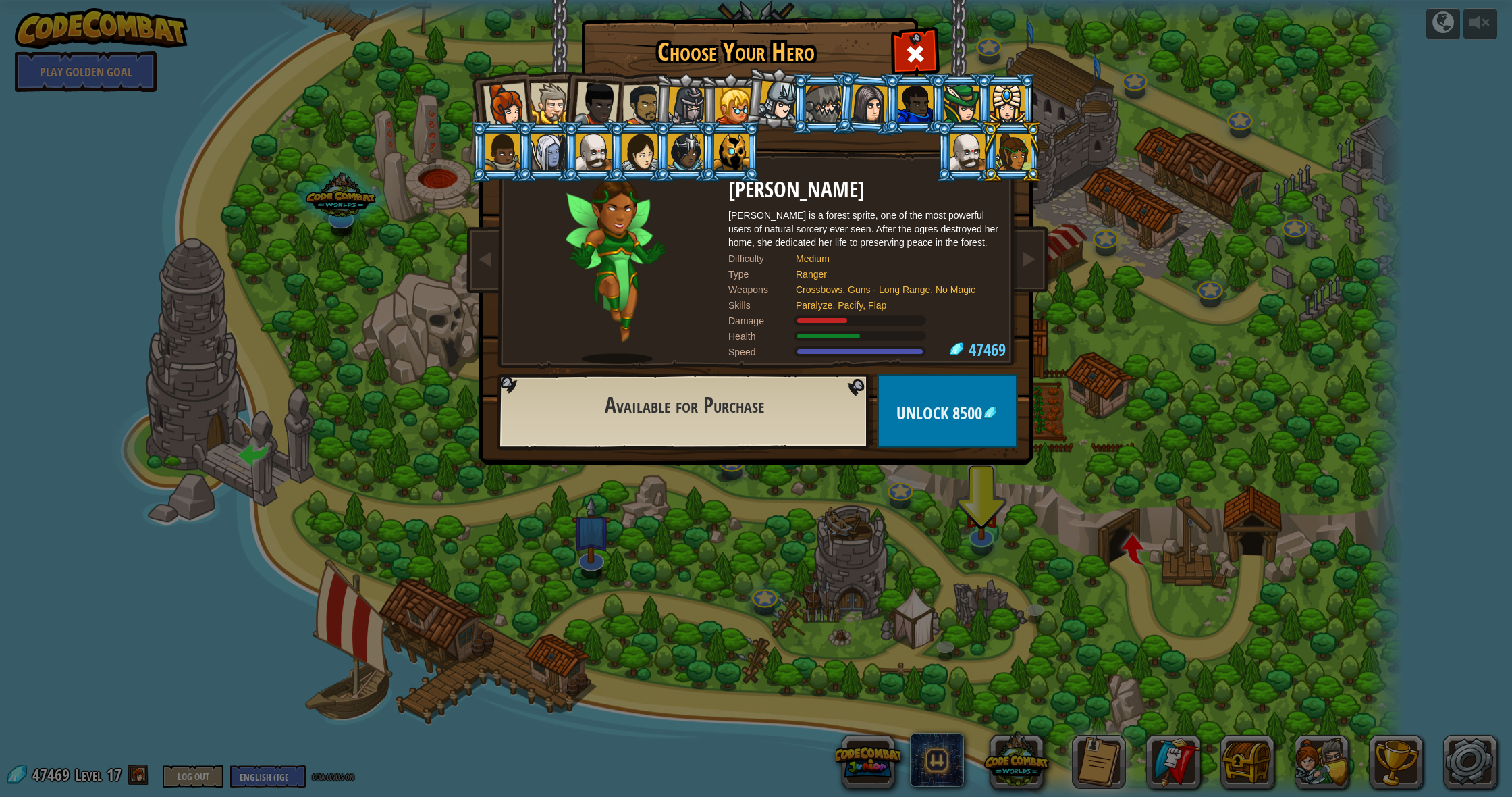
click at [719, 156] on div at bounding box center [732, 151] width 35 height 36
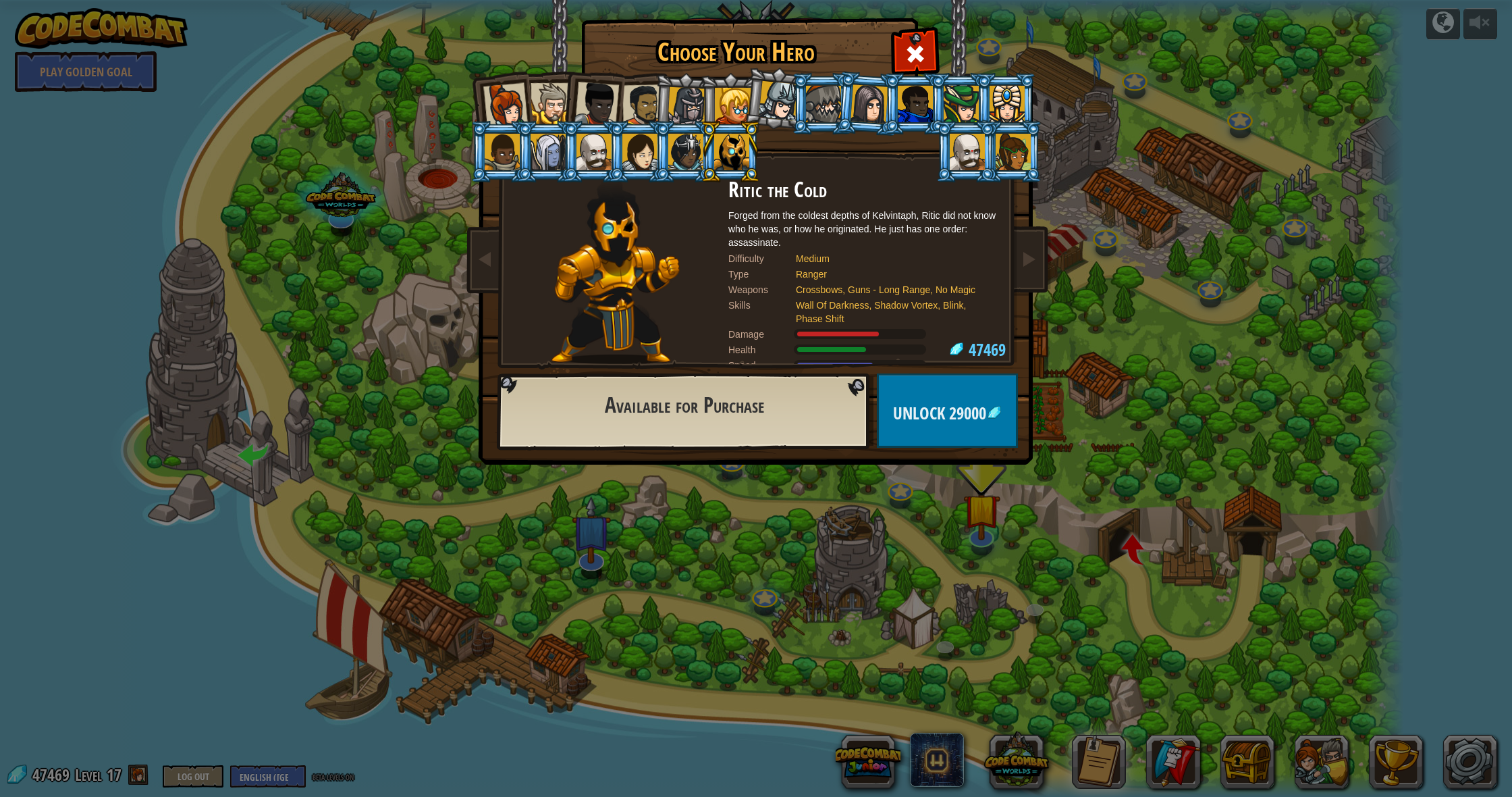
click at [593, 156] on div at bounding box center [594, 151] width 35 height 36
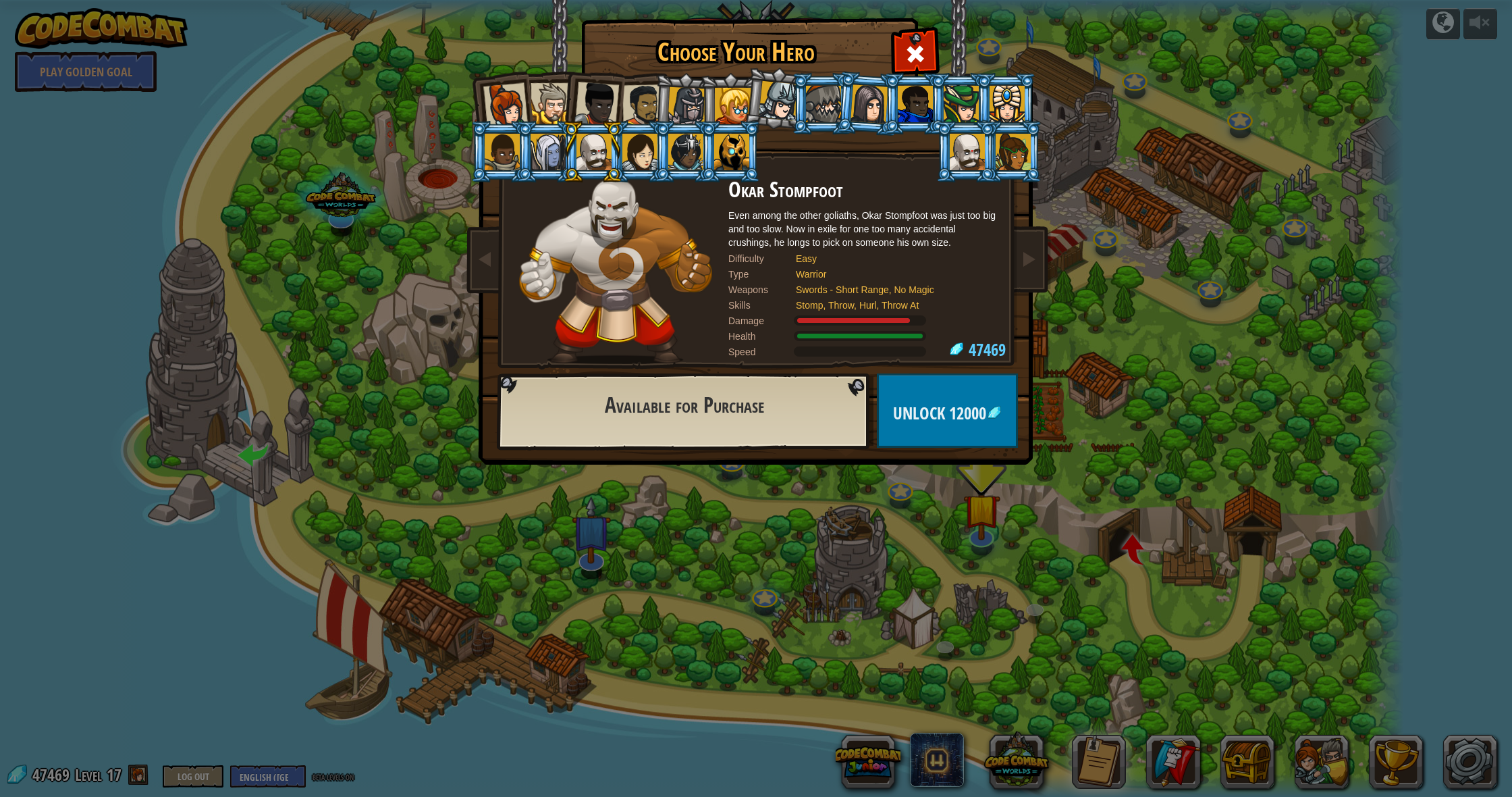
click at [976, 156] on div at bounding box center [967, 151] width 35 height 36
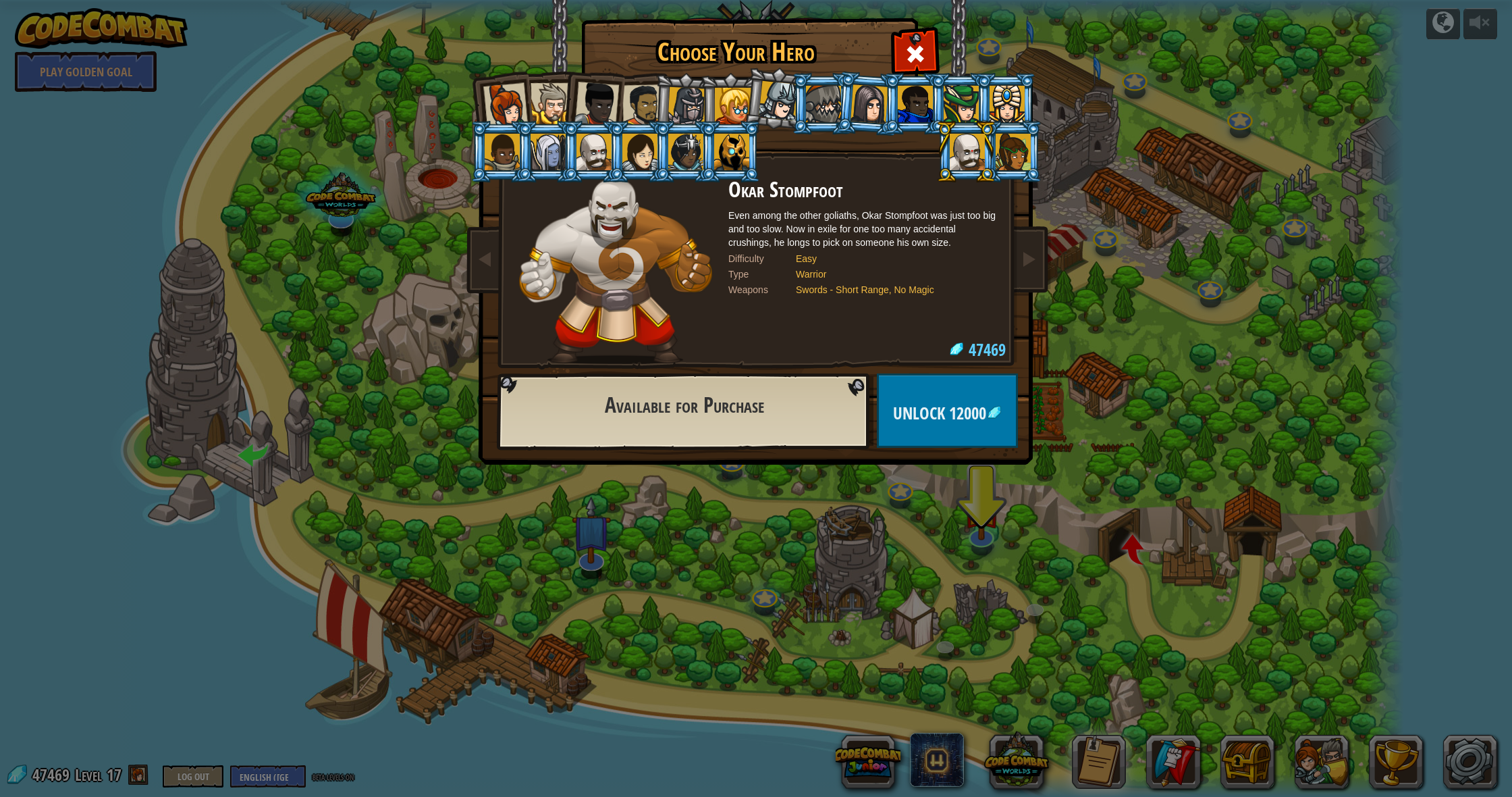
click at [609, 156] on li at bounding box center [639, 151] width 61 height 62
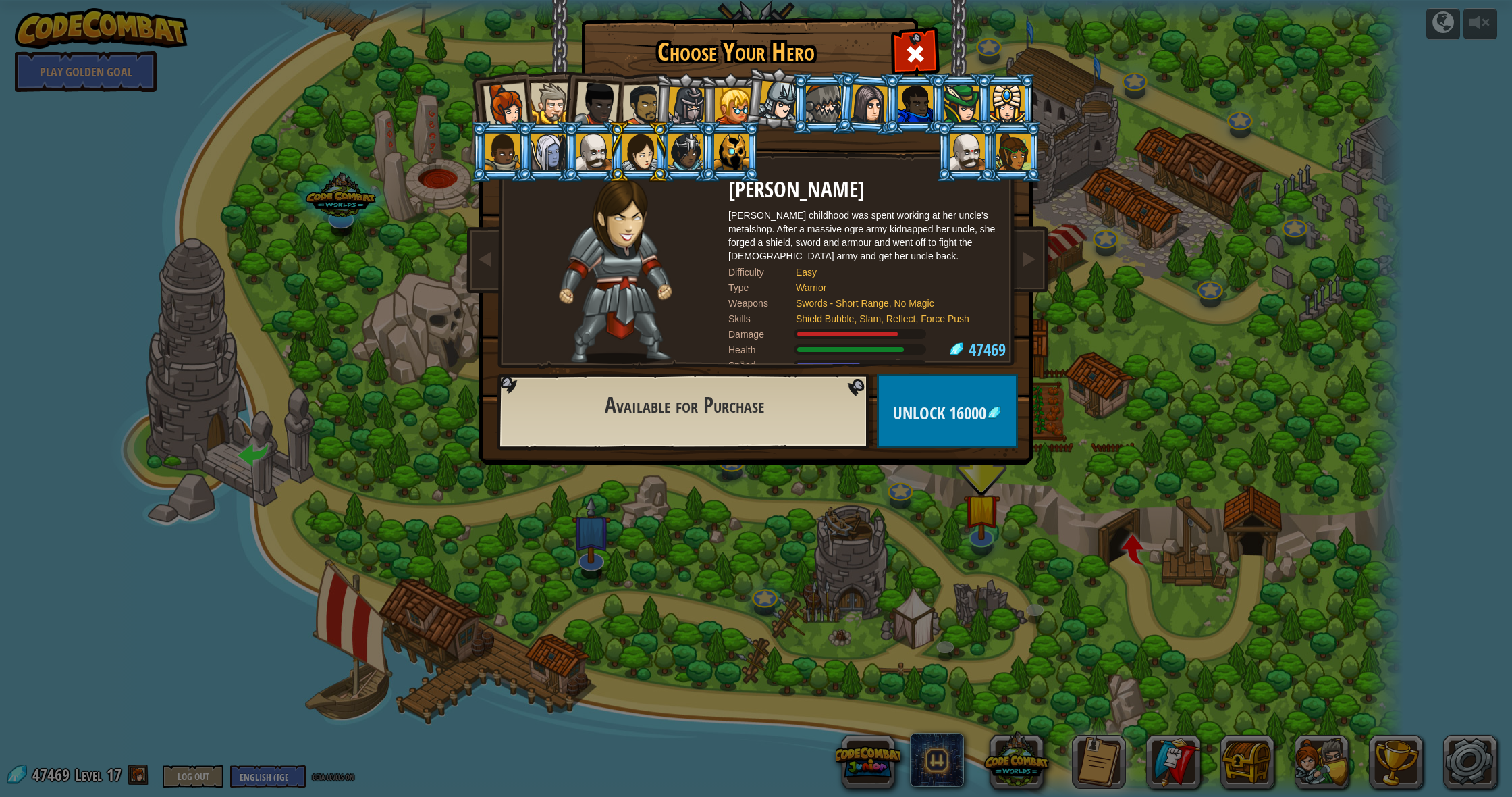
click at [591, 154] on div at bounding box center [594, 151] width 35 height 36
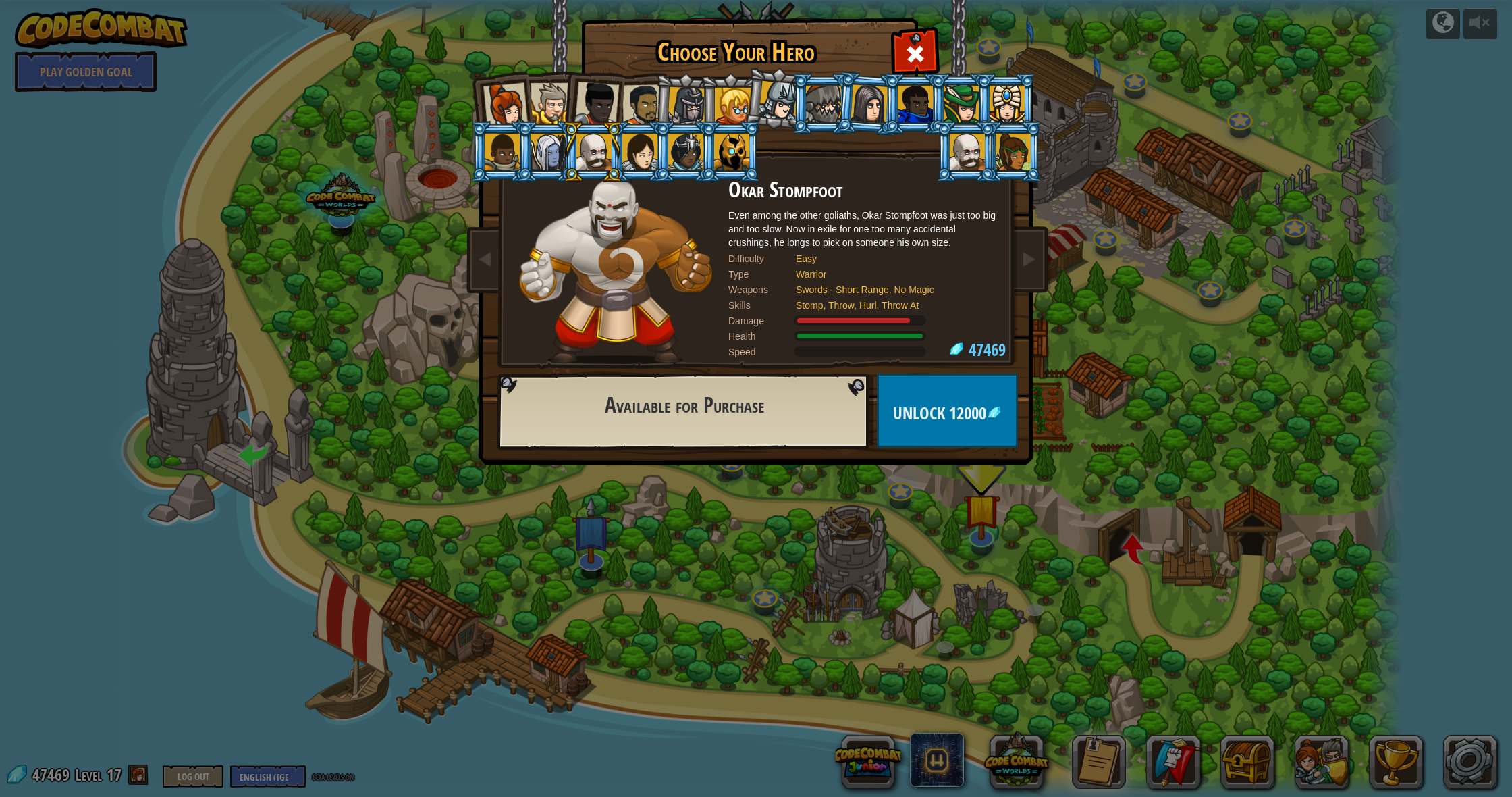
click at [956, 149] on div at bounding box center [967, 151] width 35 height 36
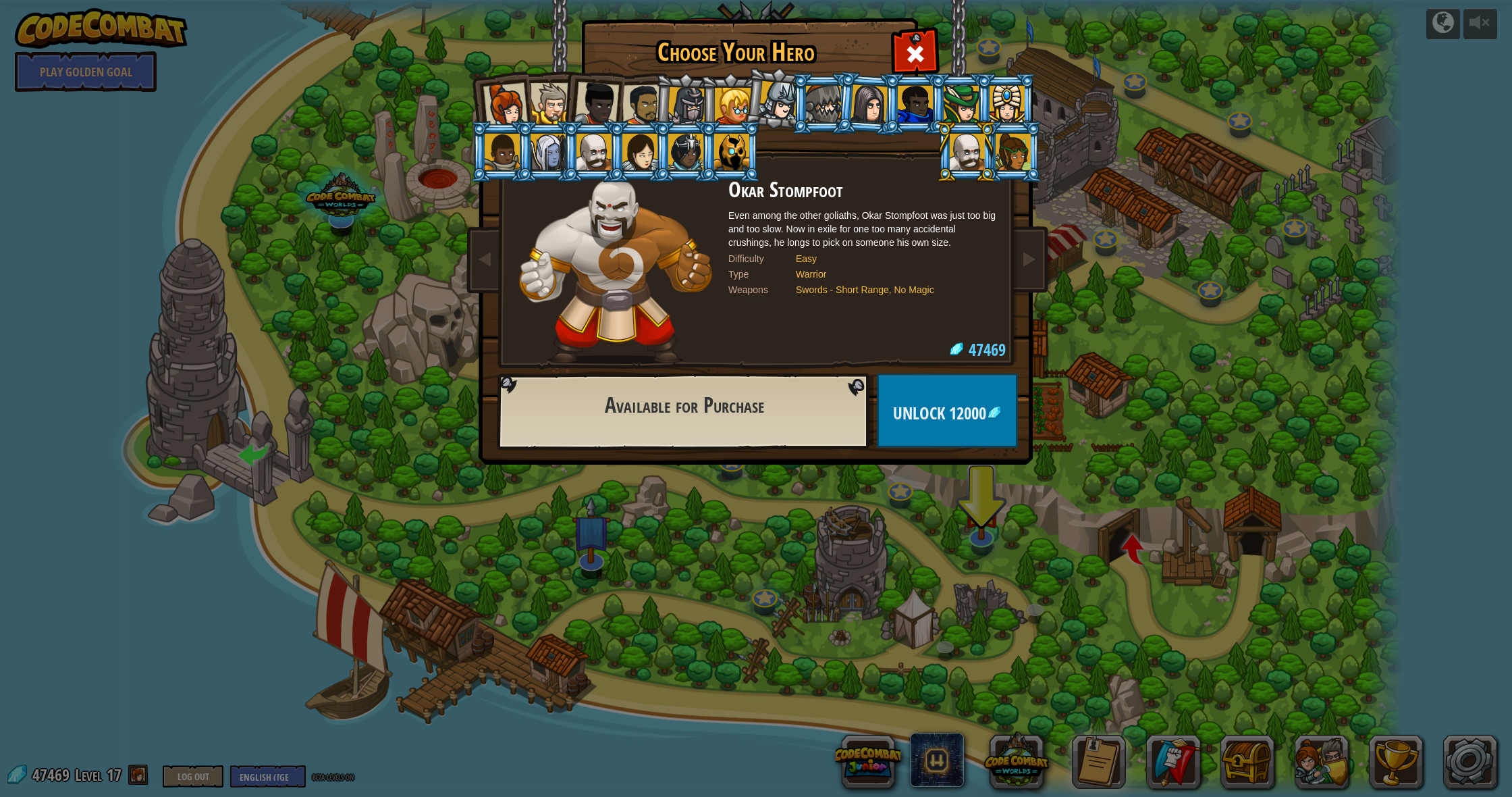
click at [730, 150] on div at bounding box center [732, 151] width 35 height 36
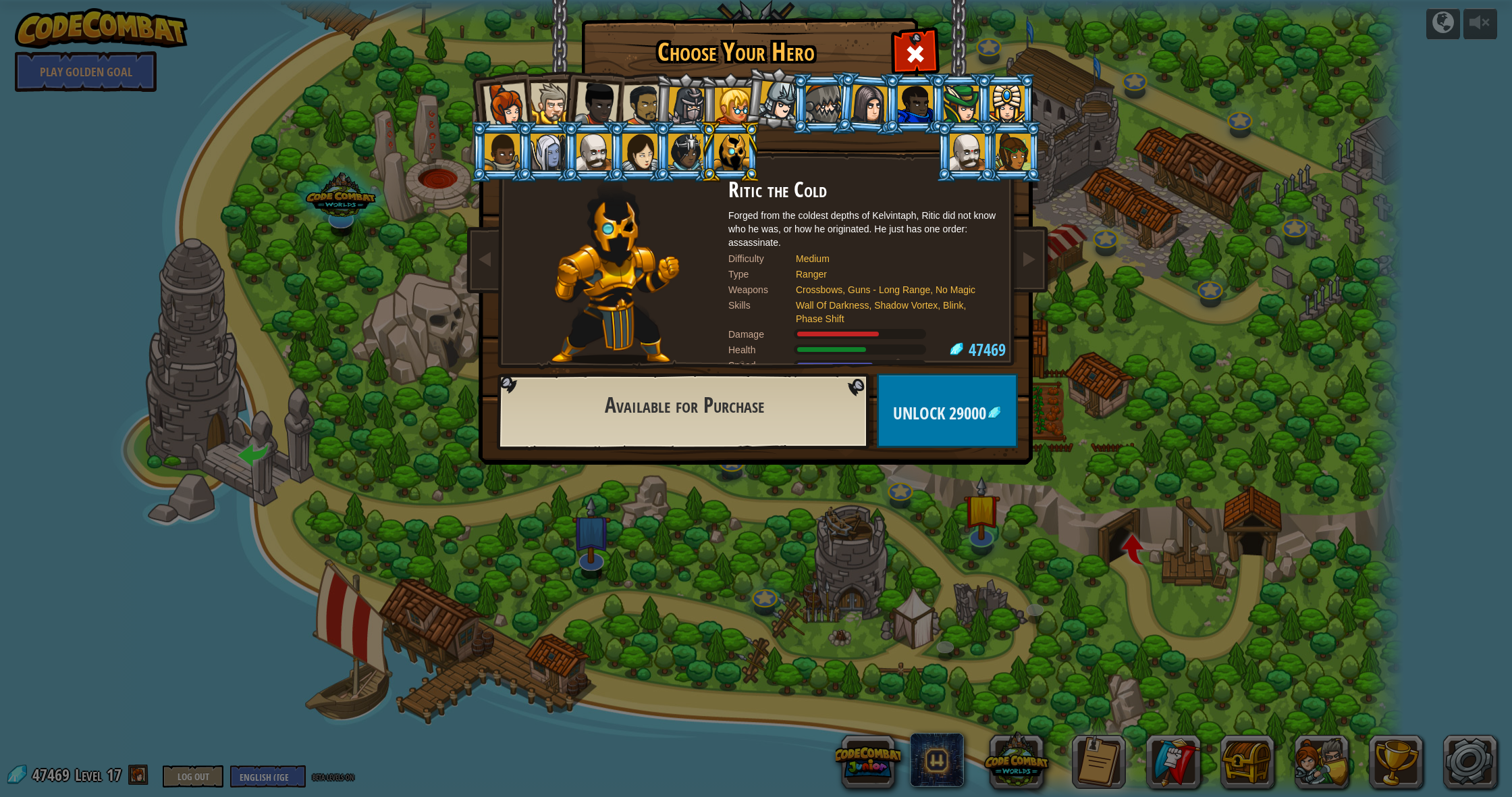
click at [600, 158] on div at bounding box center [594, 151] width 35 height 36
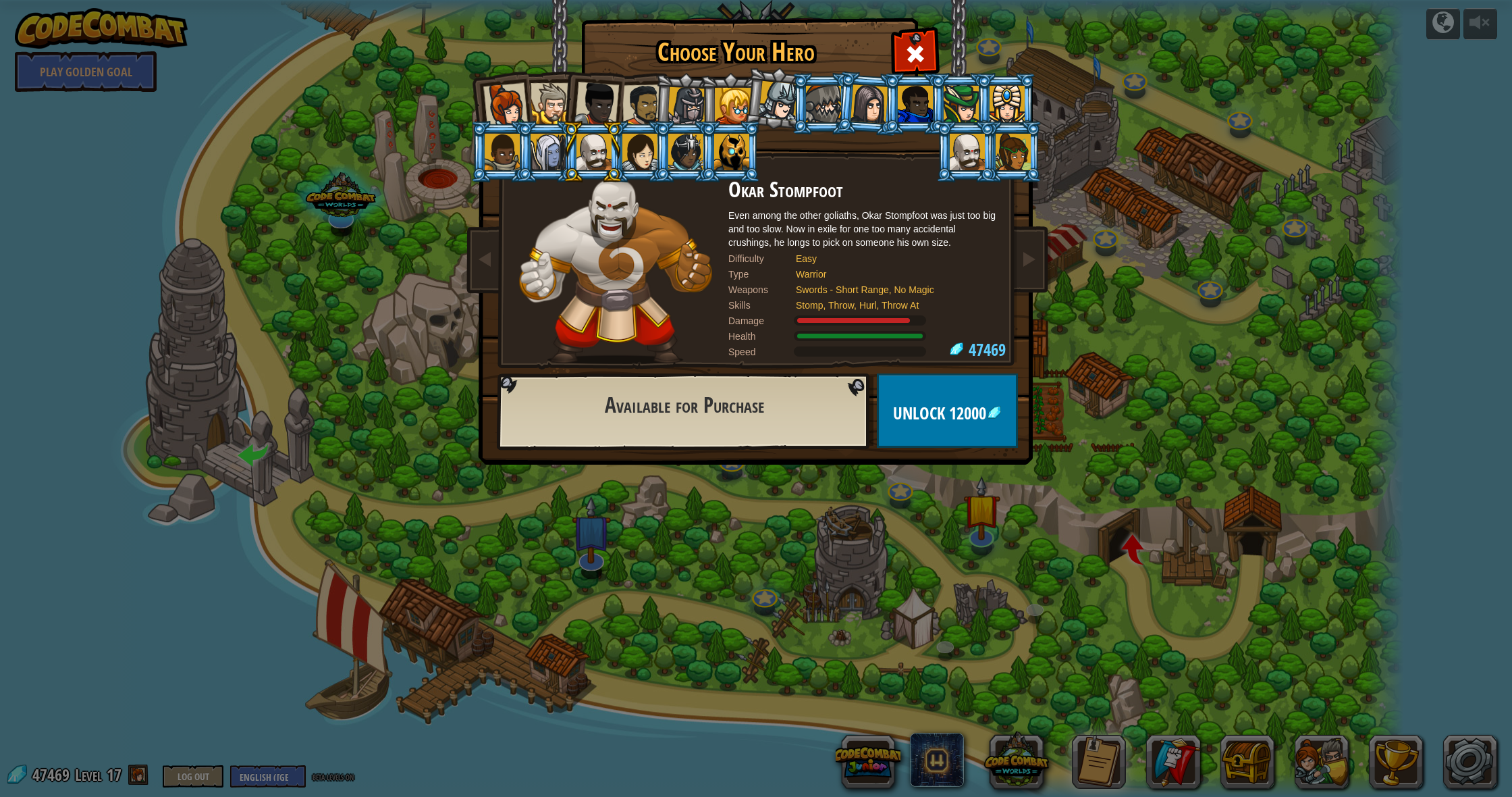
click at [956, 411] on span "12000" at bounding box center [968, 413] width 37 height 23
click at [951, 410] on button "Confirm" at bounding box center [947, 411] width 141 height 75
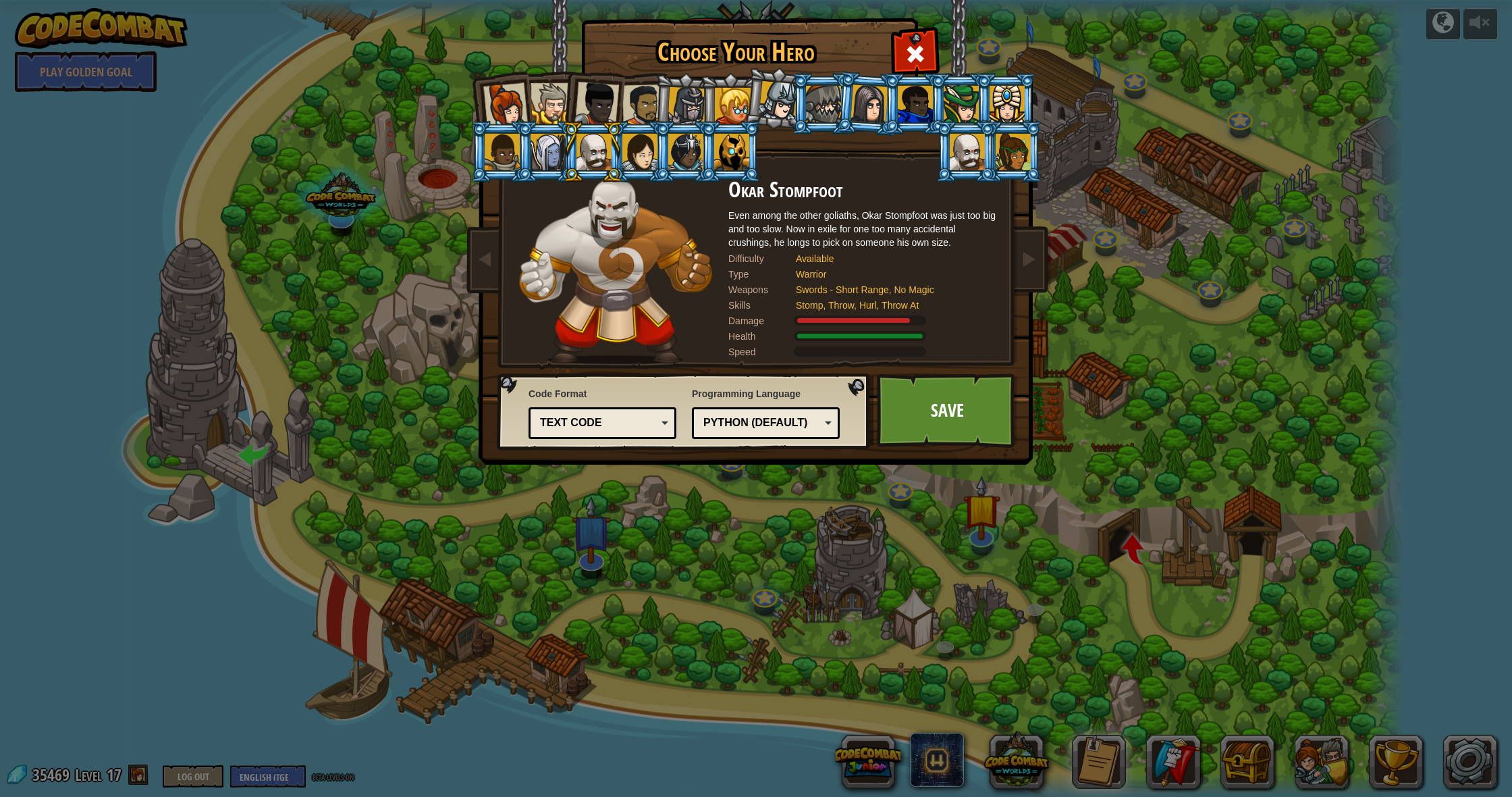
click at [735, 422] on div "Python (Default)" at bounding box center [761, 423] width 117 height 16
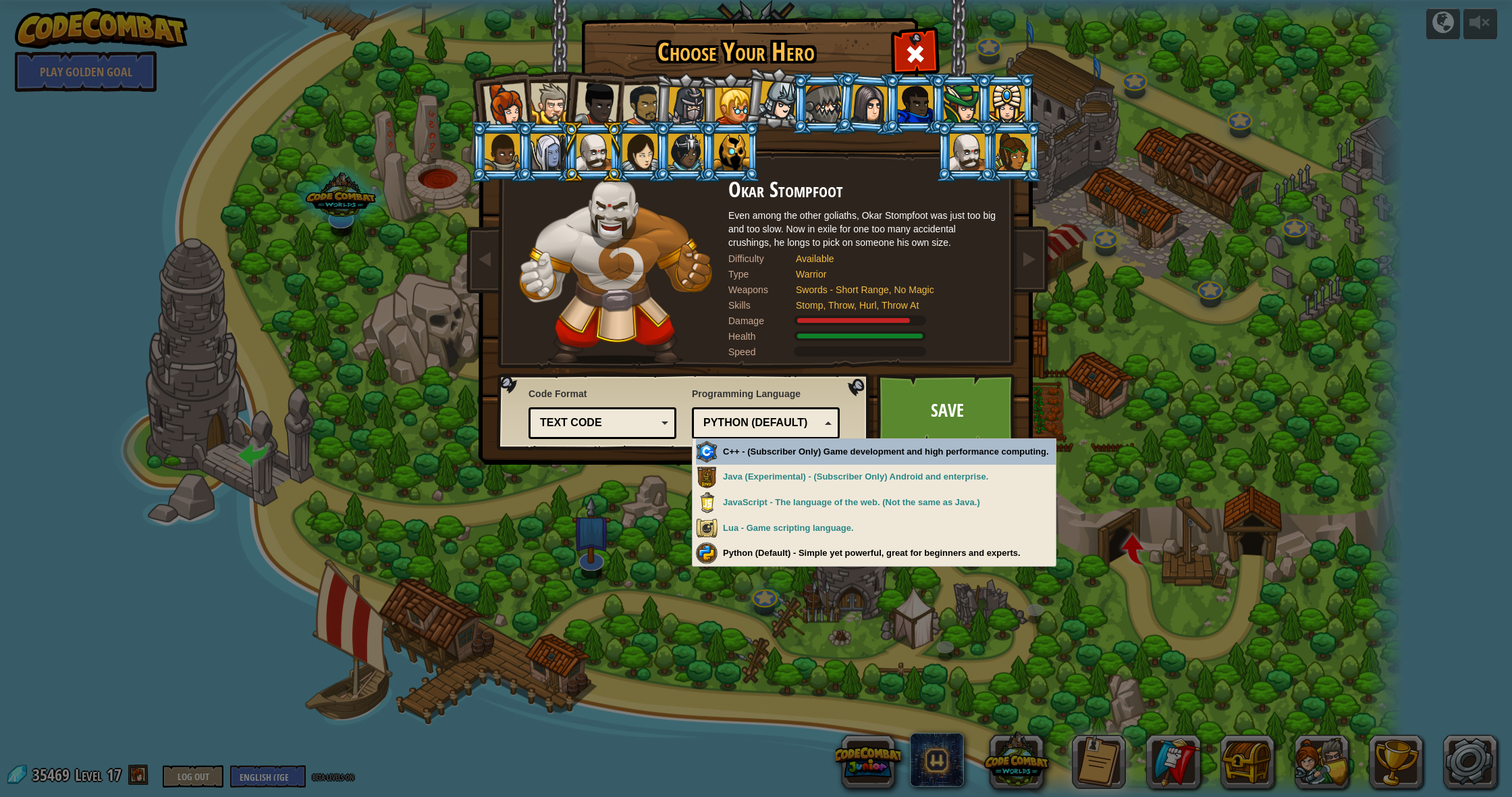
click at [735, 422] on div "Python (Default)" at bounding box center [761, 423] width 117 height 16
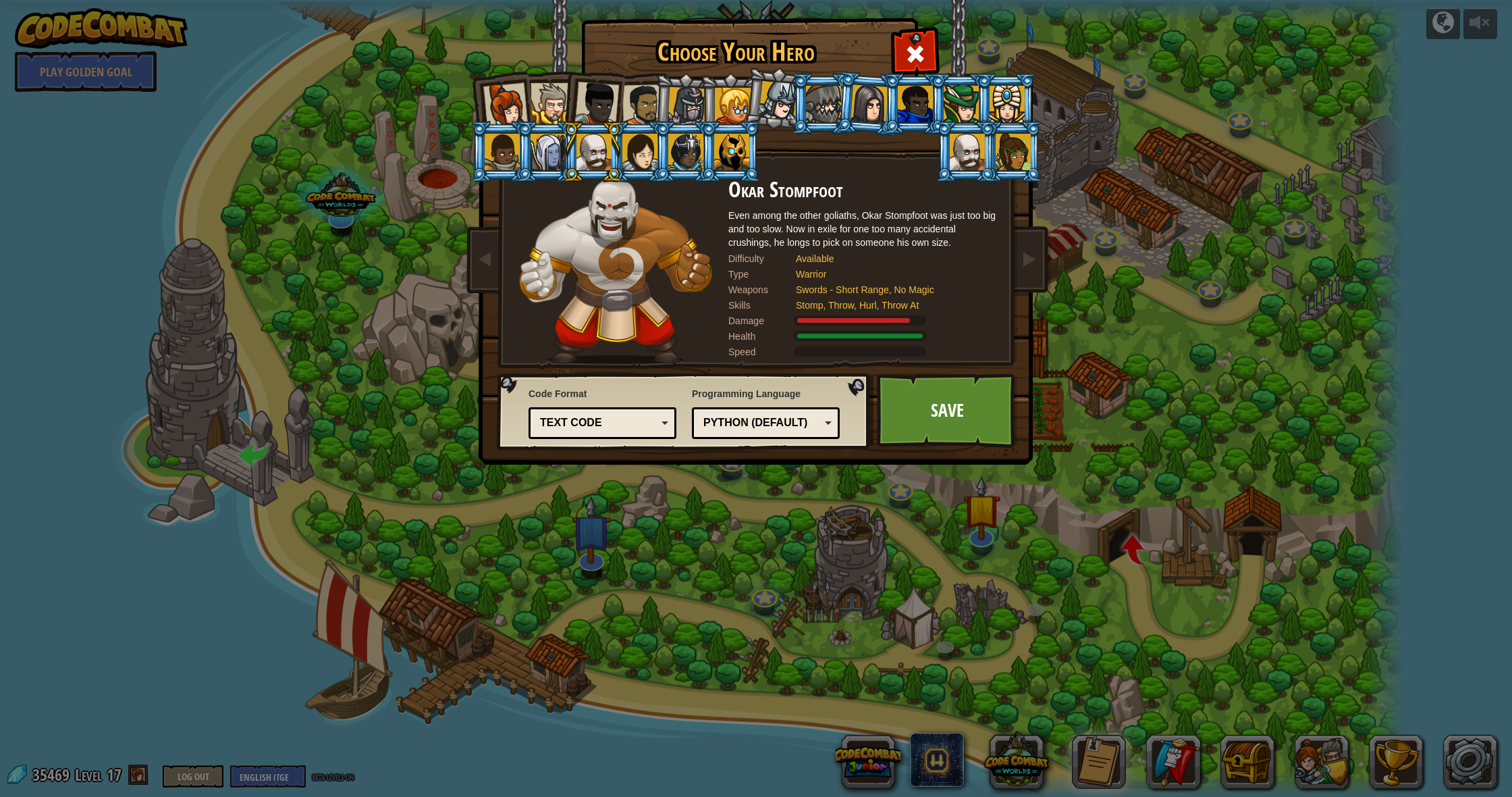
click at [635, 425] on div "Text code" at bounding box center [598, 423] width 117 height 16
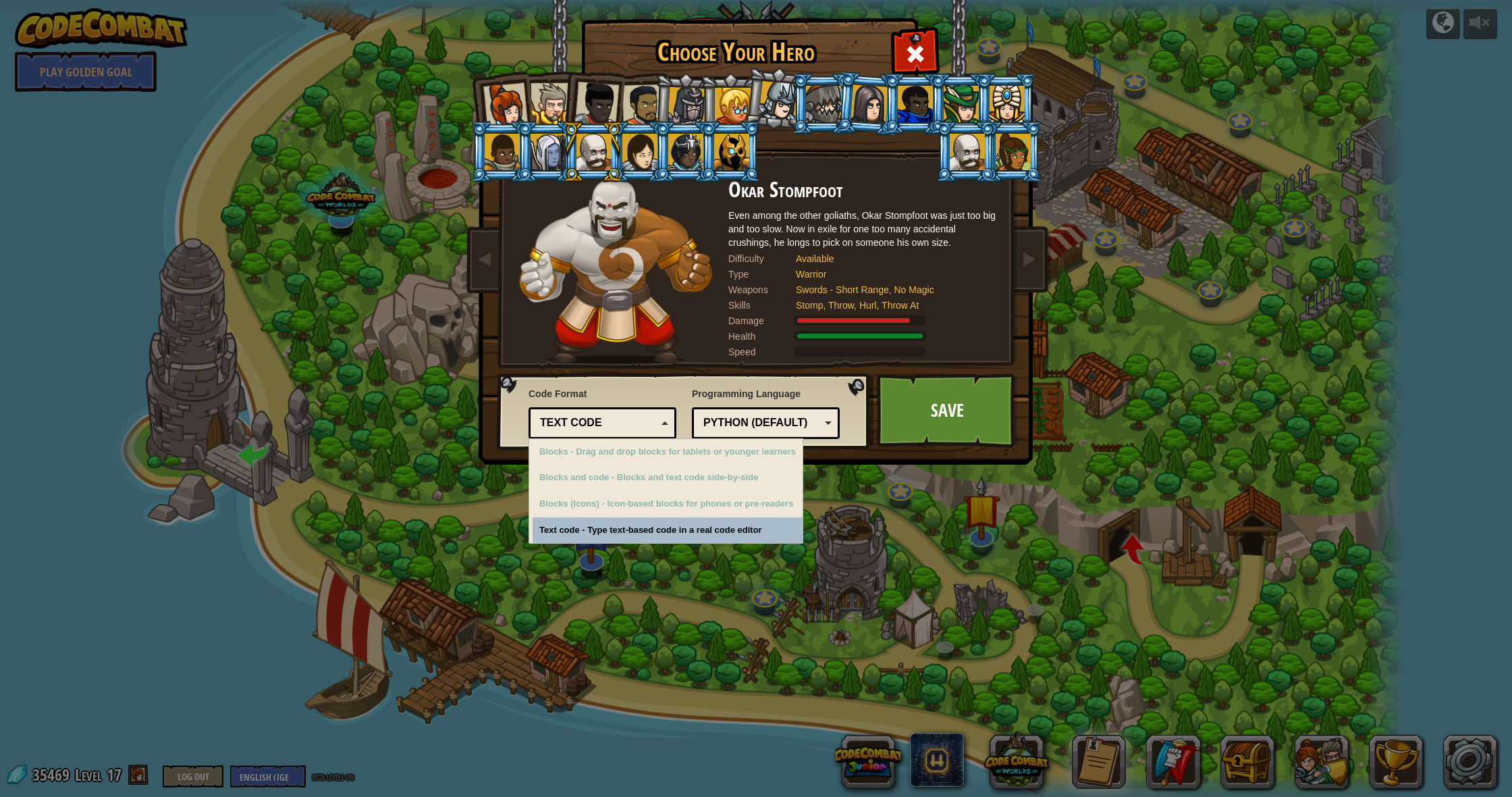
click at [635, 425] on div "Text code" at bounding box center [598, 423] width 117 height 16
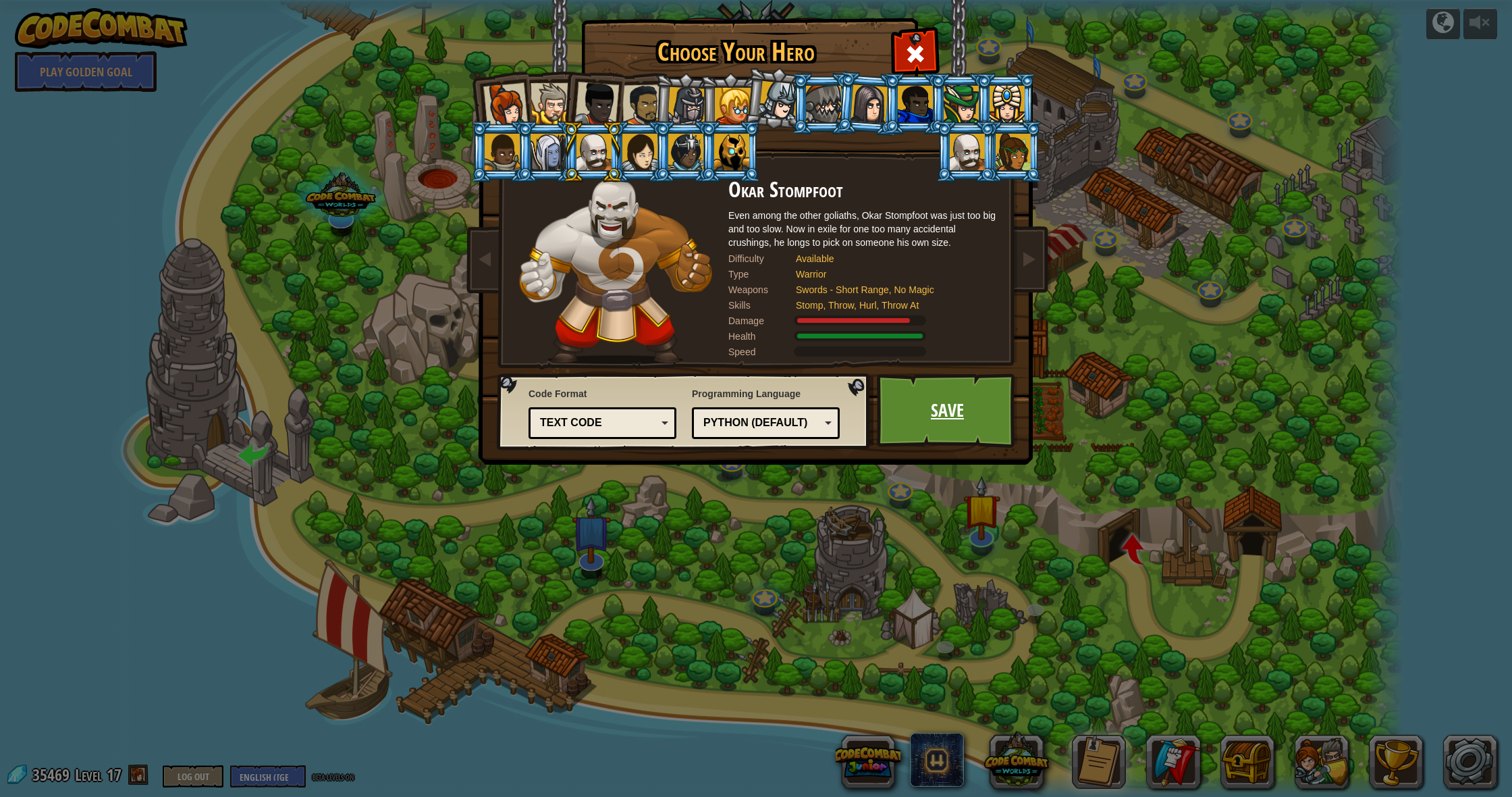
click at [891, 404] on link "Save" at bounding box center [947, 411] width 141 height 75
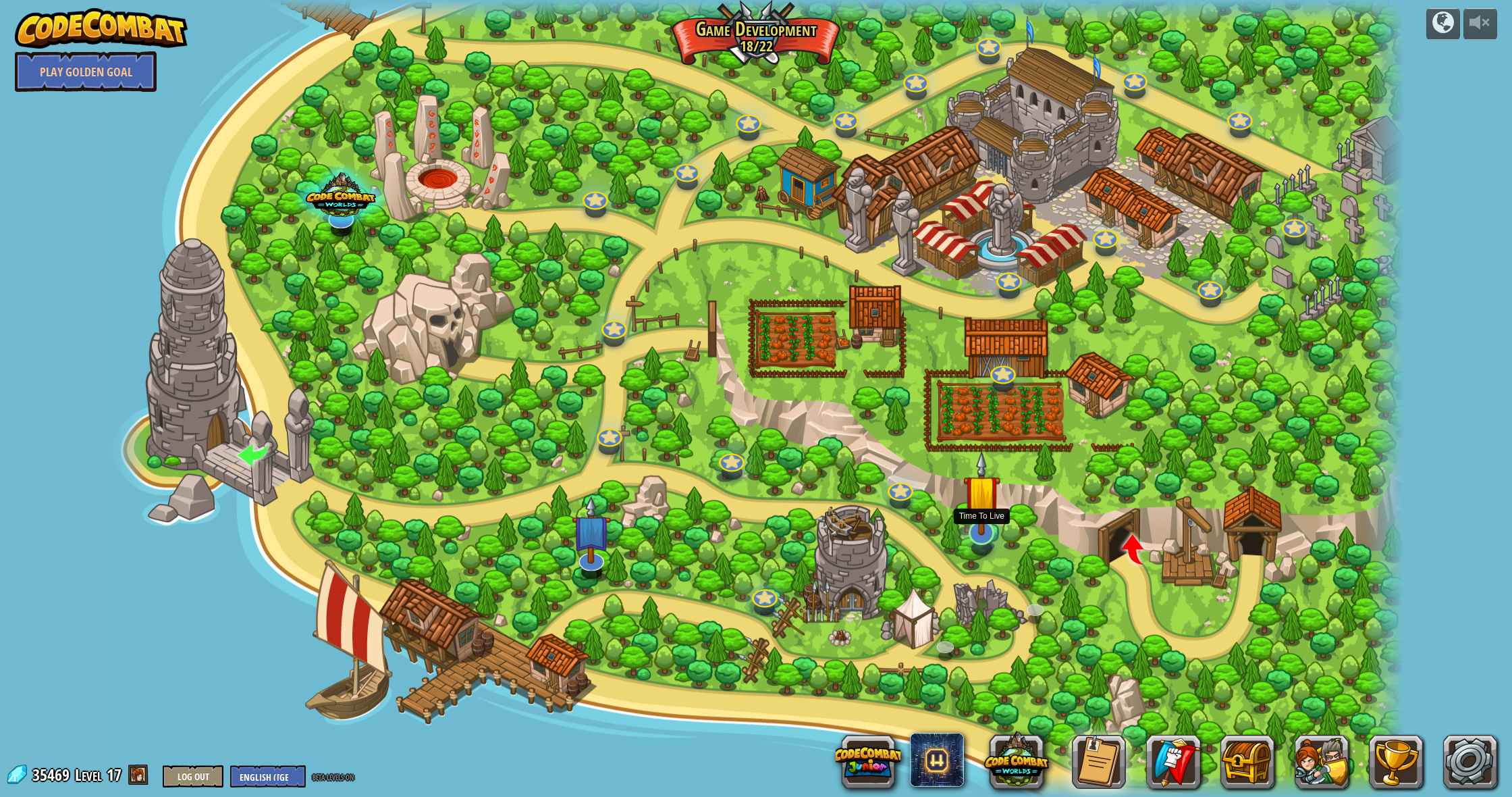
click at [974, 503] on img at bounding box center [981, 492] width 37 height 85
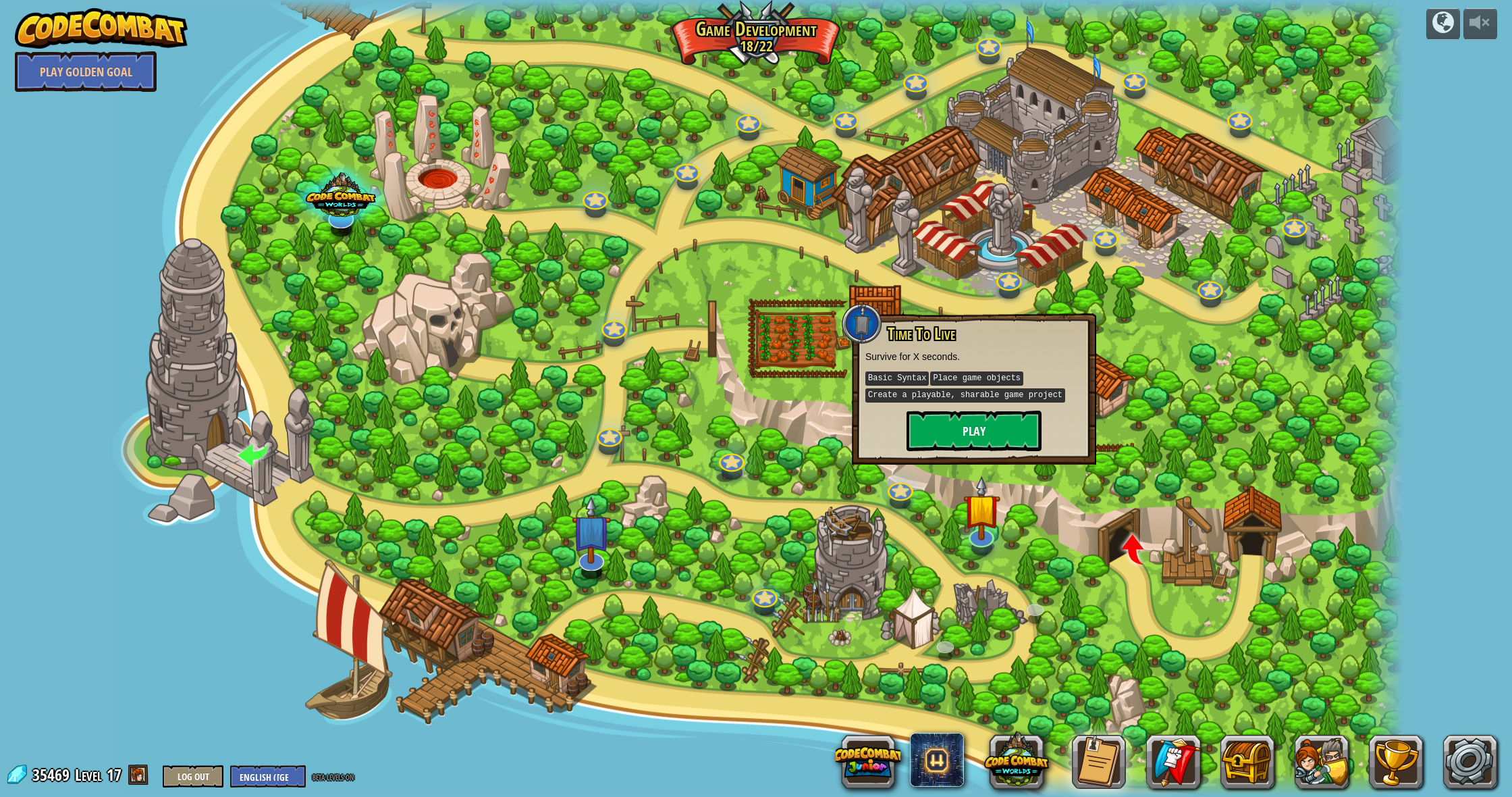
click at [949, 423] on button "Play" at bounding box center [974, 430] width 135 height 40
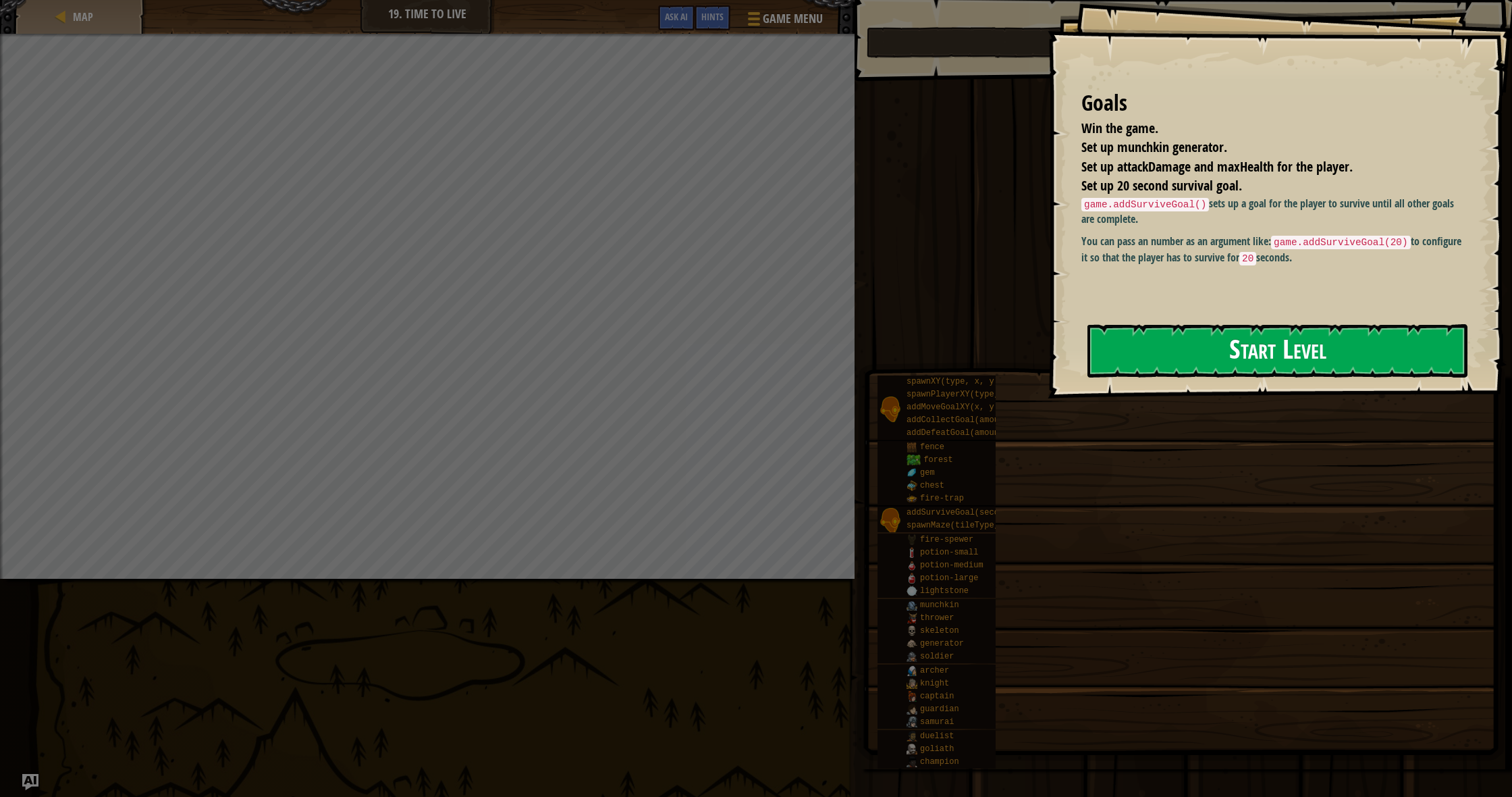
click at [1146, 357] on button "Start Level" at bounding box center [1277, 351] width 380 height 53
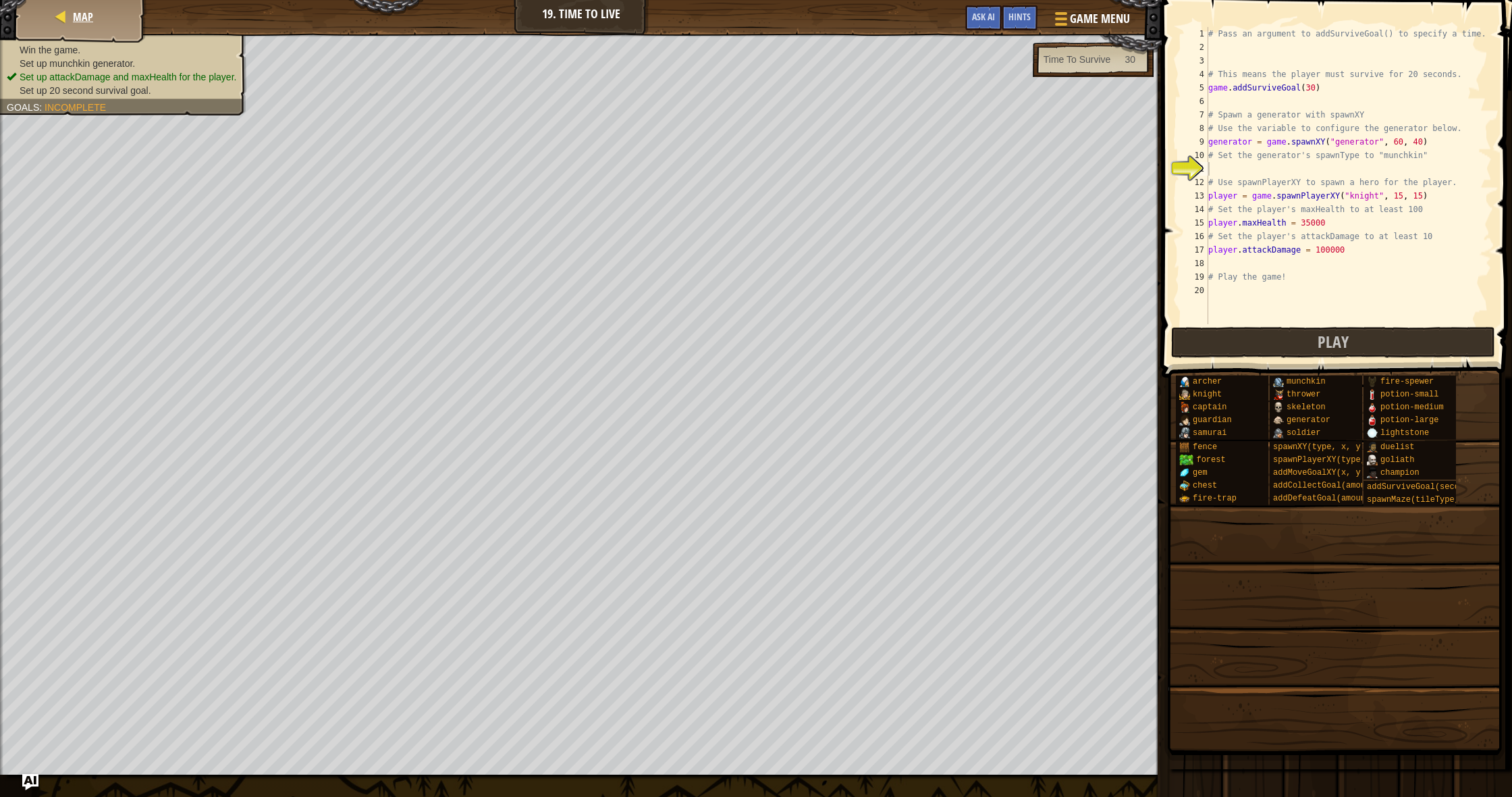
click at [89, 30] on div "Map" at bounding box center [81, 17] width 108 height 33
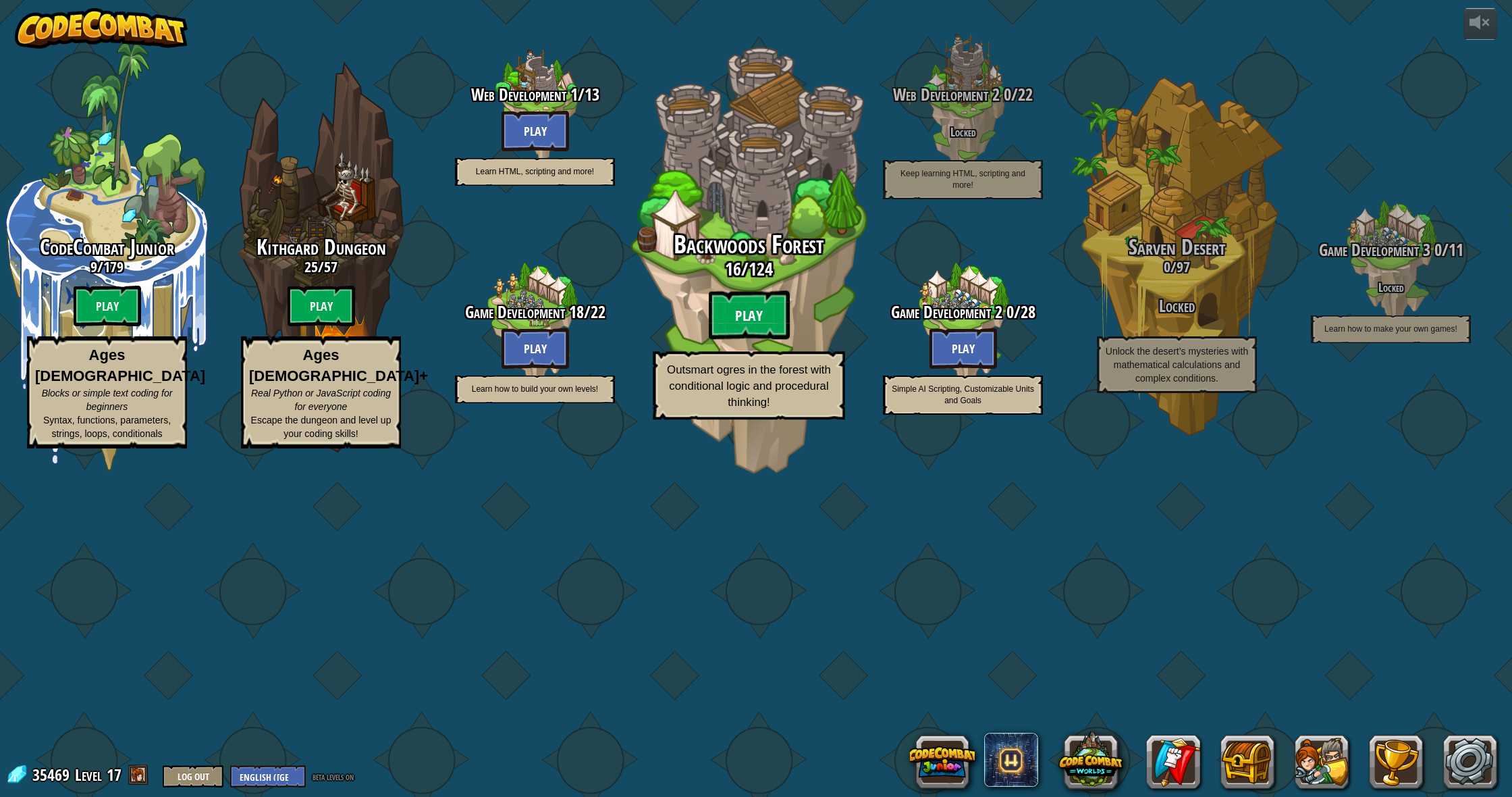
click at [728, 340] on btn "Play" at bounding box center [749, 314] width 81 height 48
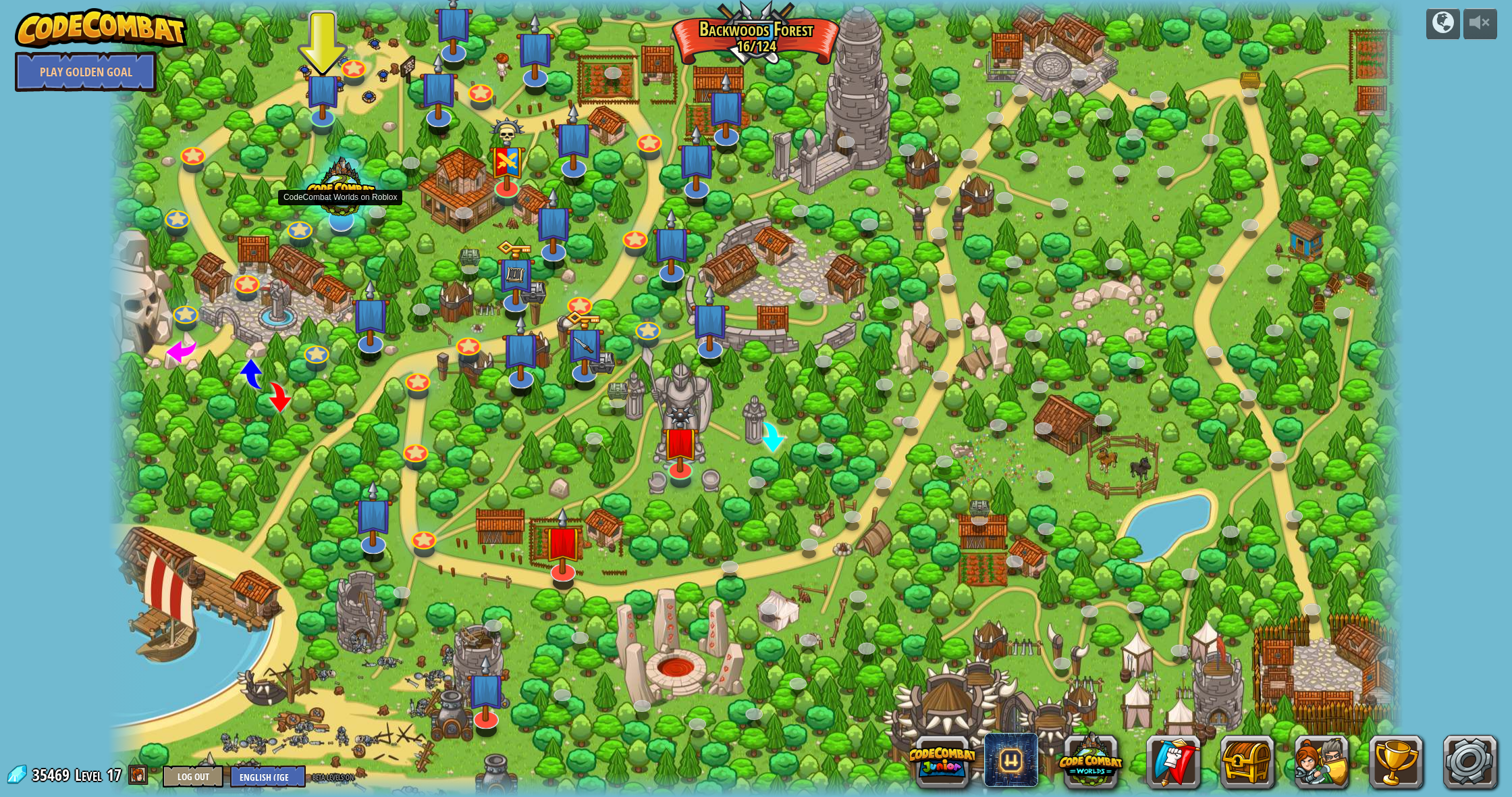
click at [353, 210] on div at bounding box center [341, 191] width 95 height 90
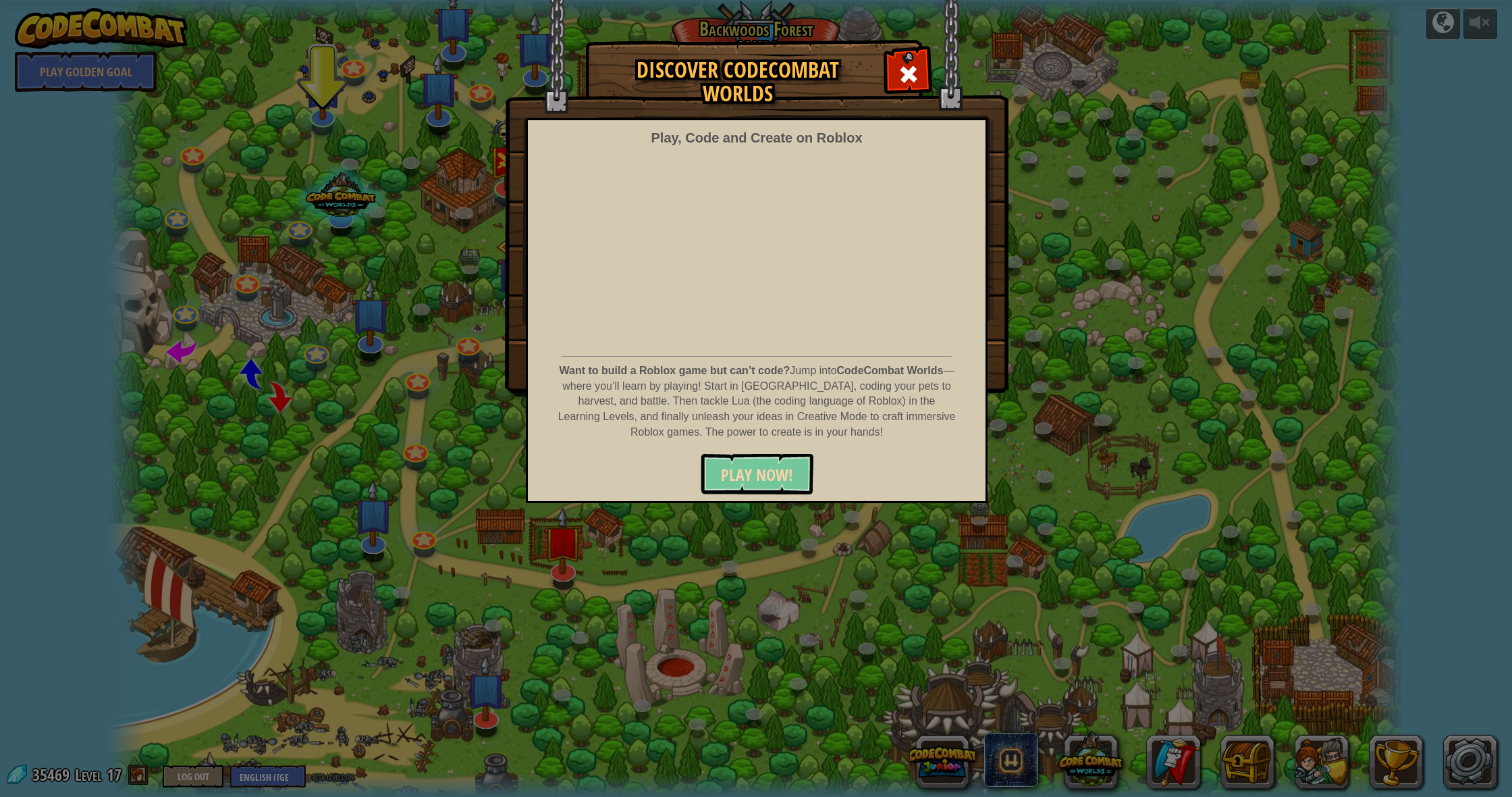
click at [740, 456] on button "PLAY NOW!" at bounding box center [756, 474] width 113 height 40
